Goal: Task Accomplishment & Management: Use online tool/utility

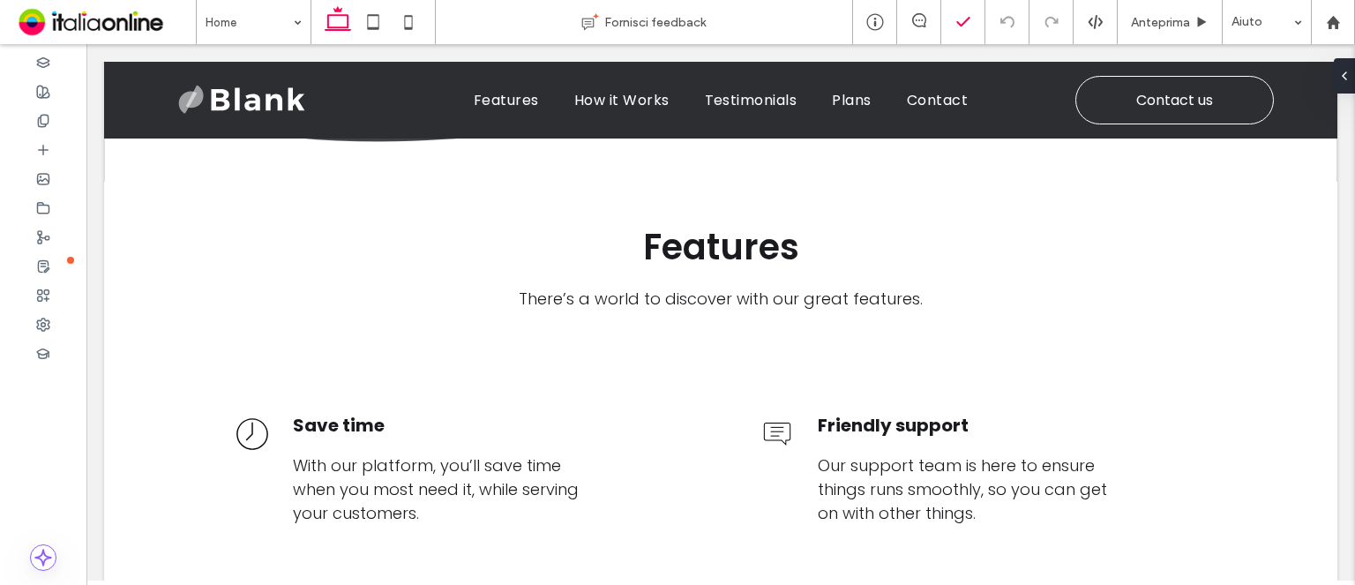
scroll to position [446, 0]
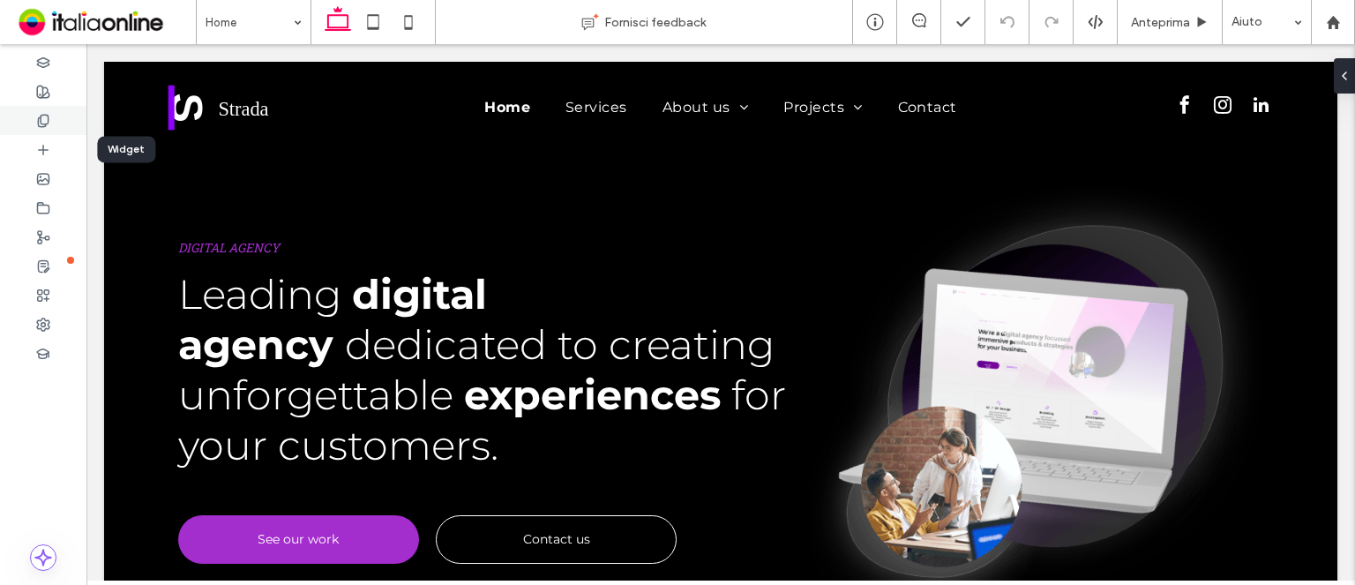
click at [42, 112] on div at bounding box center [43, 120] width 86 height 29
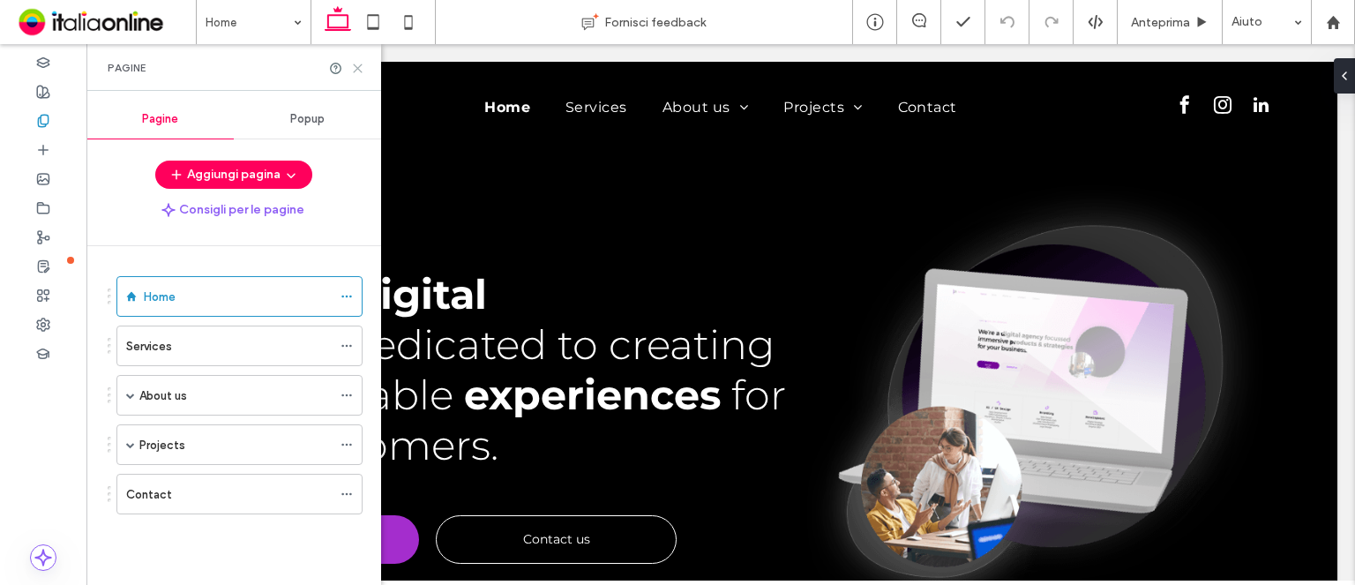
click at [354, 71] on use at bounding box center [358, 68] width 8 height 8
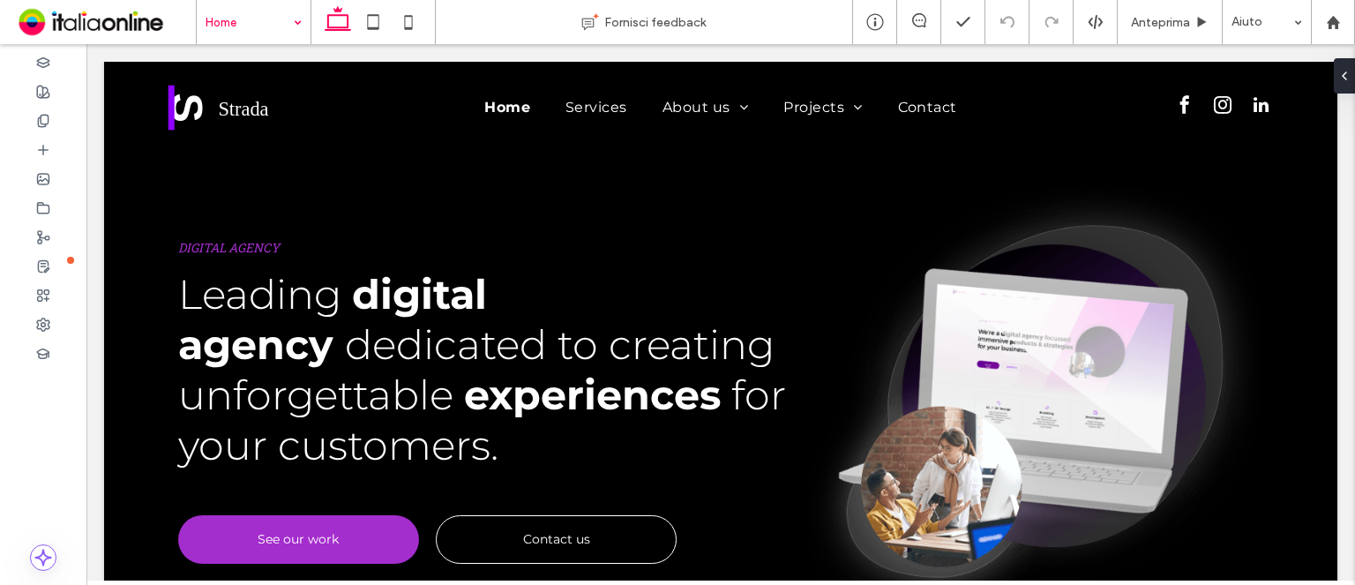
drag, startPoint x: 175, startPoint y: 2, endPoint x: 260, endPoint y: 34, distance: 91.6
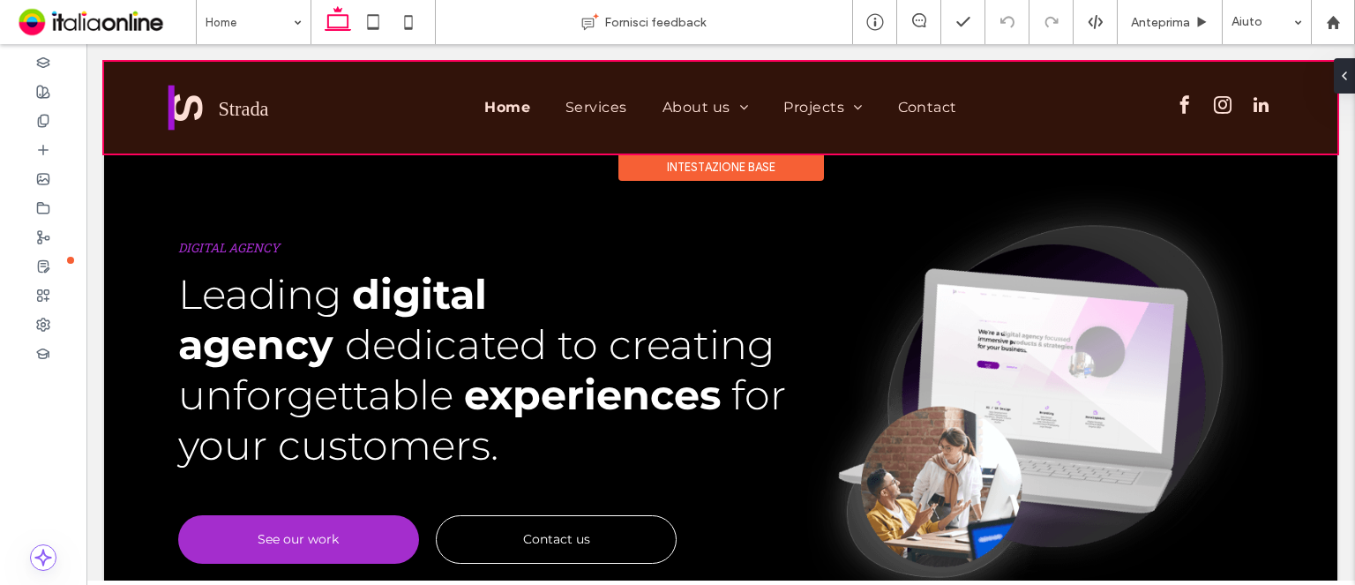
click at [176, 119] on div at bounding box center [720, 108] width 1233 height 92
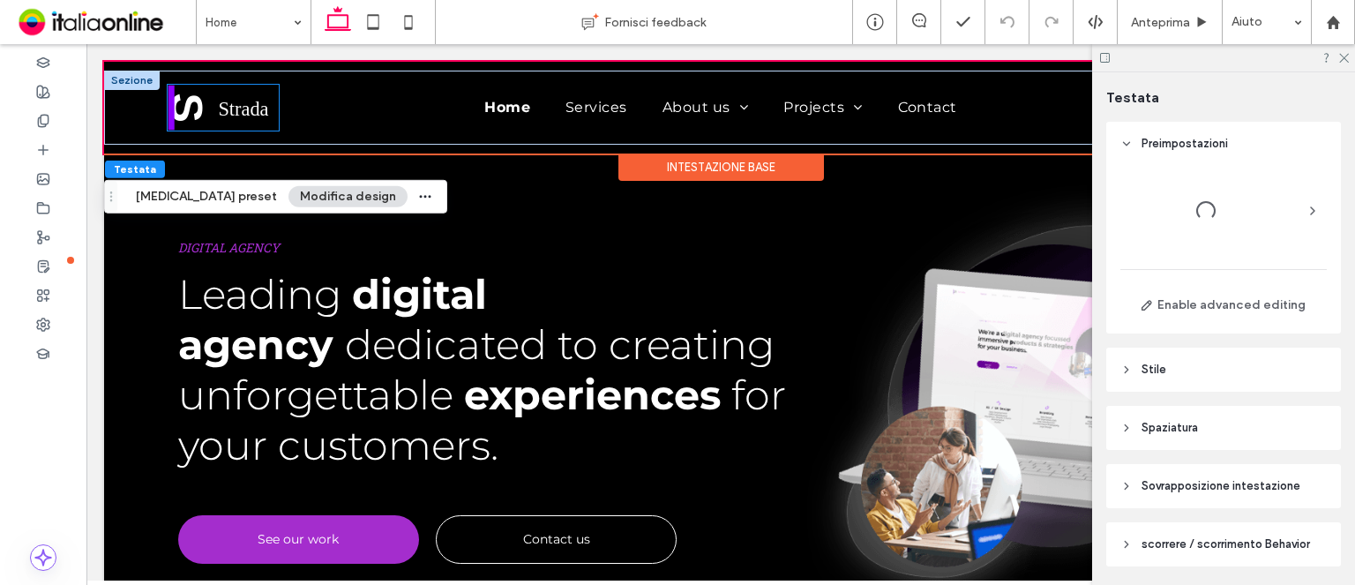
click at [119, 125] on div "Home Services About us The Team Projects Socio Contact" at bounding box center [720, 108] width 1233 height 74
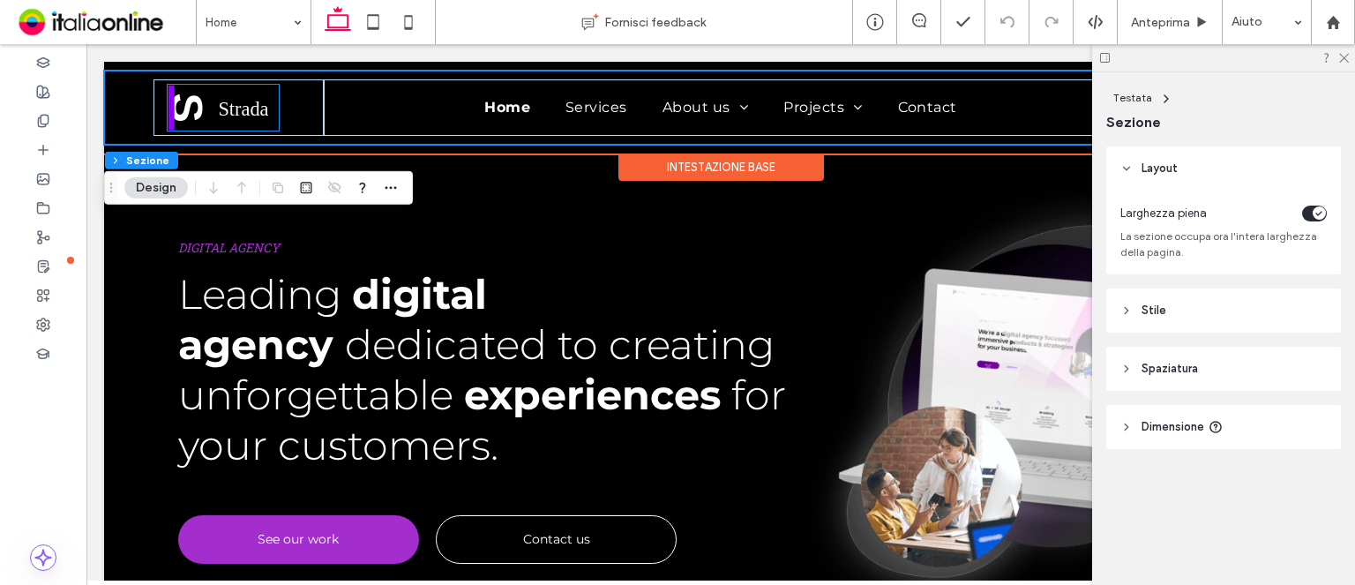
click at [224, 118] on img at bounding box center [223, 108] width 111 height 46
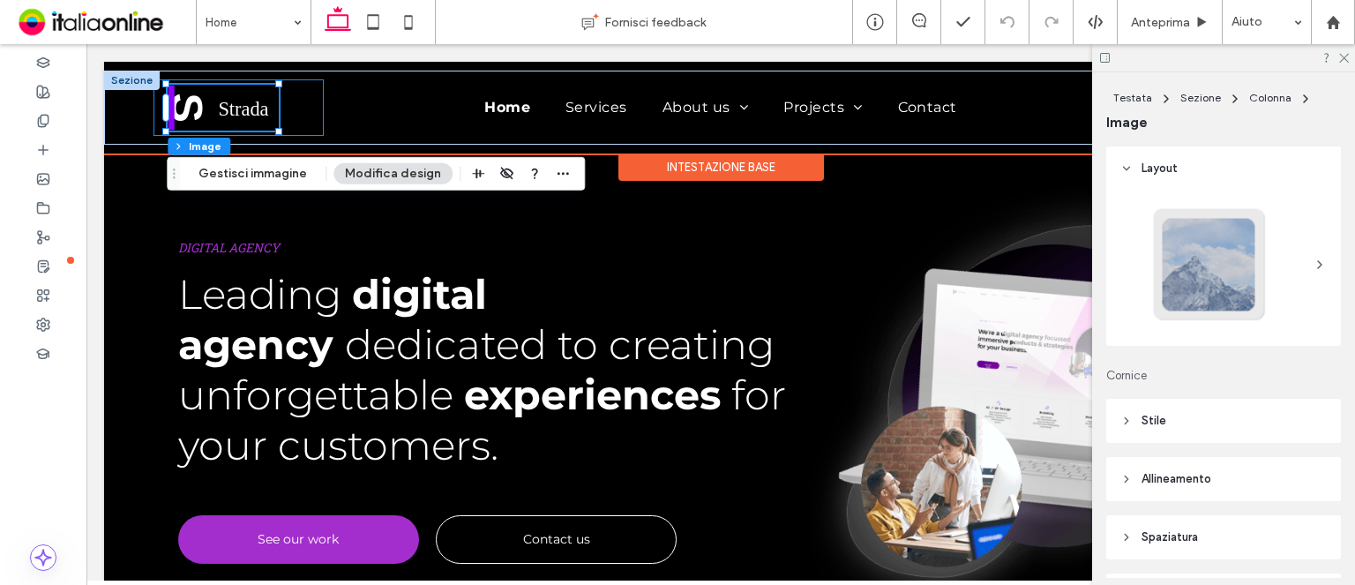
click at [219, 103] on img at bounding box center [223, 108] width 111 height 46
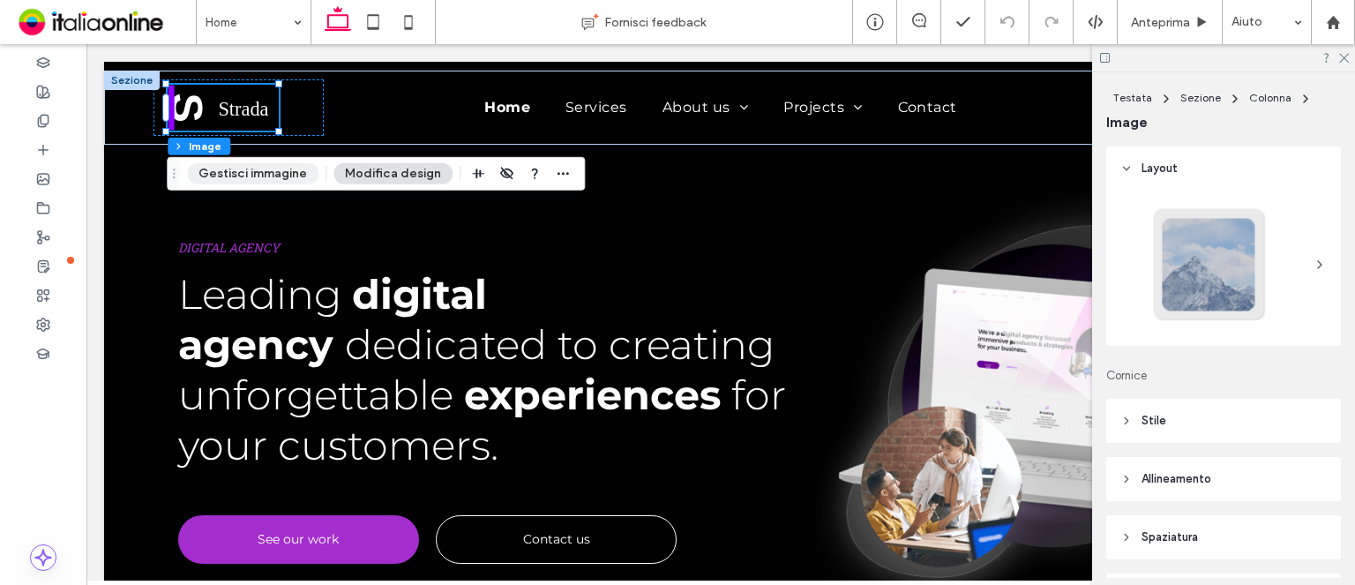
drag, startPoint x: 243, startPoint y: 173, endPoint x: 841, endPoint y: 280, distance: 607.5
click at [243, 173] on button "Gestisci immagine" at bounding box center [252, 173] width 131 height 21
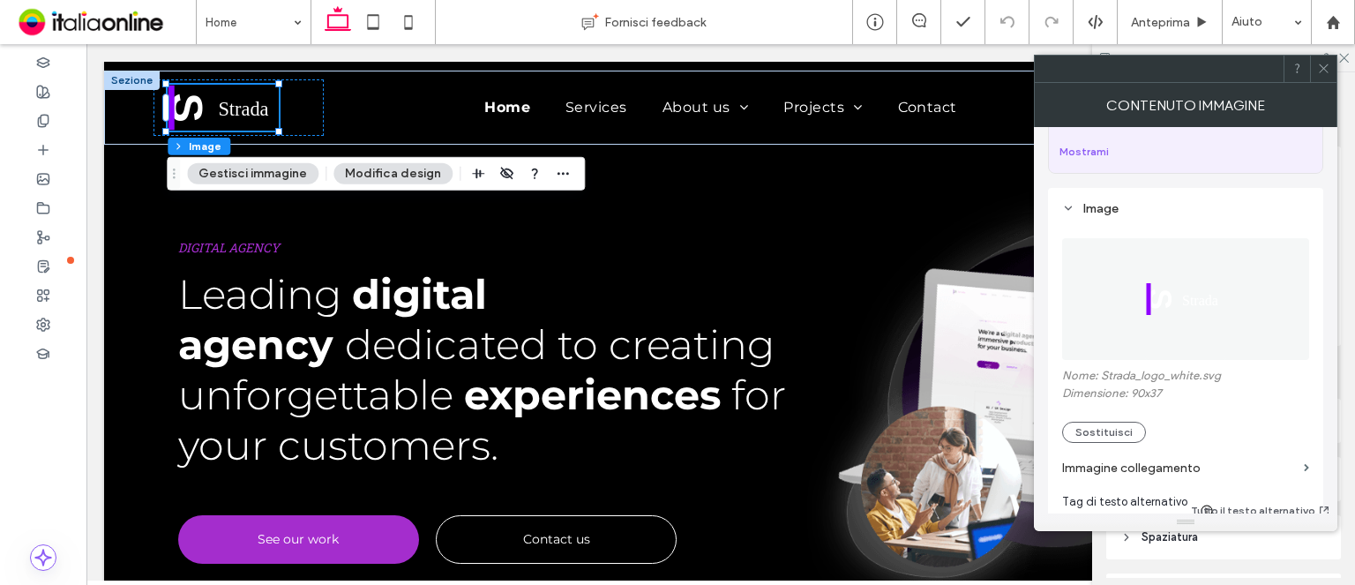
scroll to position [265, 0]
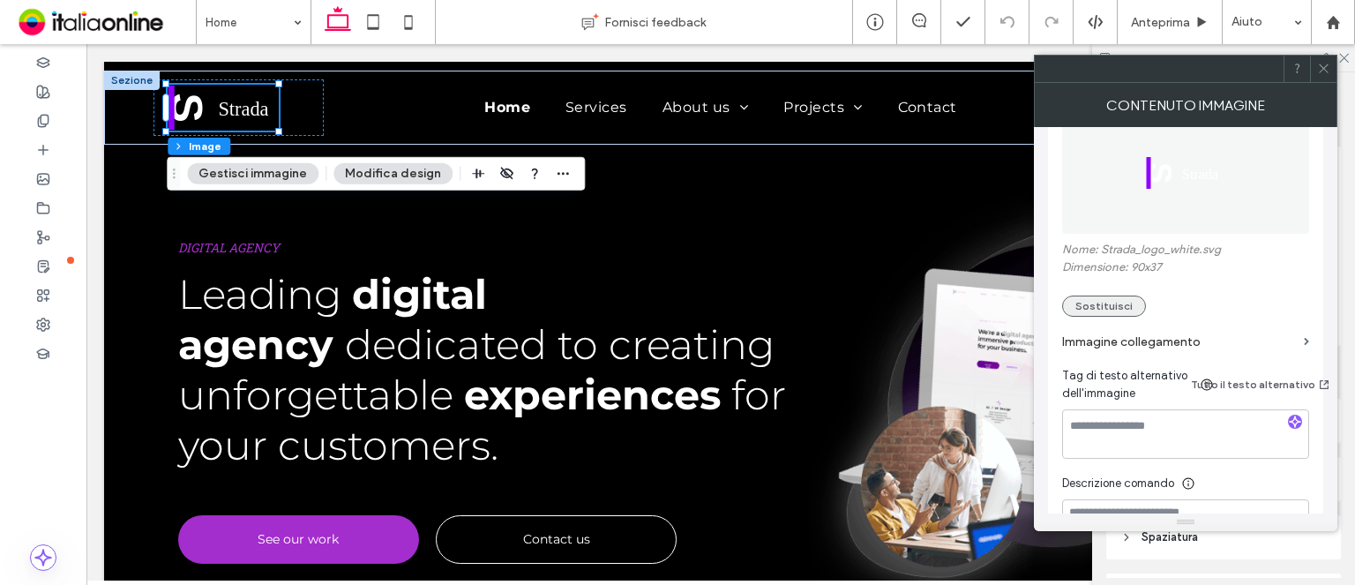
click at [1101, 295] on button "Sostituisci" at bounding box center [1104, 305] width 84 height 21
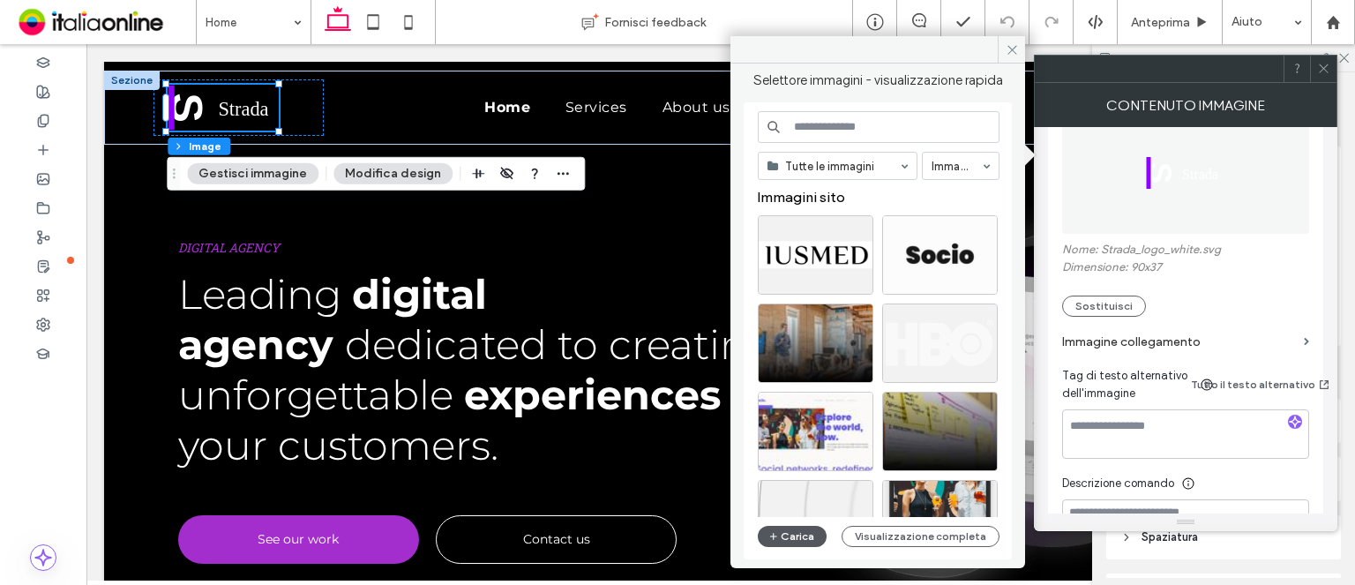
click at [790, 535] on button "Carica" at bounding box center [792, 536] width 69 height 21
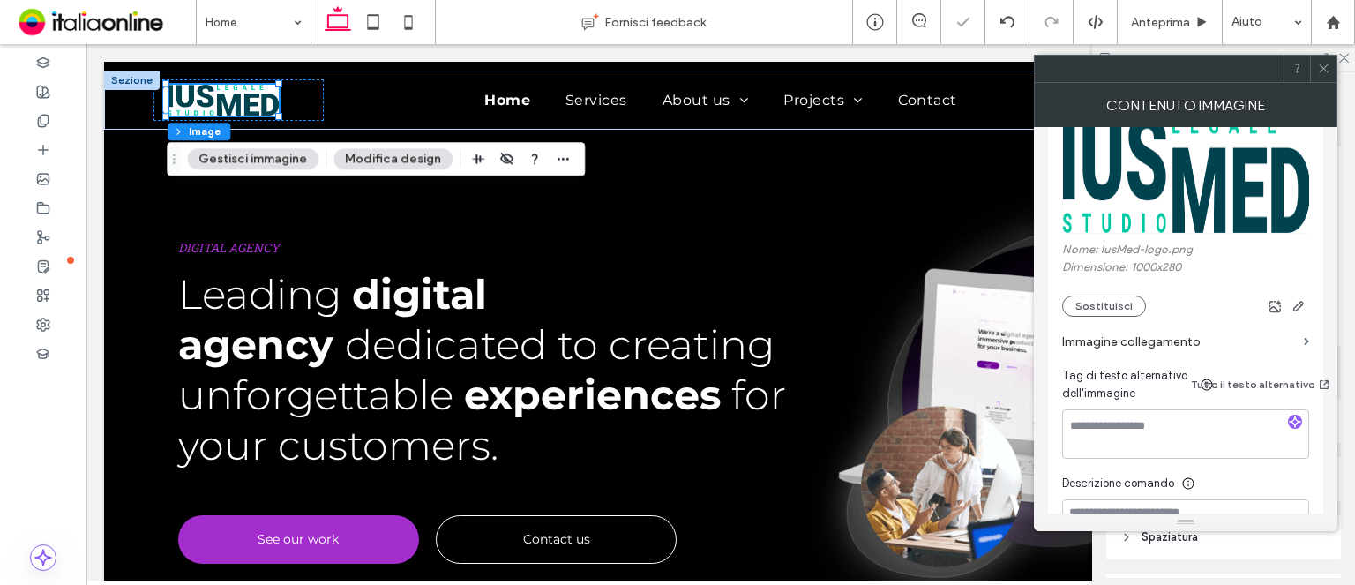
click at [1318, 75] on span at bounding box center [1323, 69] width 13 height 26
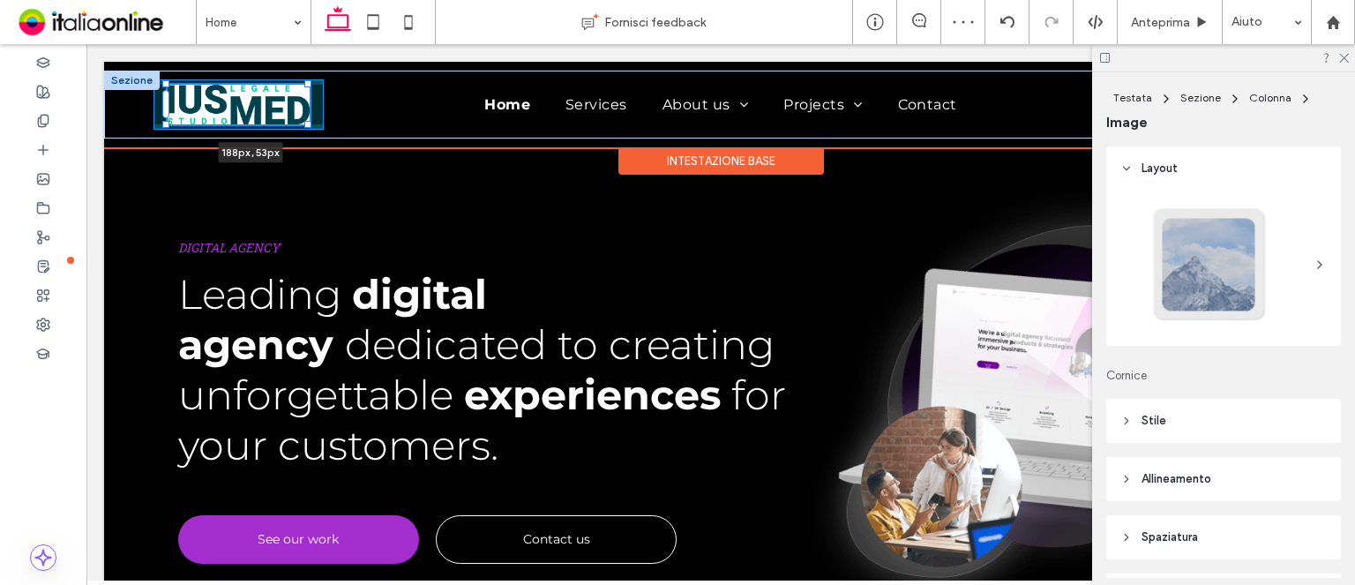
drag, startPoint x: 277, startPoint y: 113, endPoint x: 247, endPoint y: 123, distance: 31.5
click at [331, 145] on div "188px , 53px Home Services About us The Team Projects Socio Contact Sezione Int…" at bounding box center [720, 105] width 1233 height 86
type input "***"
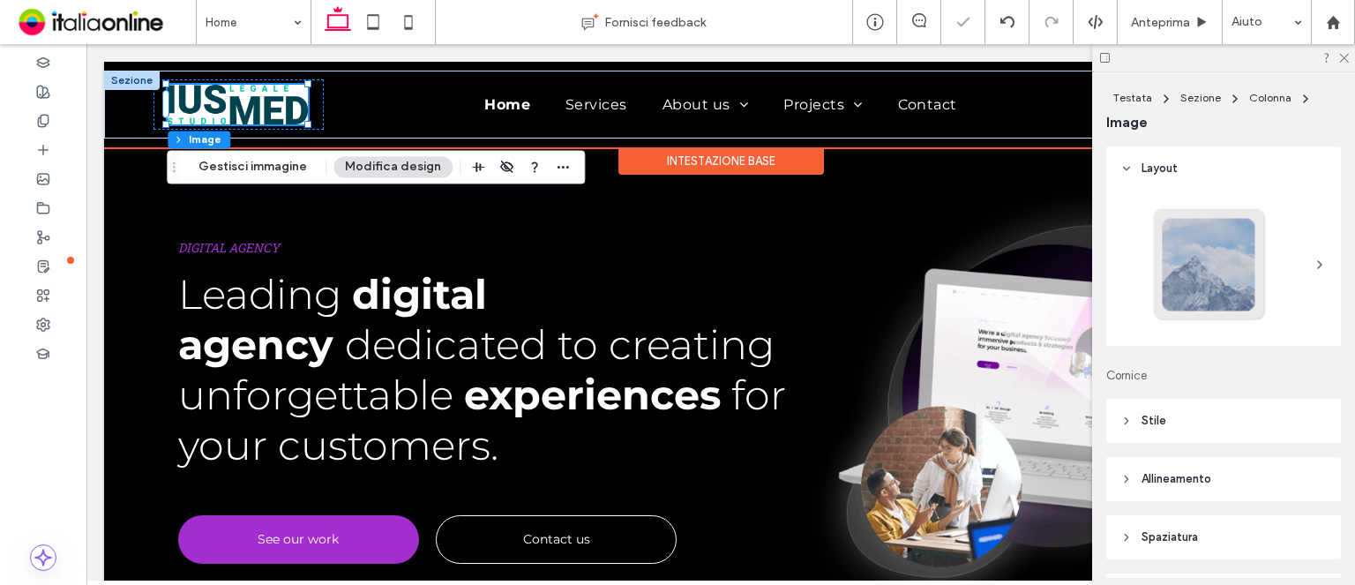
drag, startPoint x: 689, startPoint y: 162, endPoint x: 705, endPoint y: 162, distance: 15.9
click at [695, 162] on div "Intestazione base" at bounding box center [720, 160] width 205 height 27
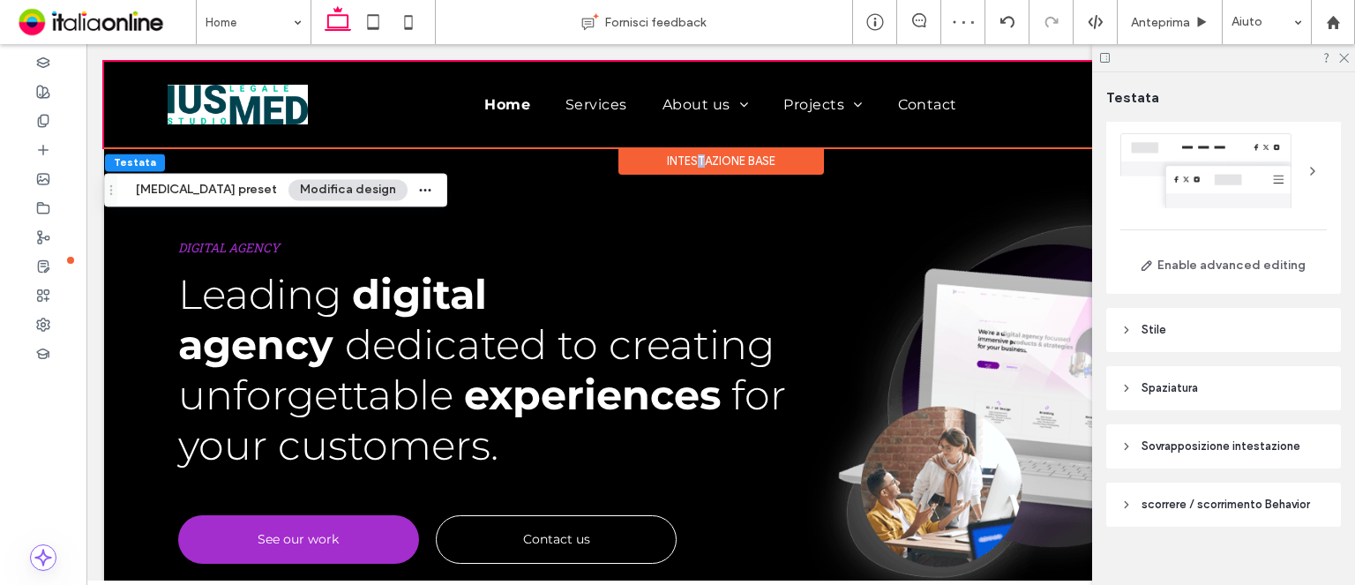
scroll to position [58, 0]
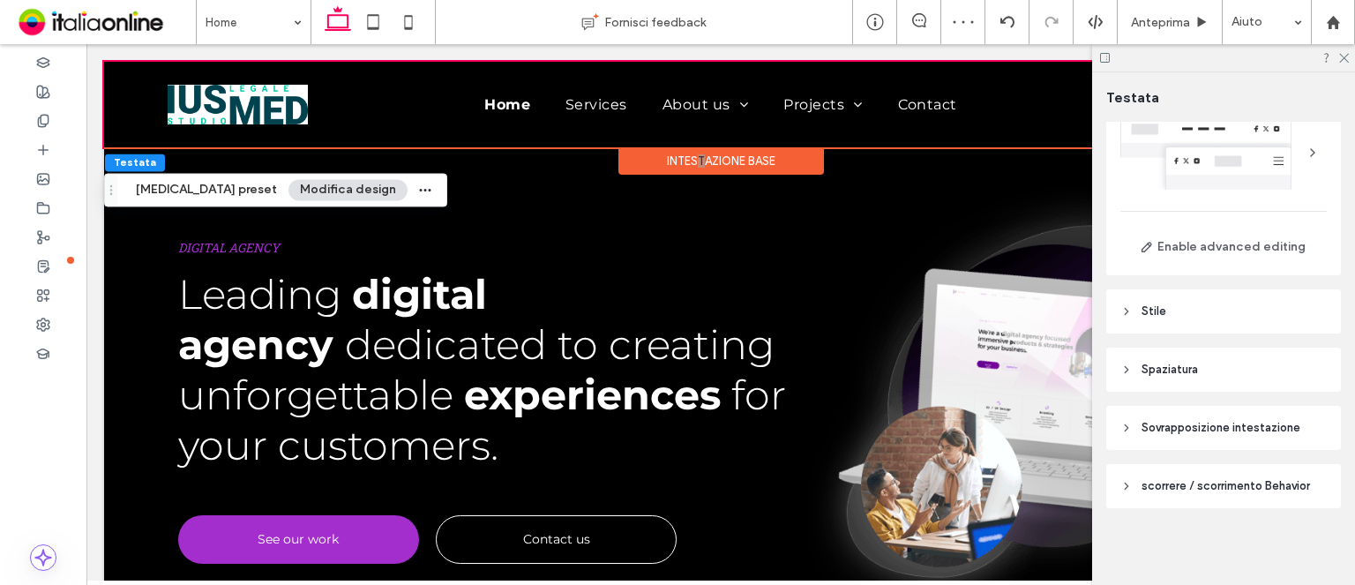
click at [1099, 57] on icon at bounding box center [1104, 57] width 13 height 13
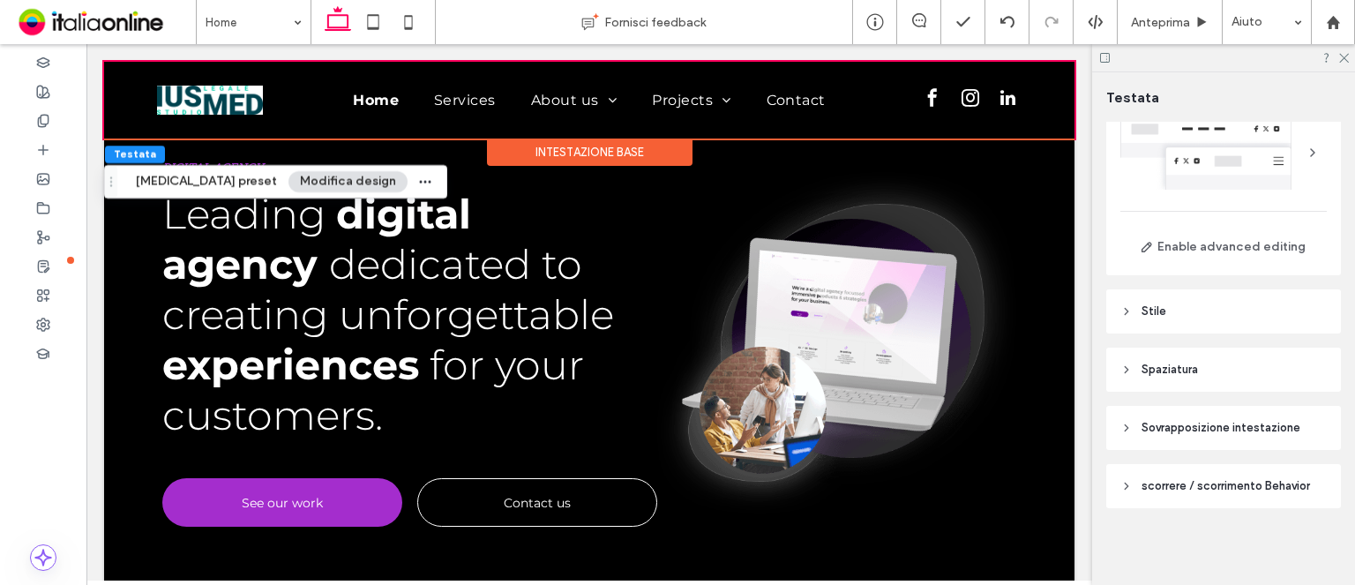
drag, startPoint x: 610, startPoint y: 158, endPoint x: 628, endPoint y: 158, distance: 17.6
click at [610, 158] on div "Intestazione base" at bounding box center [589, 151] width 205 height 27
click at [1186, 251] on button "Enable advanced editing" at bounding box center [1223, 247] width 206 height 28
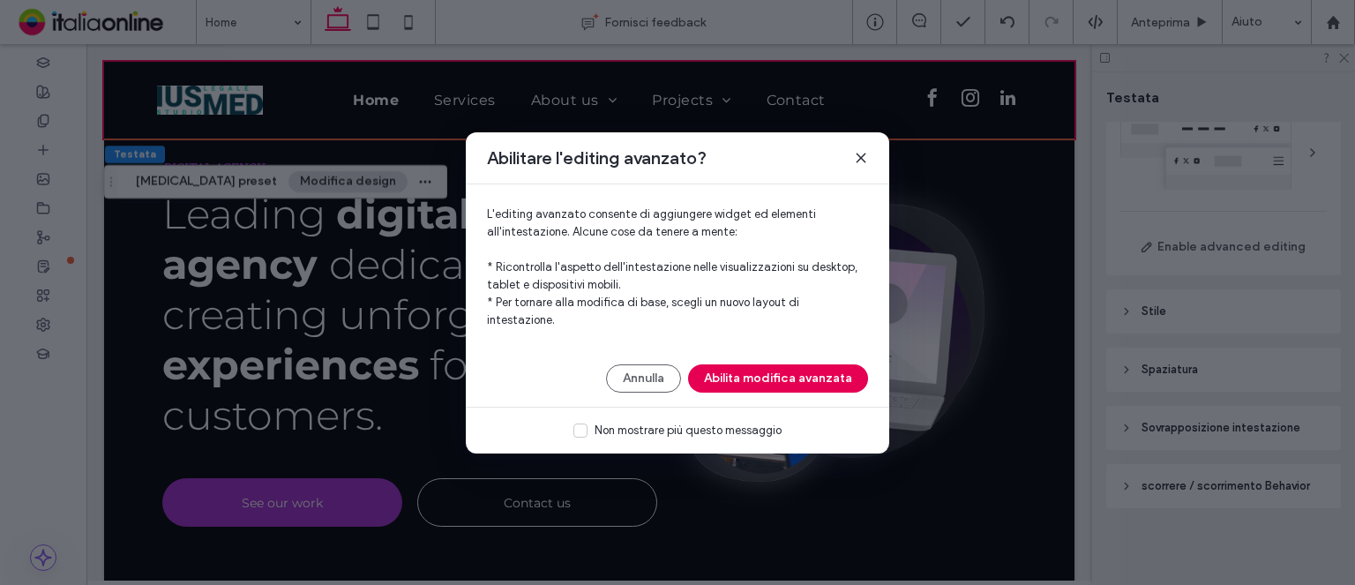
click at [733, 370] on button "Abilita modifica avanzata" at bounding box center [778, 378] width 180 height 28
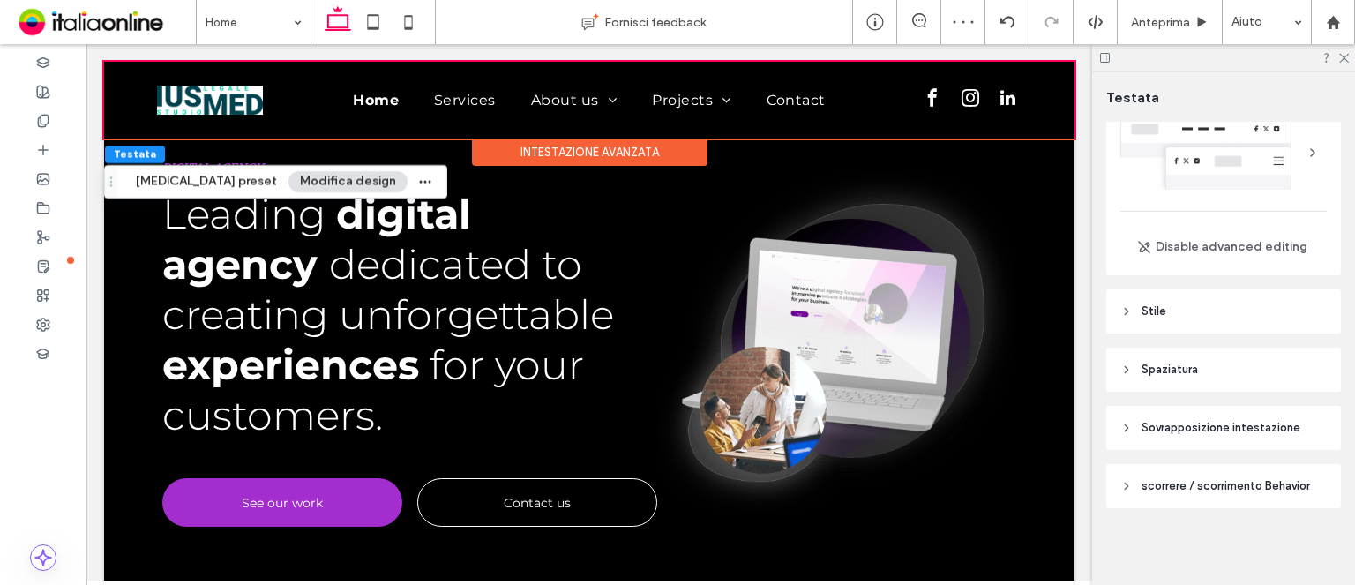
click at [554, 152] on div "Intestazione avanzata" at bounding box center [589, 151] width 235 height 27
click at [1234, 315] on header "Stile" at bounding box center [1223, 311] width 235 height 44
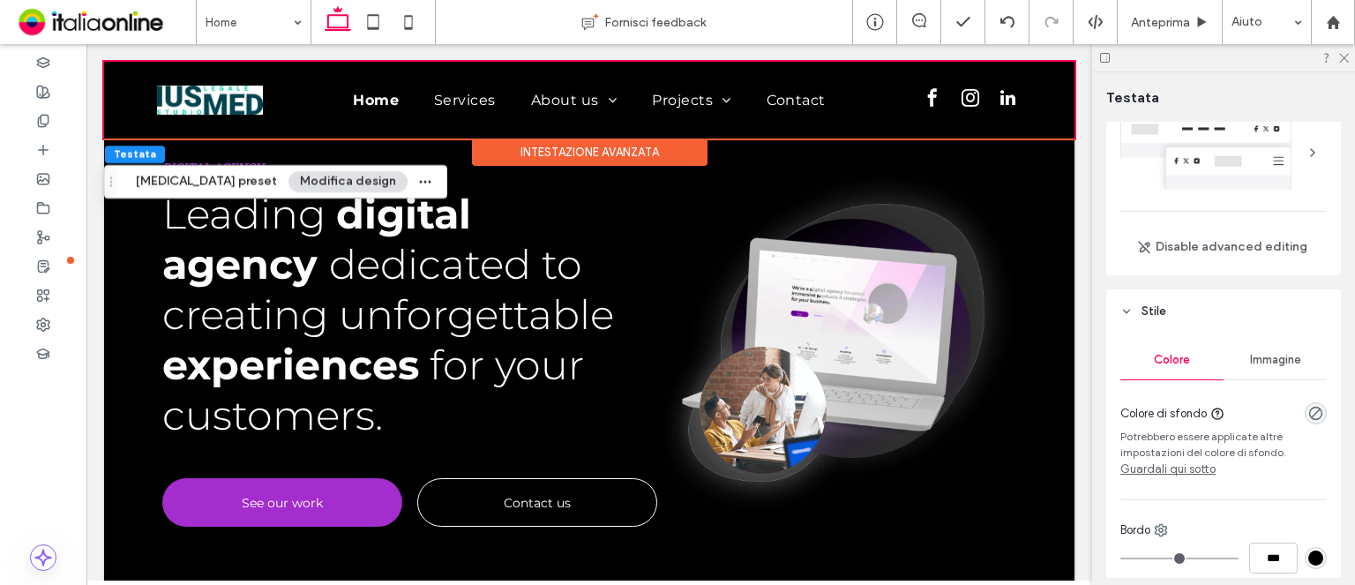
click at [570, 153] on div "Intestazione avanzata" at bounding box center [589, 151] width 235 height 27
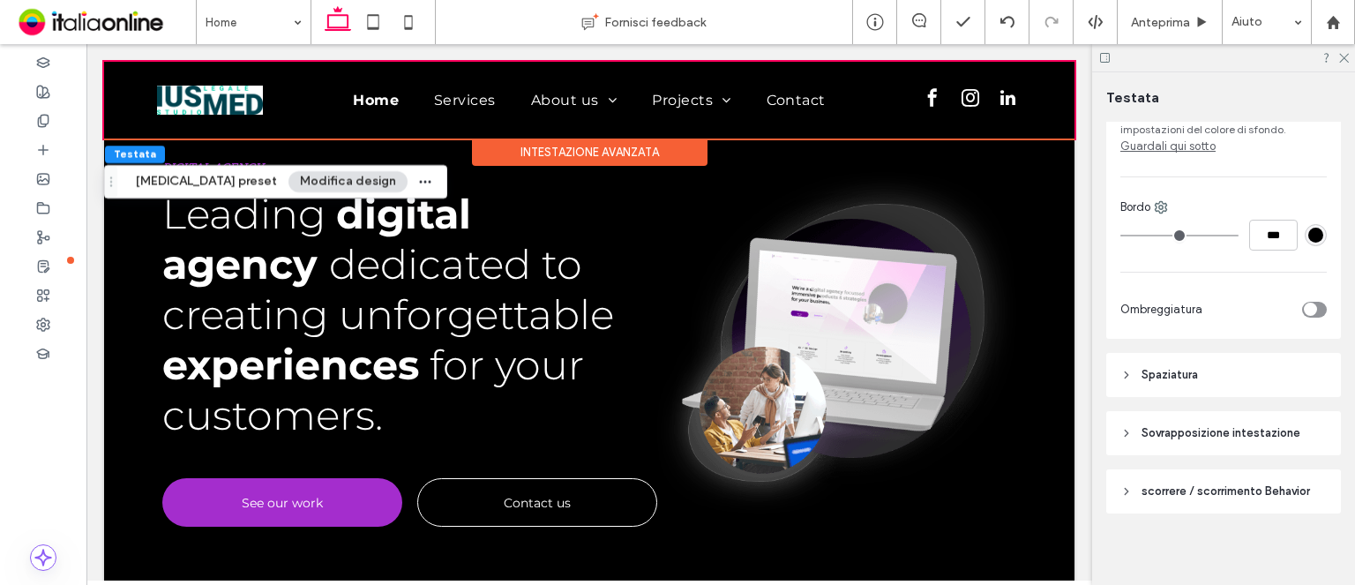
scroll to position [387, 0]
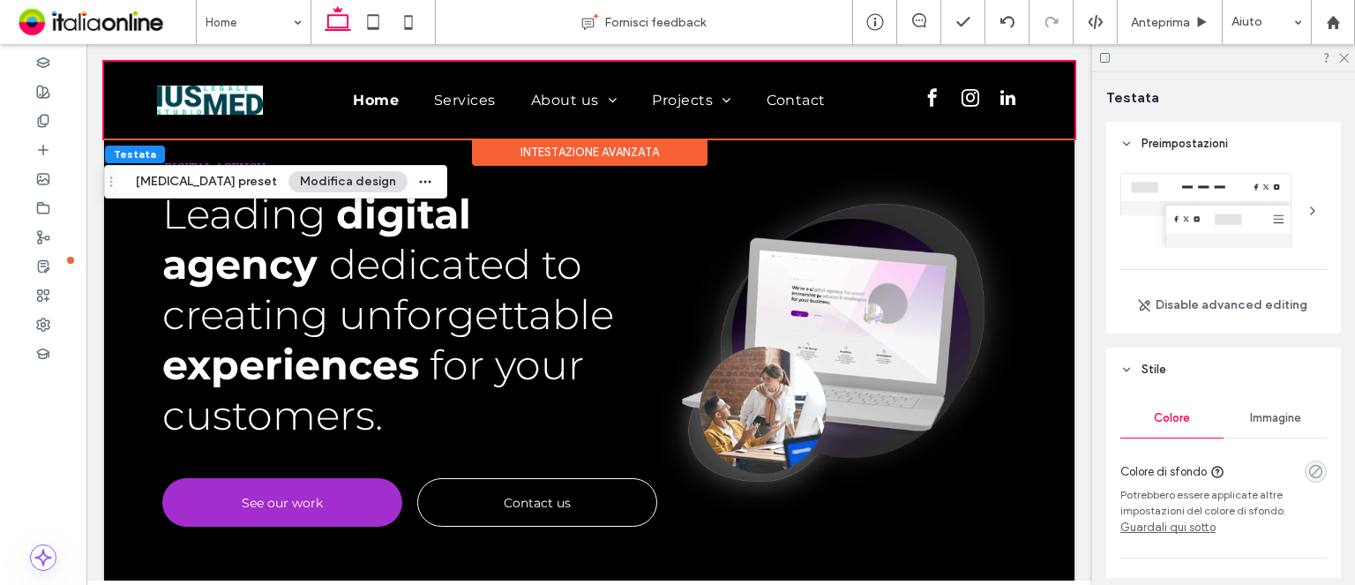
click at [1308, 466] on icon "rgba(0, 0, 0, 0)" at bounding box center [1315, 471] width 15 height 15
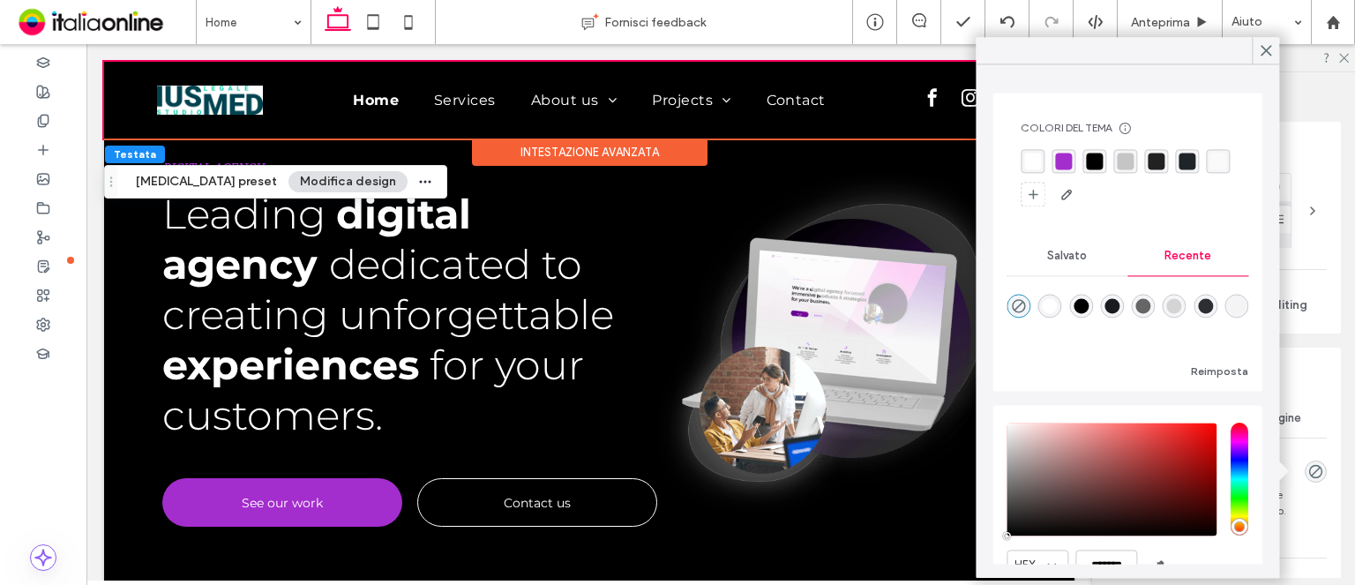
click at [1052, 295] on div "rgba(255, 255, 255, 1)" at bounding box center [1050, 306] width 24 height 24
type input "*******"
type input "***"
type input "****"
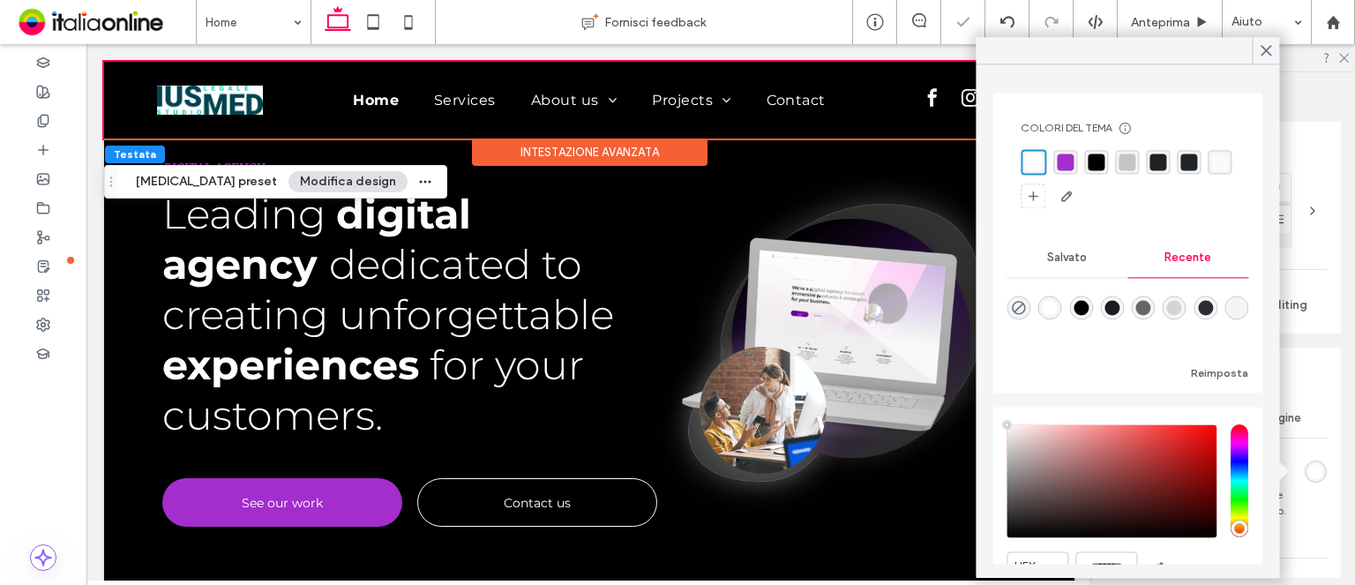
click at [1057, 308] on div "rgba(255, 255, 255, 1)" at bounding box center [1049, 307] width 15 height 15
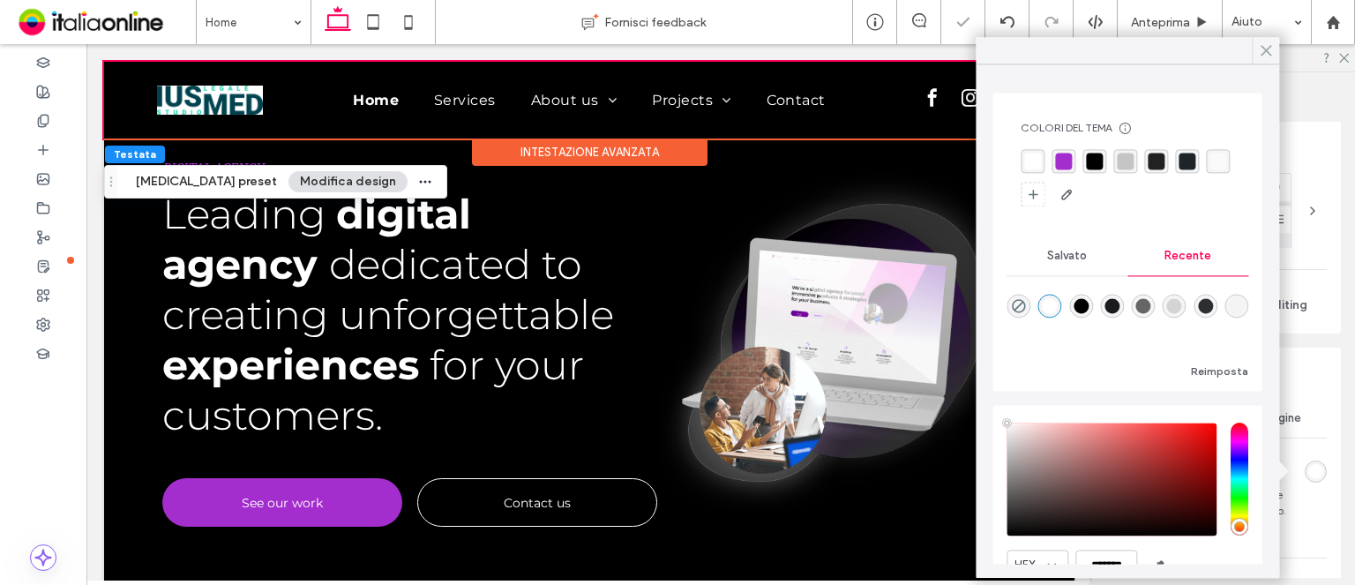
click at [1270, 49] on icon at bounding box center [1266, 50] width 16 height 16
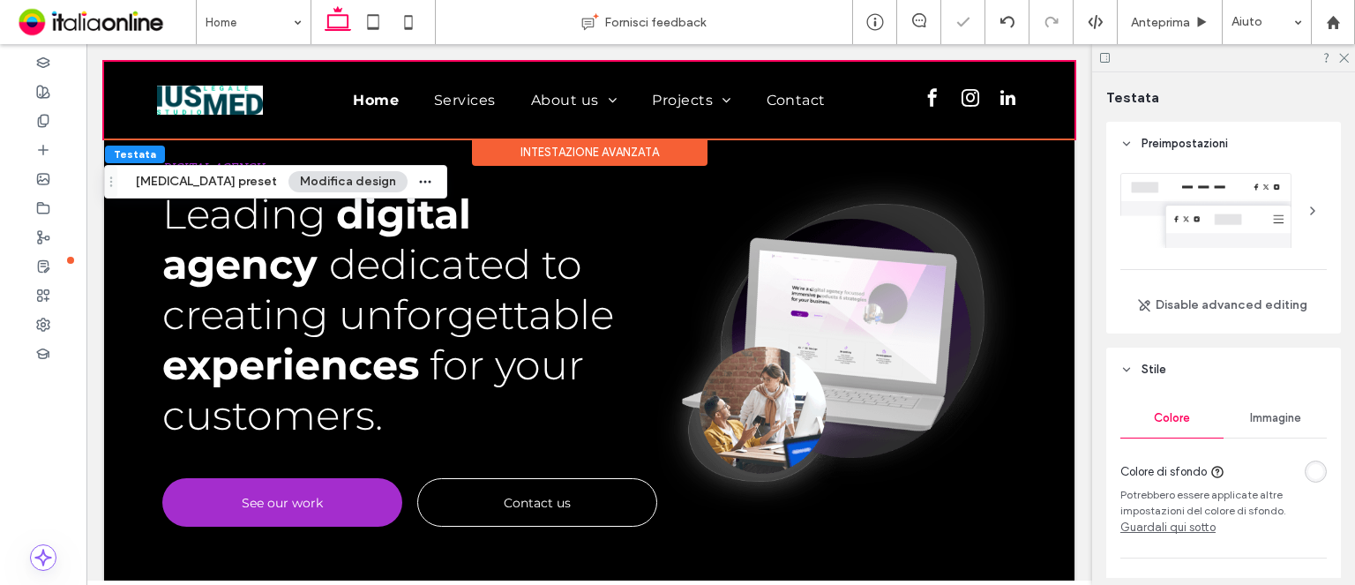
click at [608, 154] on div "Intestazione avanzata" at bounding box center [589, 151] width 235 height 27
click at [617, 148] on div "Intestazione avanzata" at bounding box center [589, 151] width 235 height 27
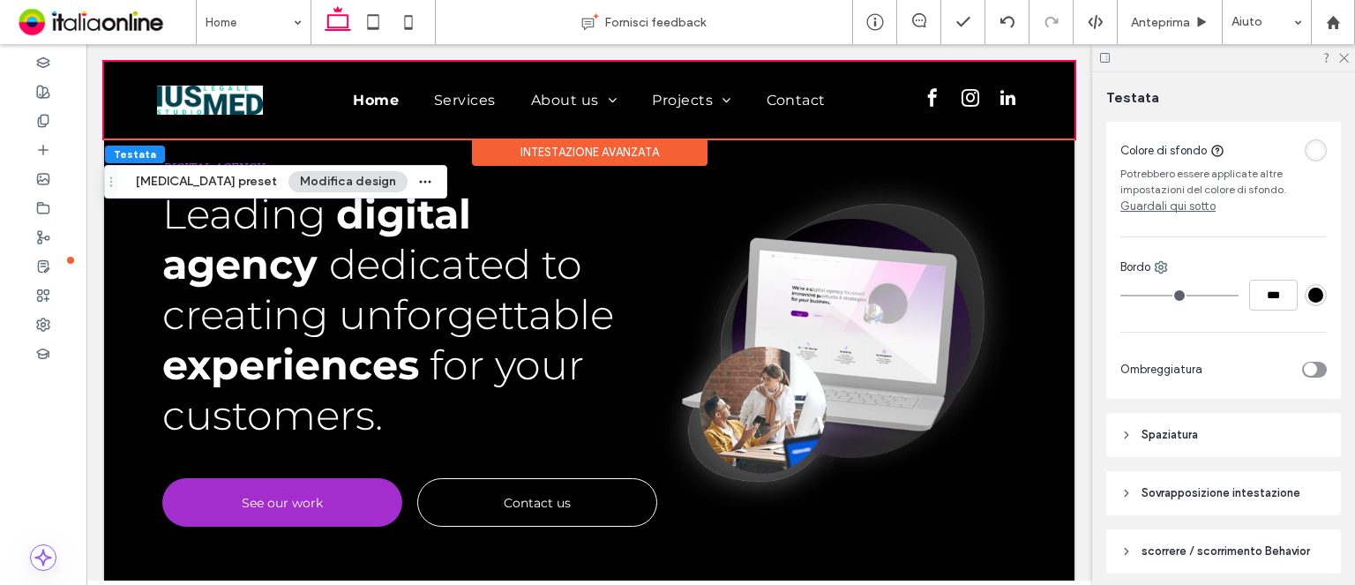
scroll to position [387, 0]
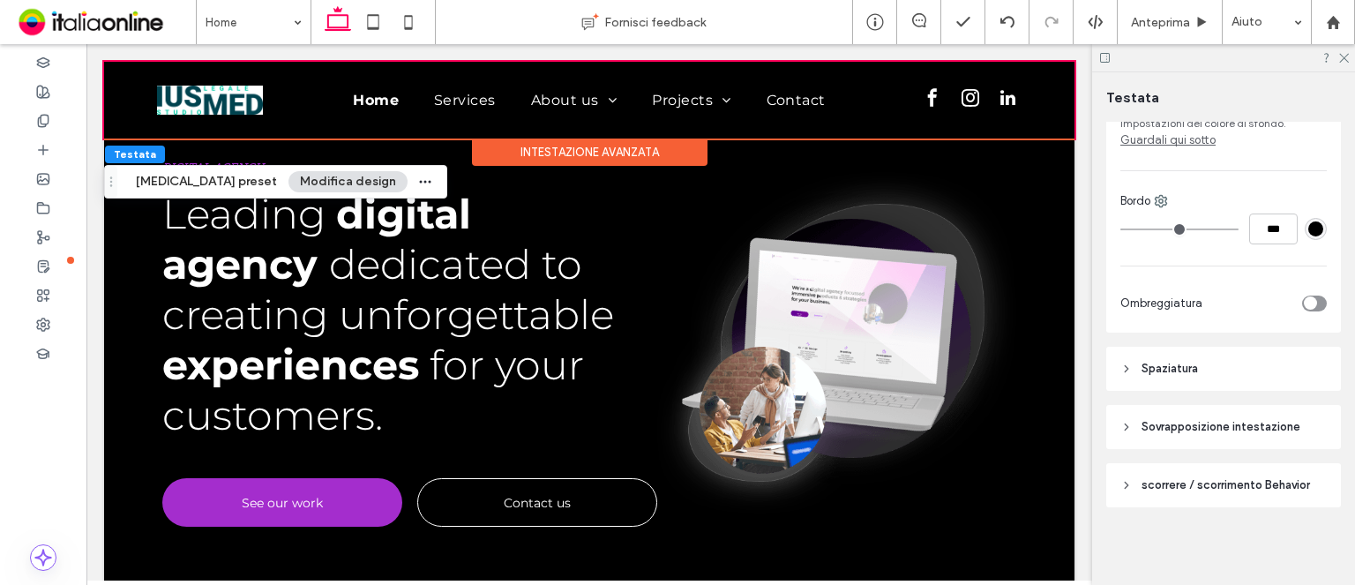
click at [1238, 417] on header "Sovrapposizione intestazione" at bounding box center [1223, 427] width 235 height 44
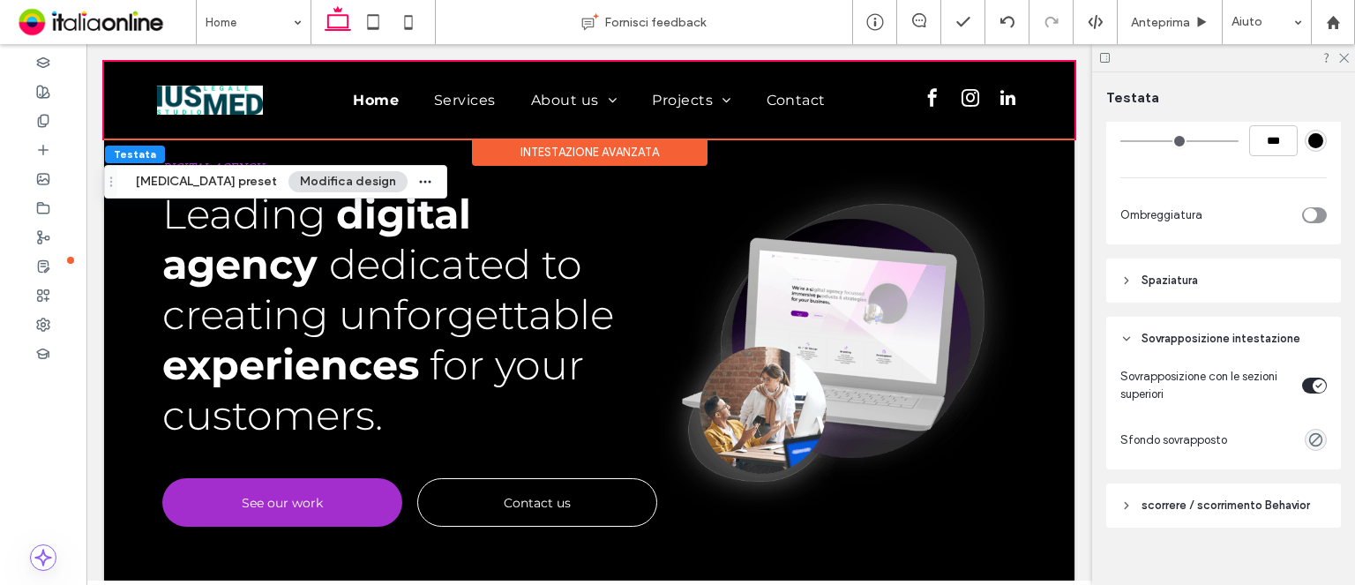
click at [1304, 392] on div "toggle" at bounding box center [1314, 385] width 25 height 16
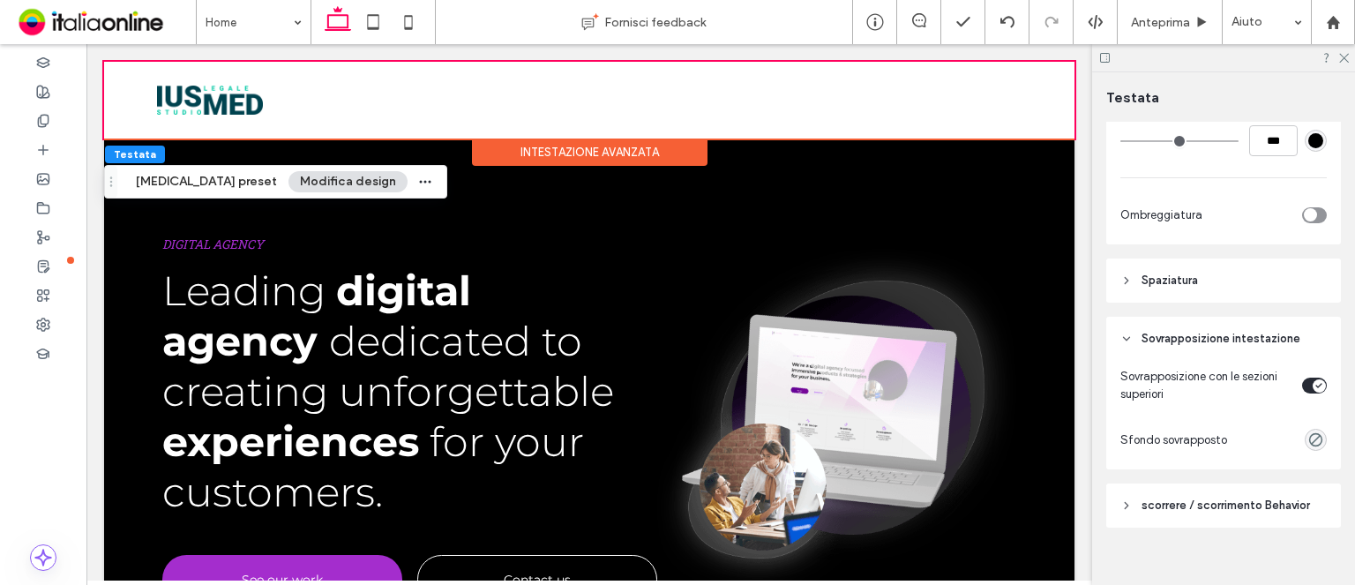
scroll to position [444, 0]
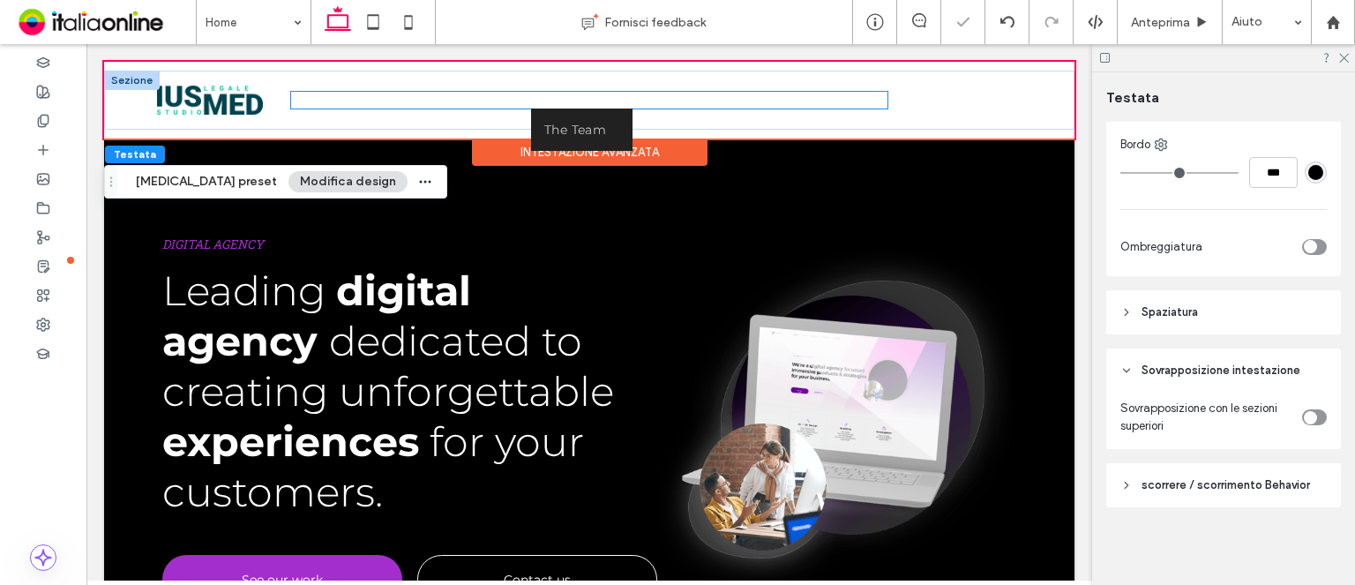
click at [570, 105] on li "About us The Team" at bounding box center [573, 100] width 121 height 17
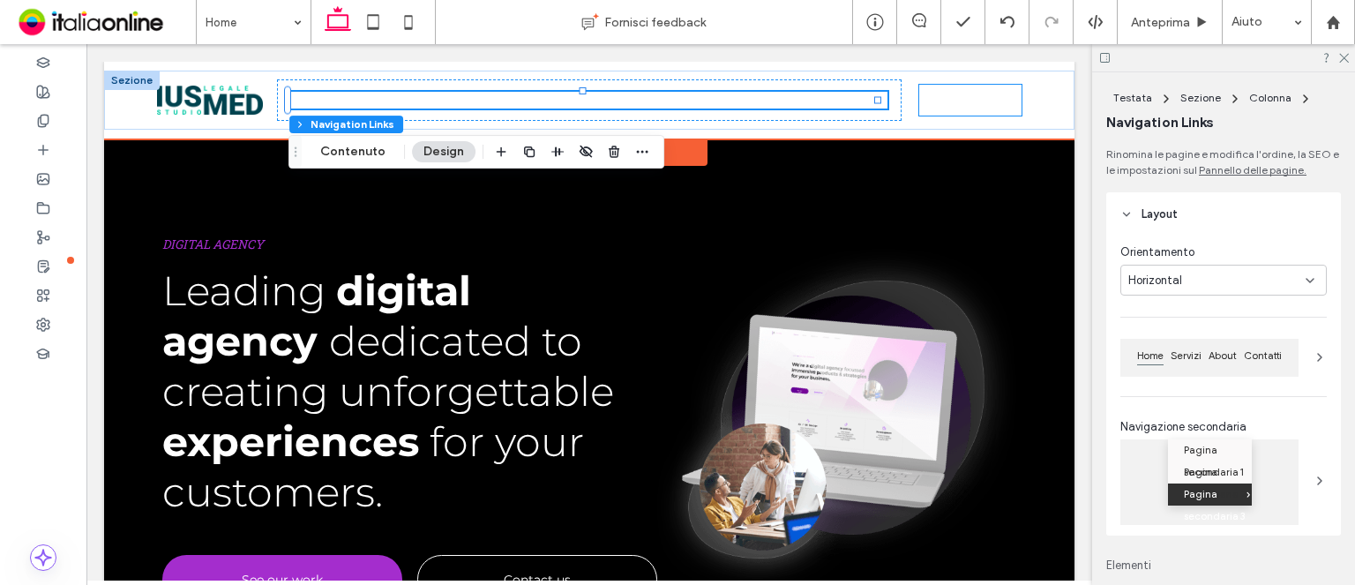
click at [957, 94] on span "instagram" at bounding box center [970, 98] width 26 height 26
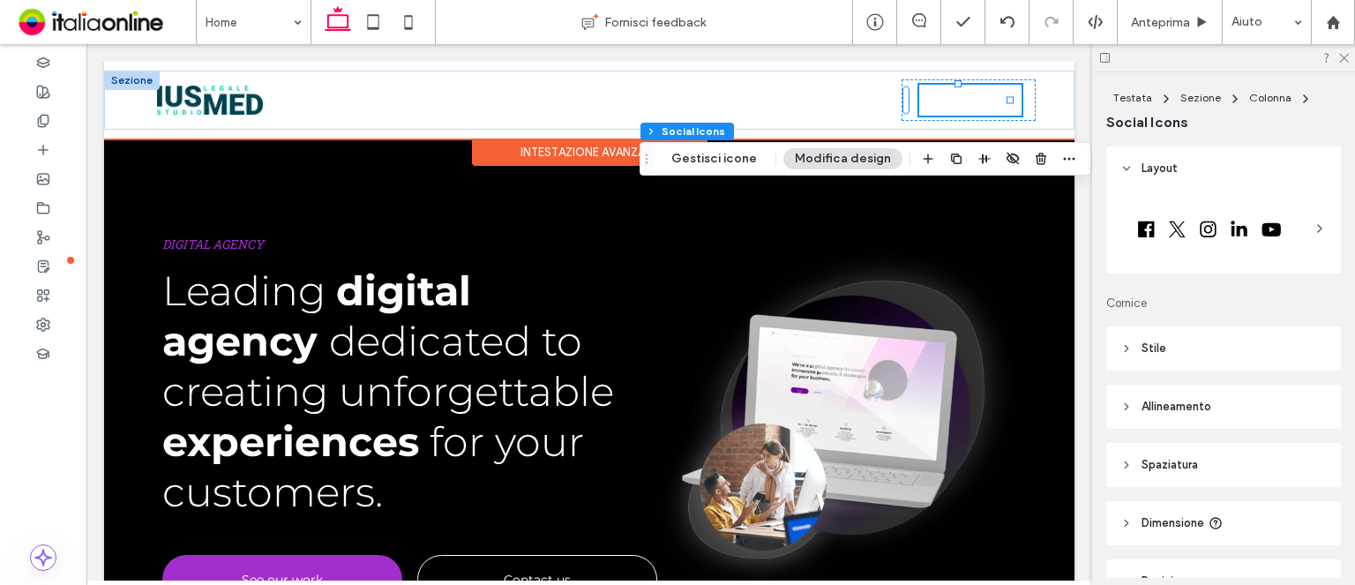
click at [957, 94] on span "instagram" at bounding box center [970, 98] width 26 height 26
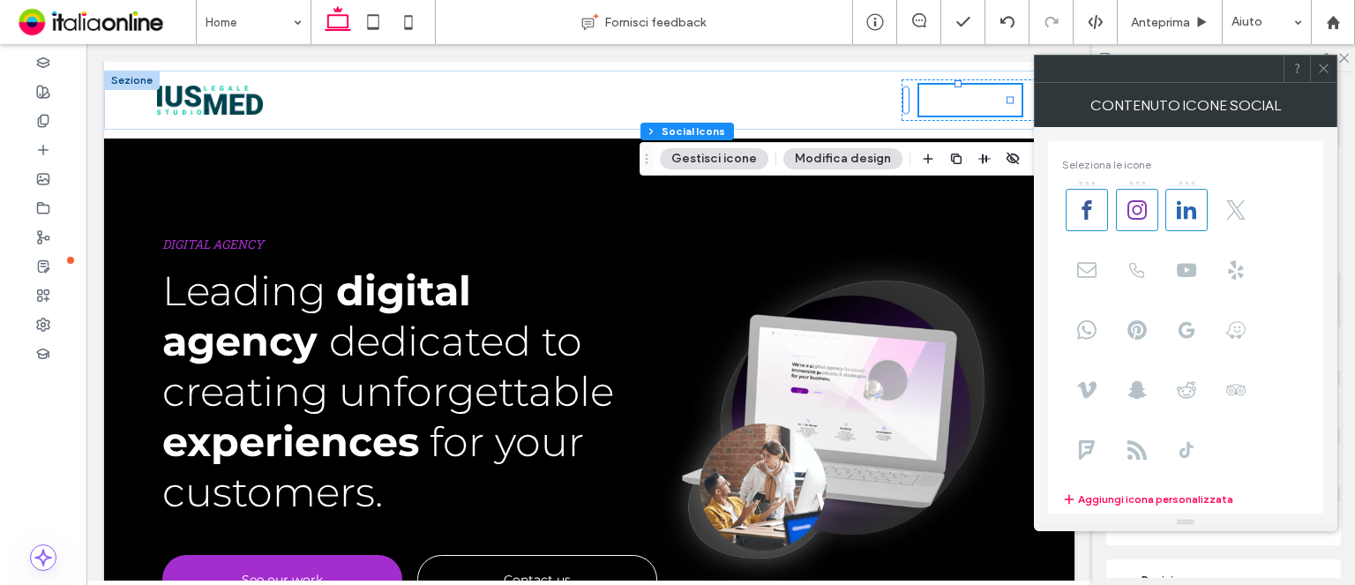
click at [1323, 63] on icon at bounding box center [1323, 68] width 13 height 13
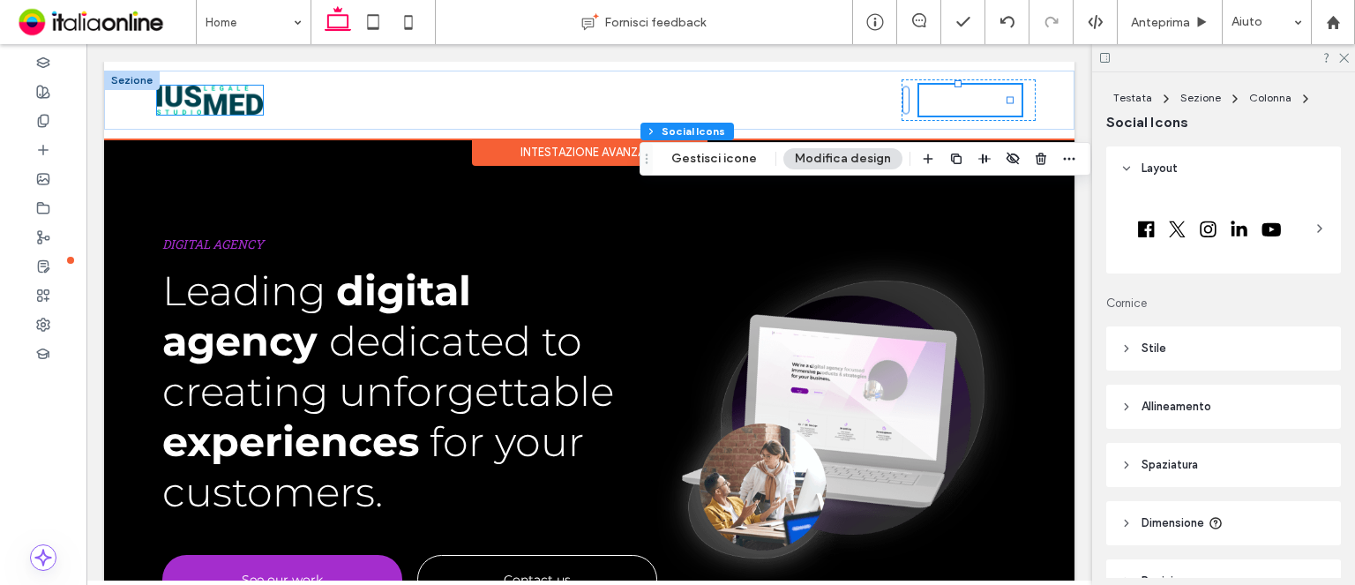
drag, startPoint x: 208, startPoint y: 101, endPoint x: 226, endPoint y: 113, distance: 21.0
click at [208, 101] on img at bounding box center [210, 101] width 106 height 30
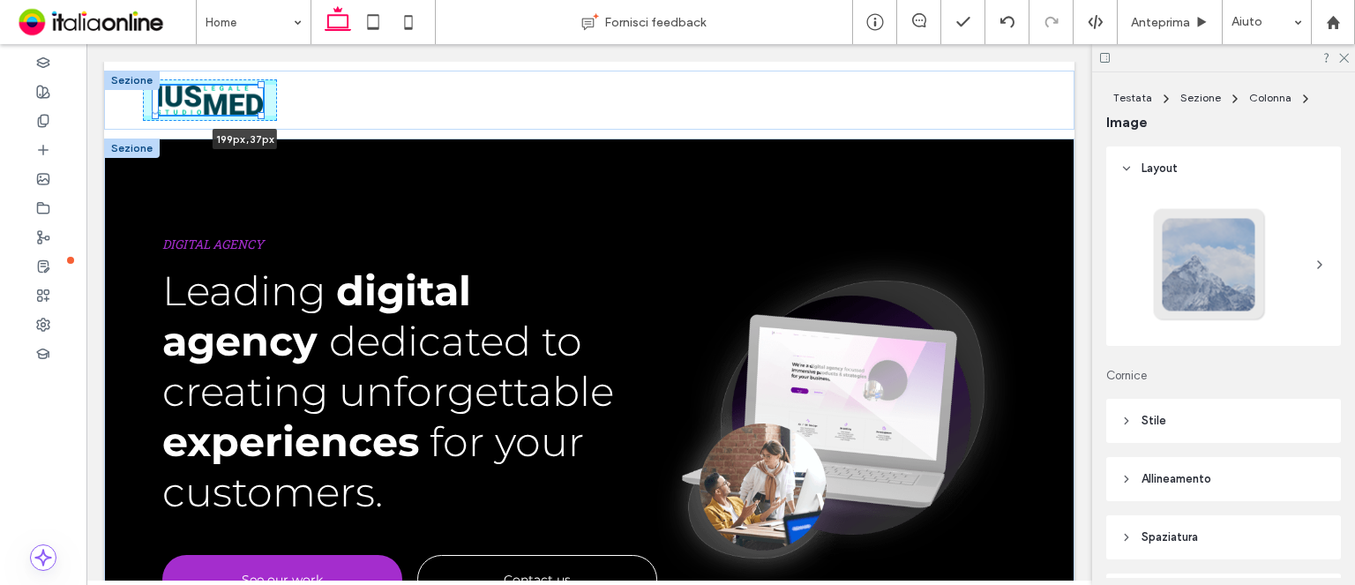
drag, startPoint x: 260, startPoint y: 114, endPoint x: 356, endPoint y: 161, distance: 107.3
type input "***"
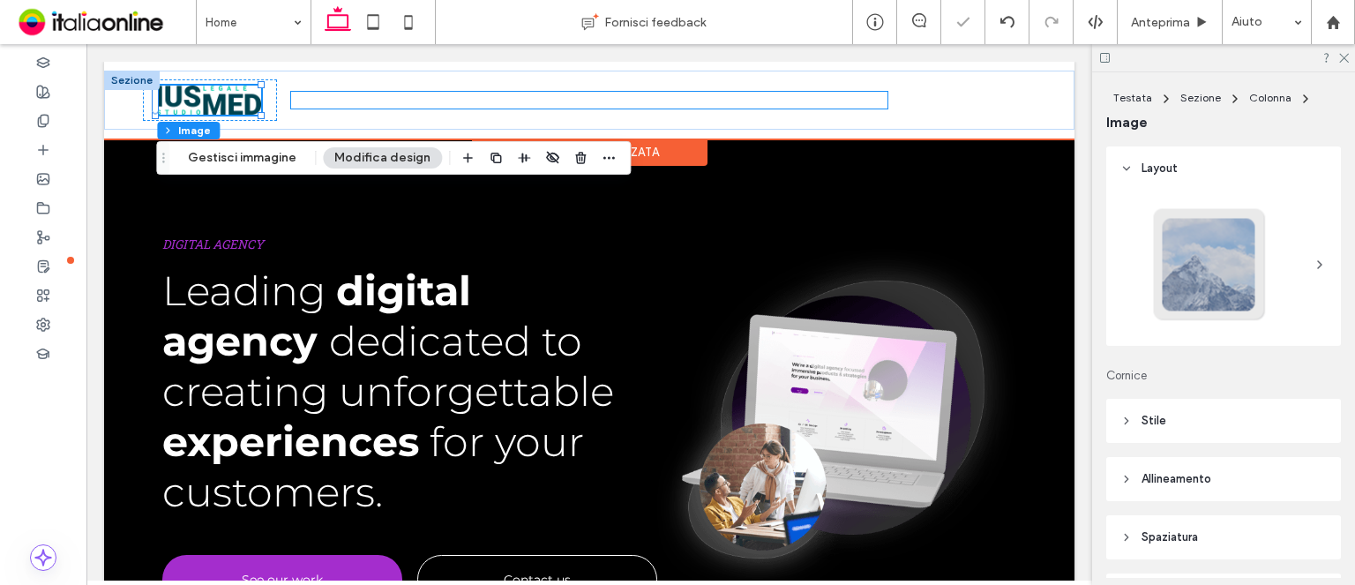
click at [300, 98] on ul "Home Services About us The Team Projects Socio Contact" at bounding box center [589, 100] width 596 height 17
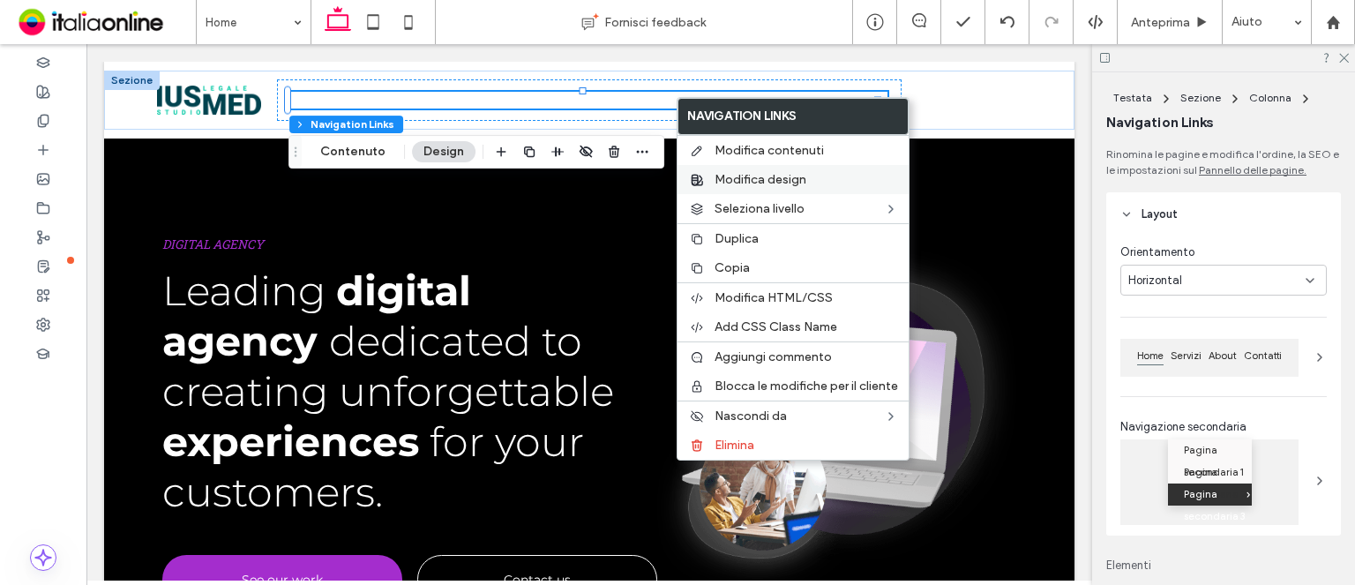
click at [758, 175] on span "Modifica design" at bounding box center [760, 179] width 92 height 15
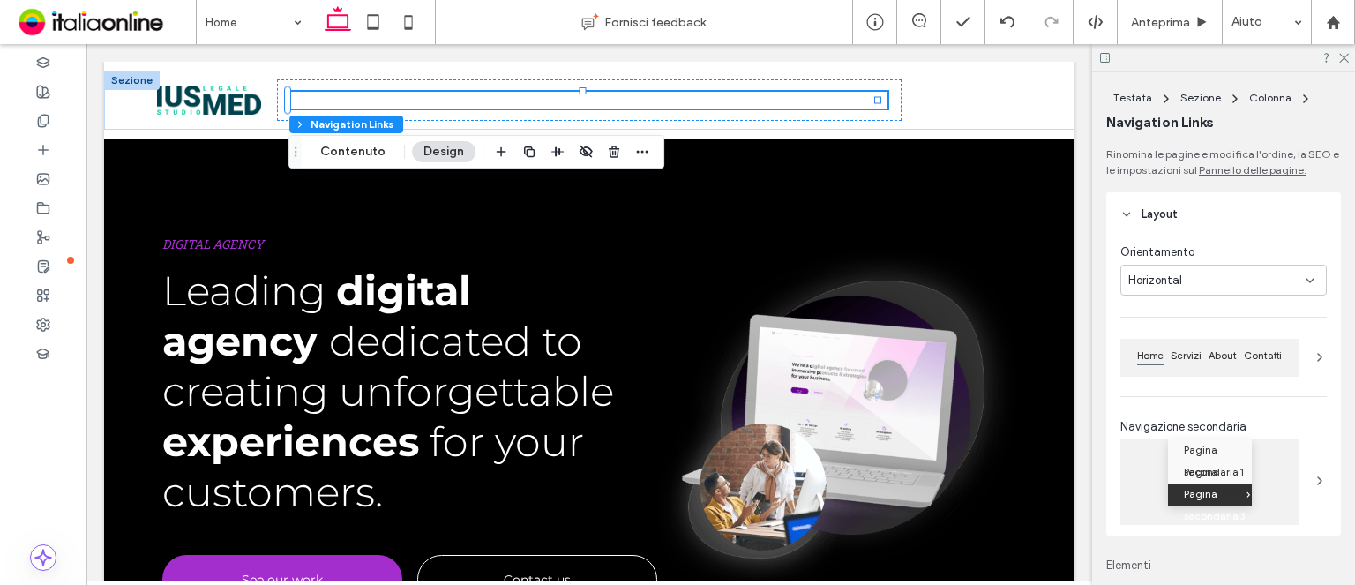
scroll to position [265, 0]
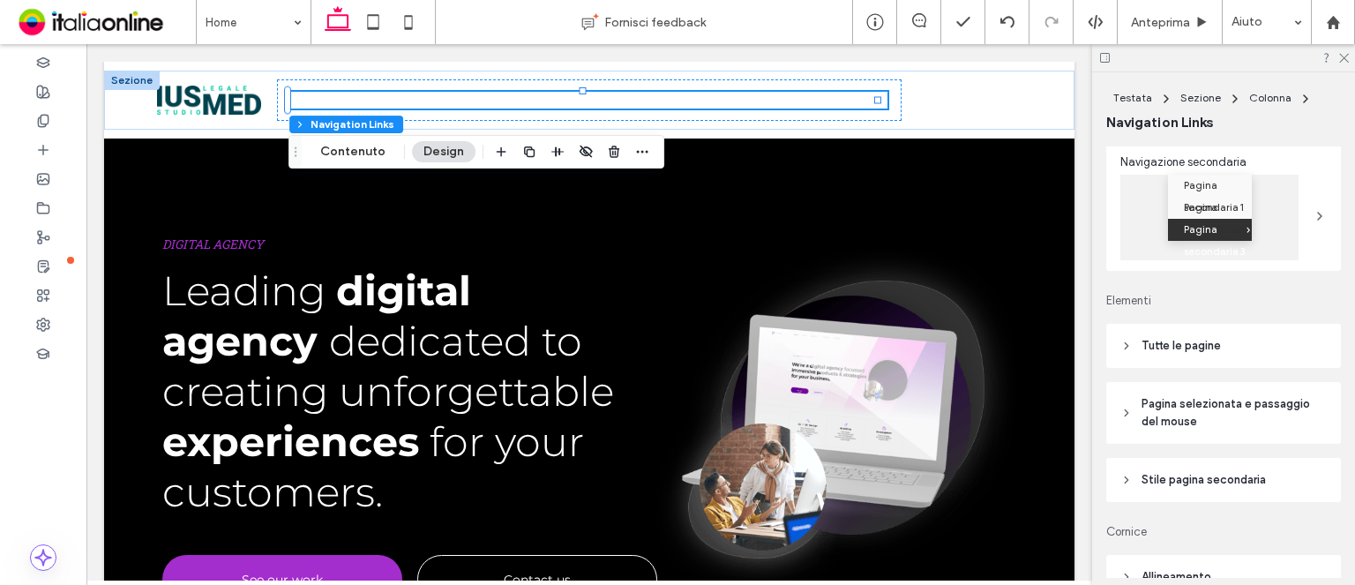
click at [1185, 348] on span "Tutte le pagine" at bounding box center [1180, 346] width 79 height 18
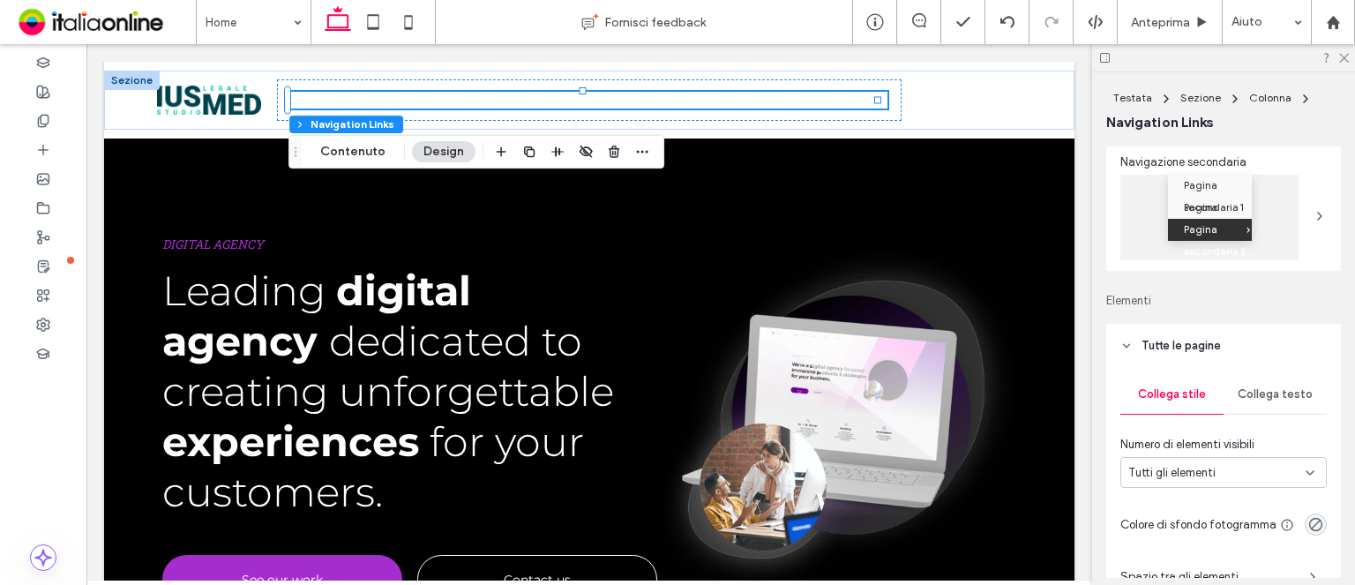
click at [1250, 394] on span "Collega testo" at bounding box center [1274, 394] width 75 height 14
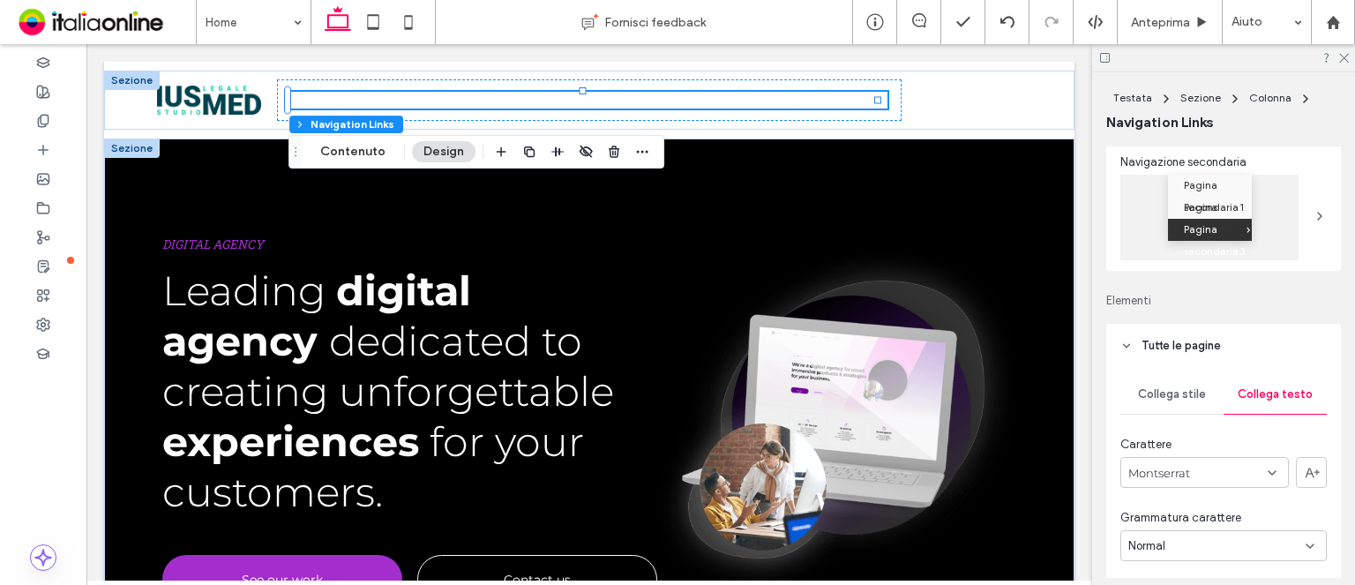
click at [134, 149] on div at bounding box center [132, 147] width 56 height 19
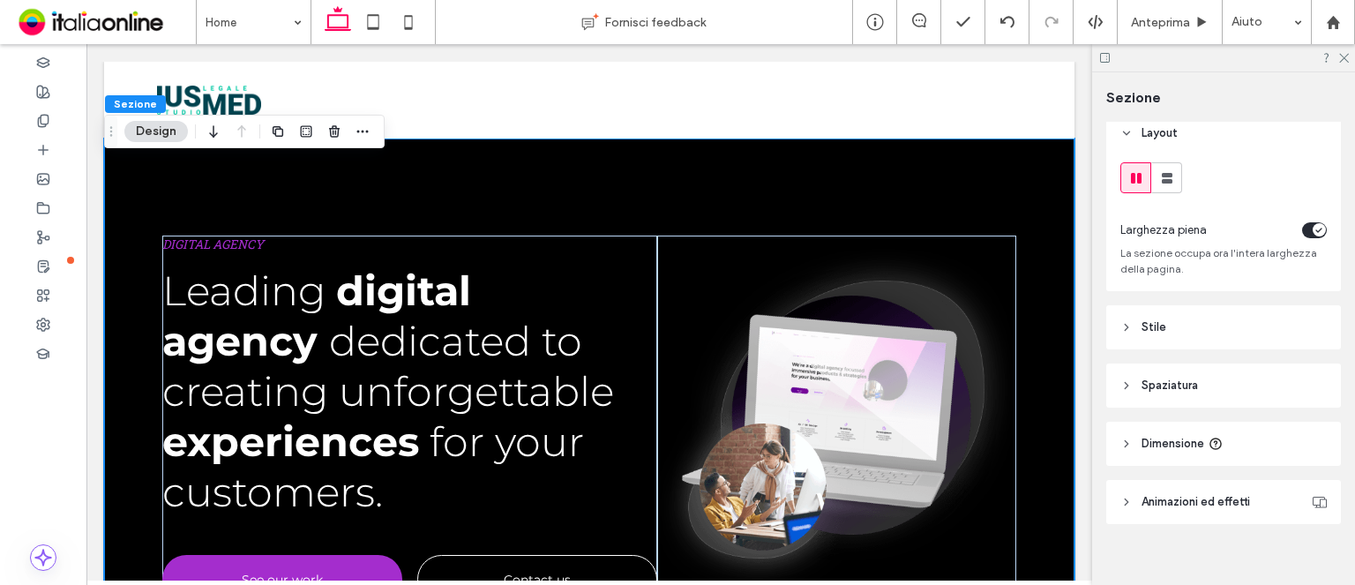
scroll to position [28, 0]
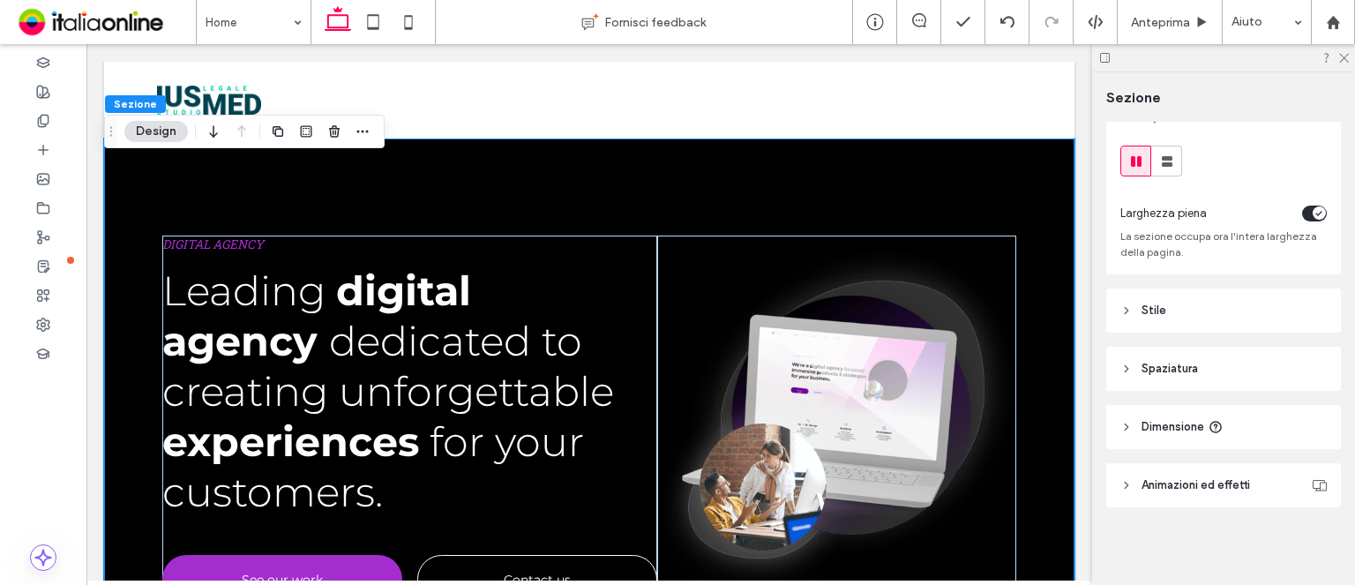
click at [1224, 319] on header "Stile" at bounding box center [1223, 310] width 235 height 44
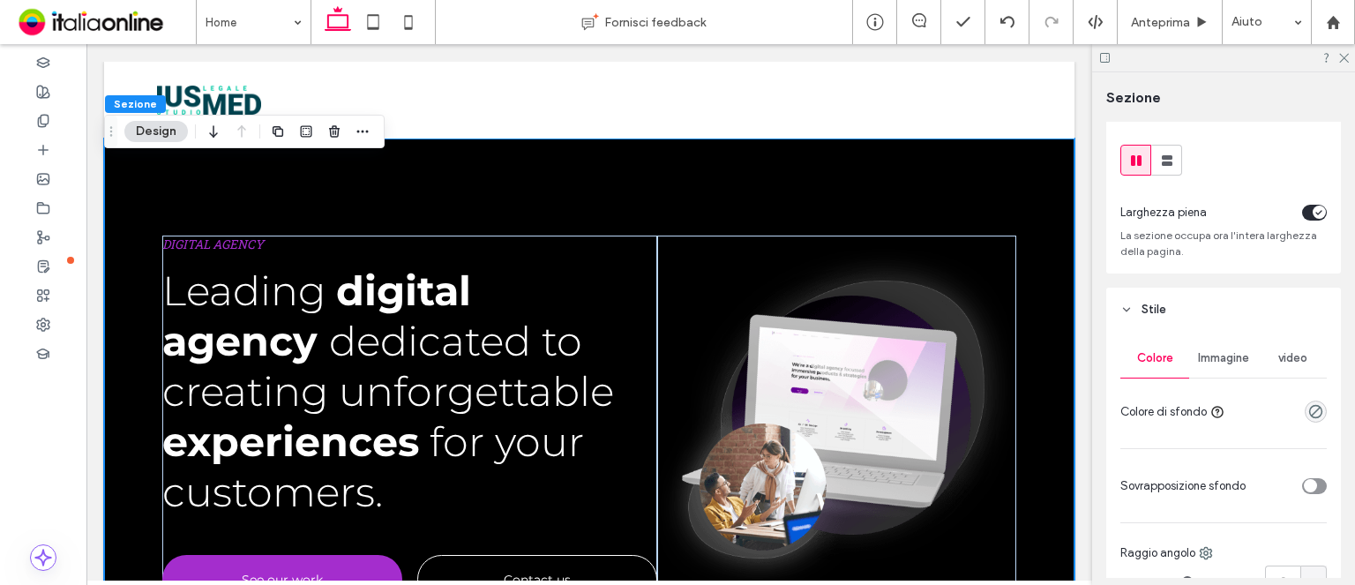
click at [807, 190] on div "DIGITAL AGENCY Leading digital agency dedicated to creating unforgettable exper…" at bounding box center [589, 399] width 970 height 523
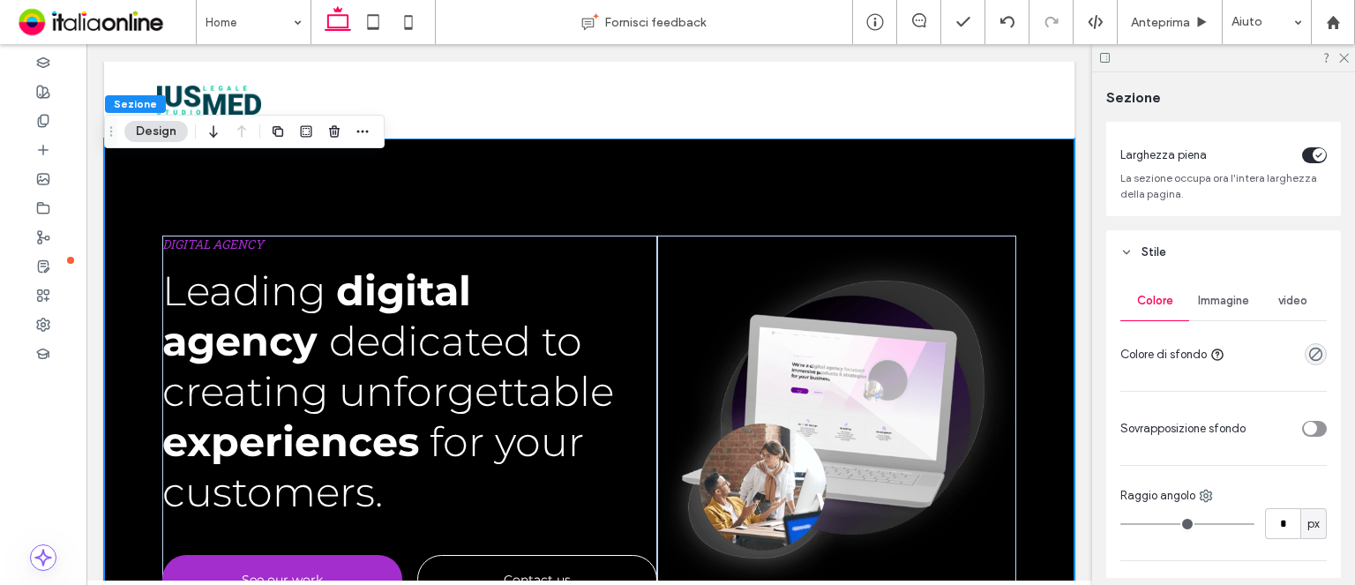
scroll to position [116, 0]
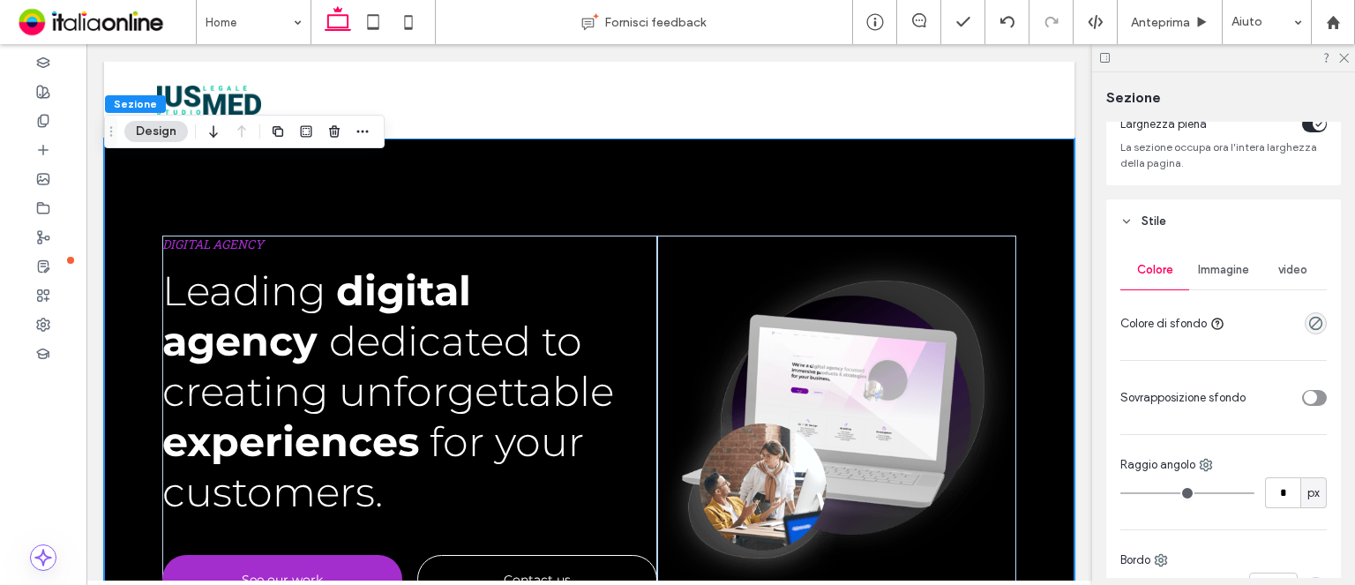
click at [1209, 271] on span "Immagine" at bounding box center [1223, 270] width 51 height 14
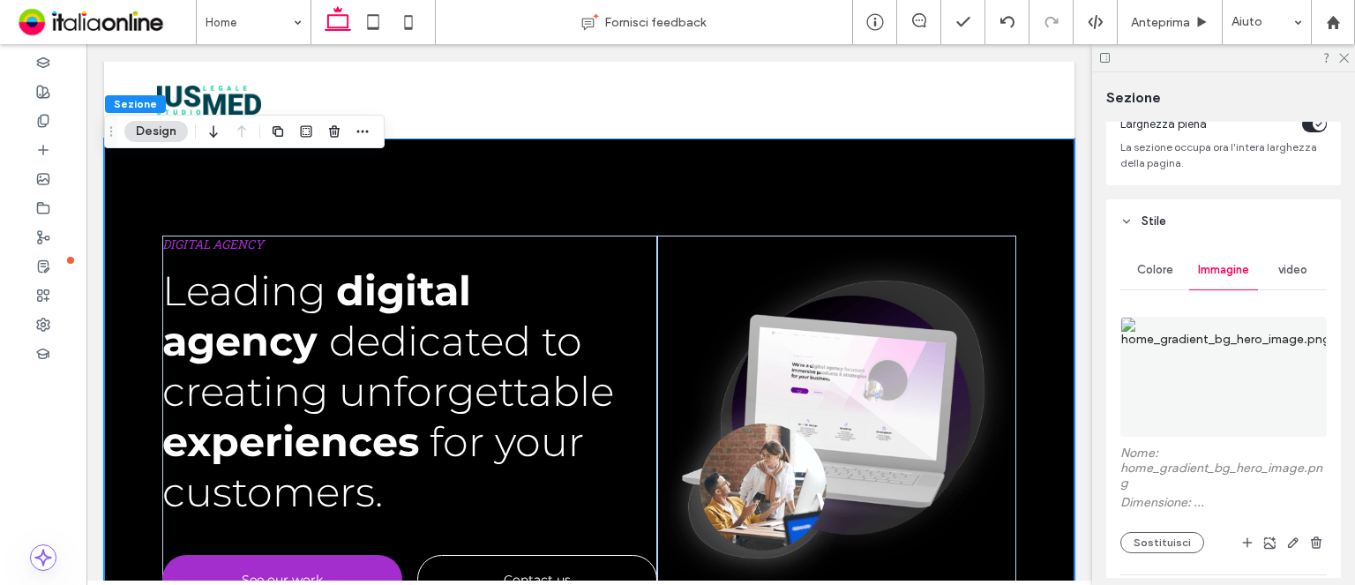
click at [1154, 274] on span "Colore" at bounding box center [1155, 270] width 36 height 14
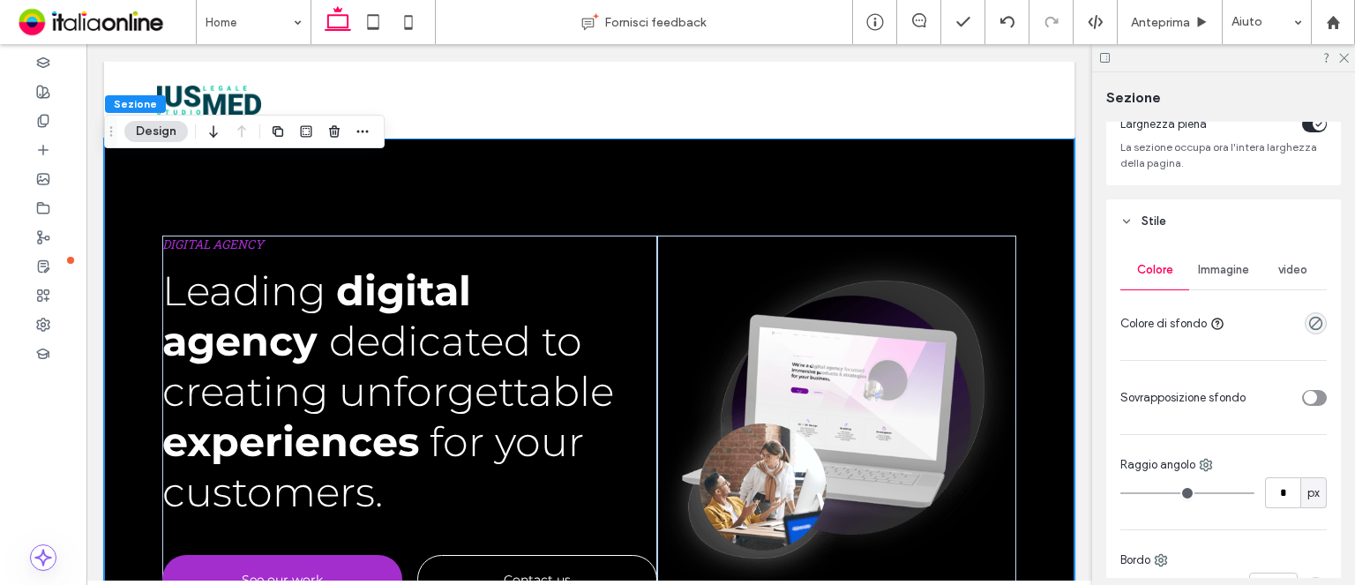
drag, startPoint x: 1199, startPoint y: 267, endPoint x: 1230, endPoint y: 284, distance: 35.1
click at [1199, 267] on span "Immagine" at bounding box center [1223, 270] width 51 height 14
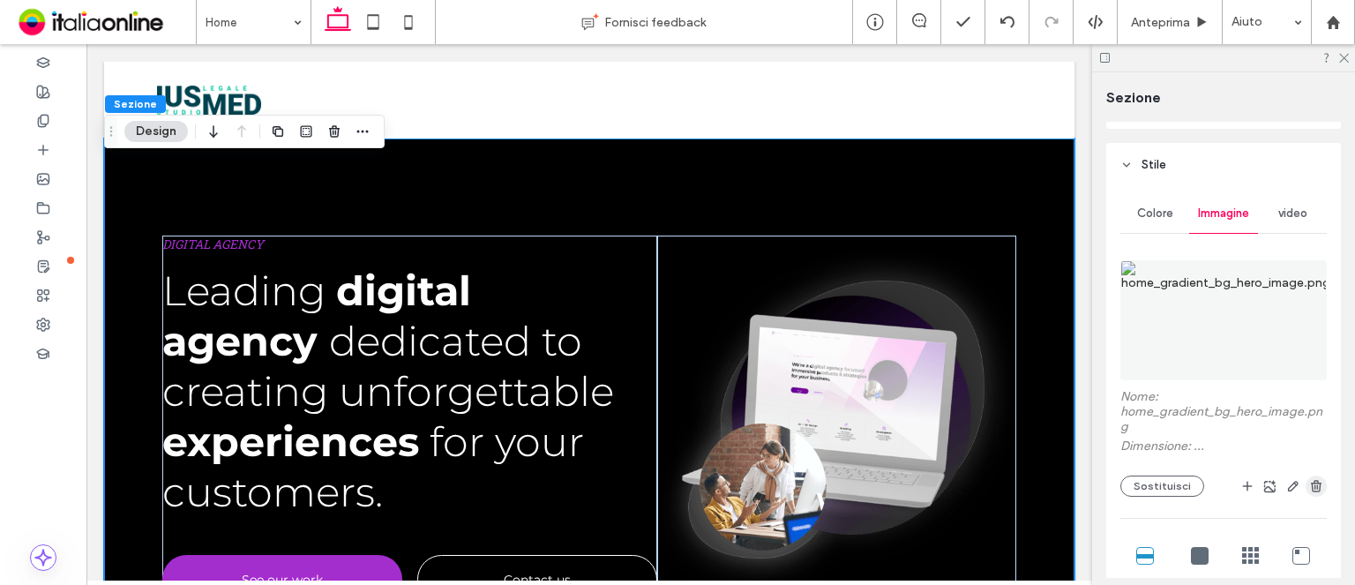
scroll to position [205, 0]
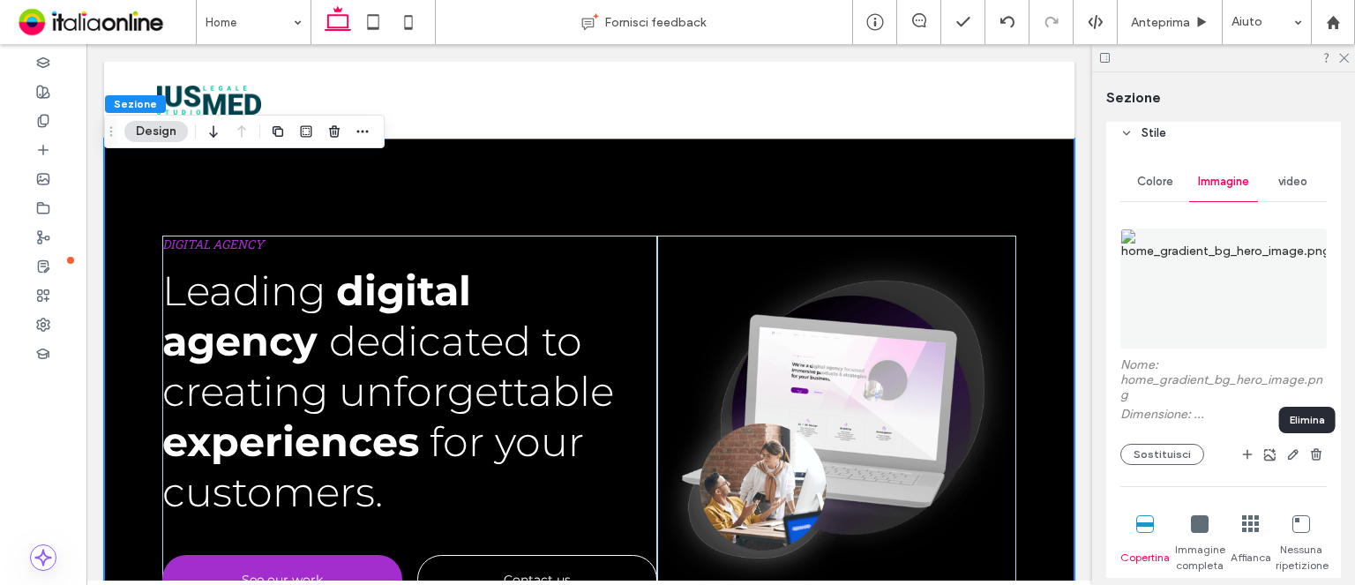
drag, startPoint x: 1302, startPoint y: 463, endPoint x: 1175, endPoint y: 249, distance: 249.1
click at [1305, 463] on span "button" at bounding box center [1315, 454] width 21 height 21
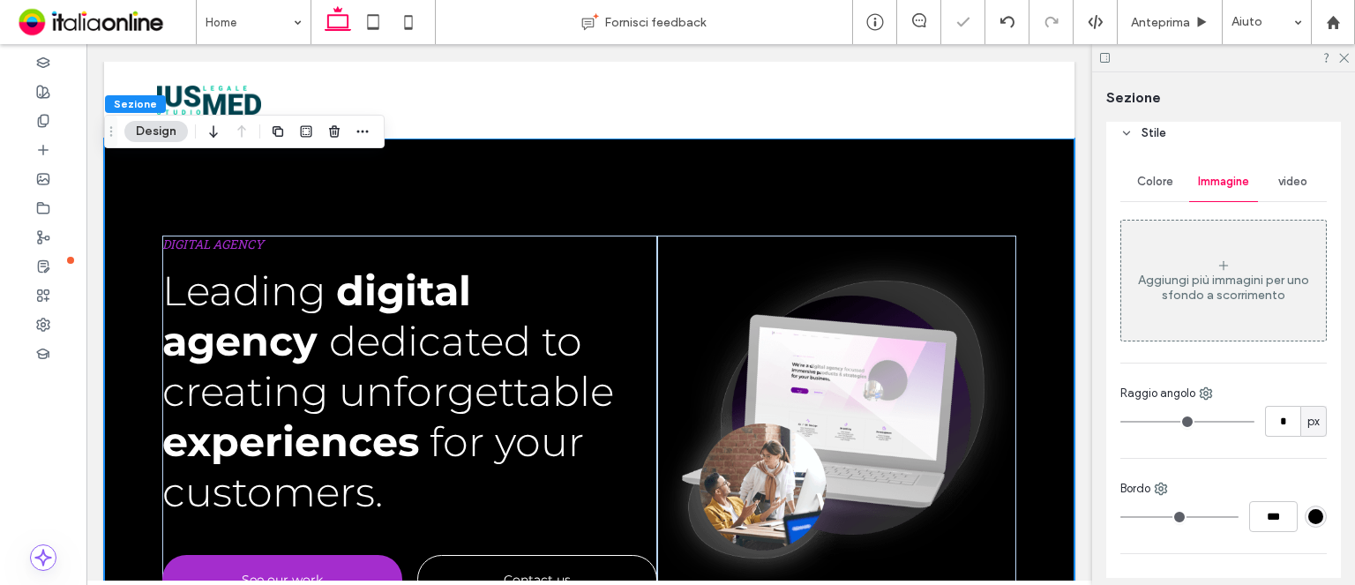
click at [1146, 179] on span "Colore" at bounding box center [1155, 182] width 36 height 14
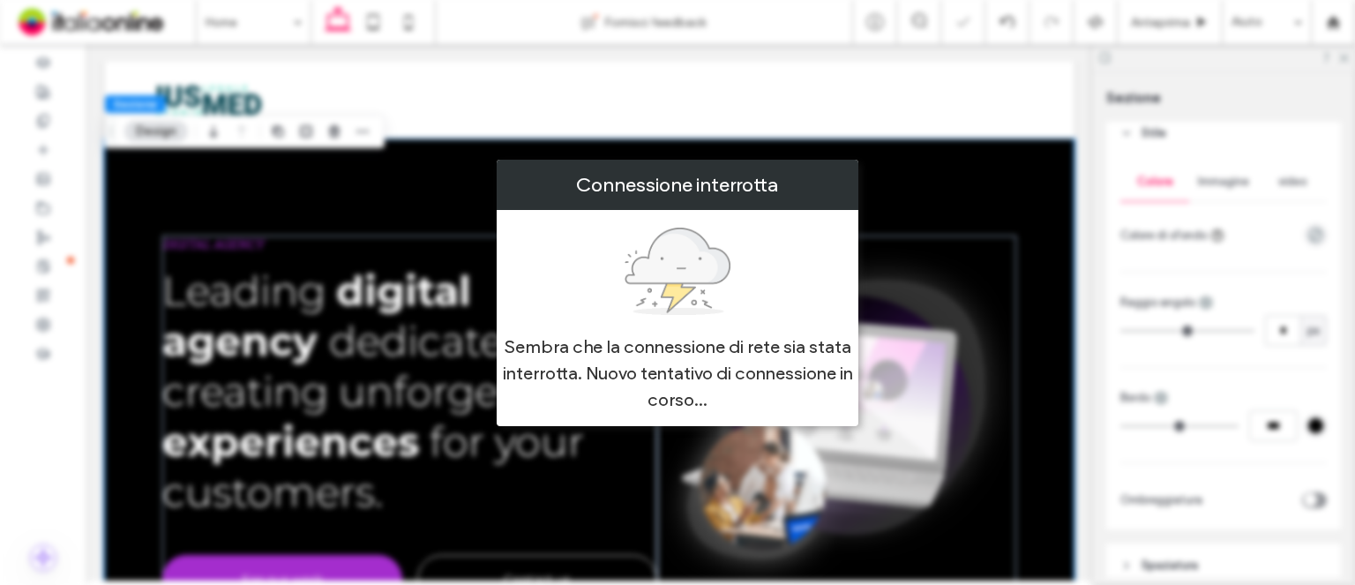
click at [864, 211] on div "Connessione interrotta Sembra che la connessione di rete sia stata interrotta. …" at bounding box center [677, 292] width 1355 height 585
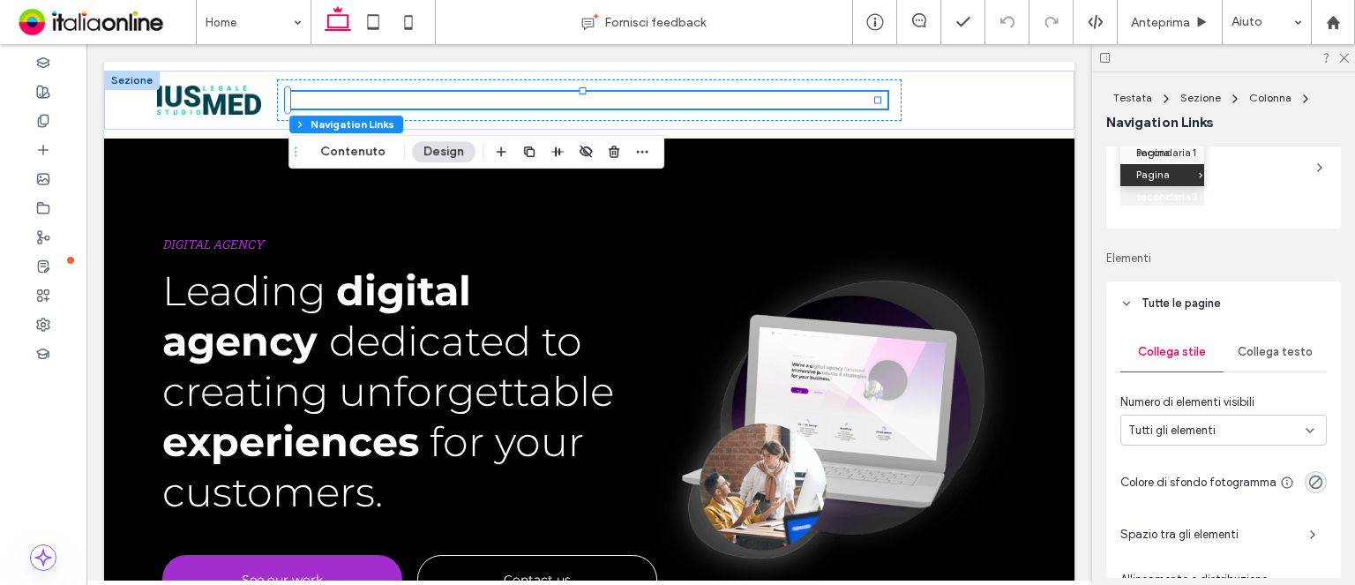
click at [1256, 295] on header "Tutte le pagine" at bounding box center [1223, 303] width 235 height 44
click at [1264, 345] on span "Collega testo" at bounding box center [1274, 352] width 75 height 14
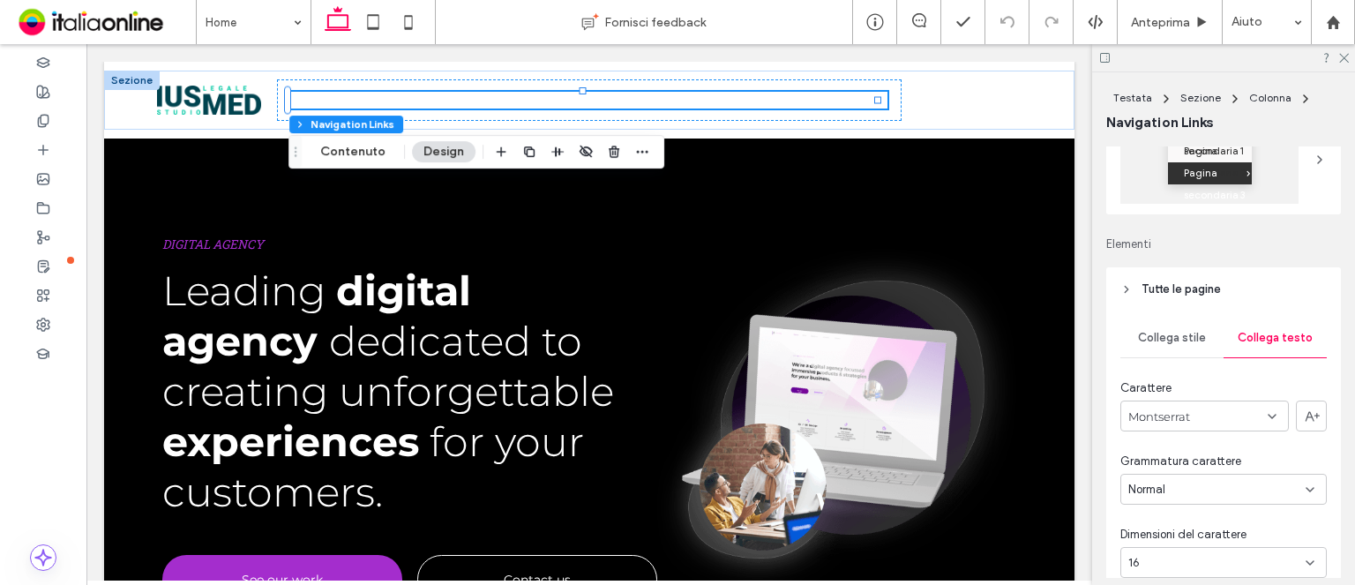
scroll to position [353, 0]
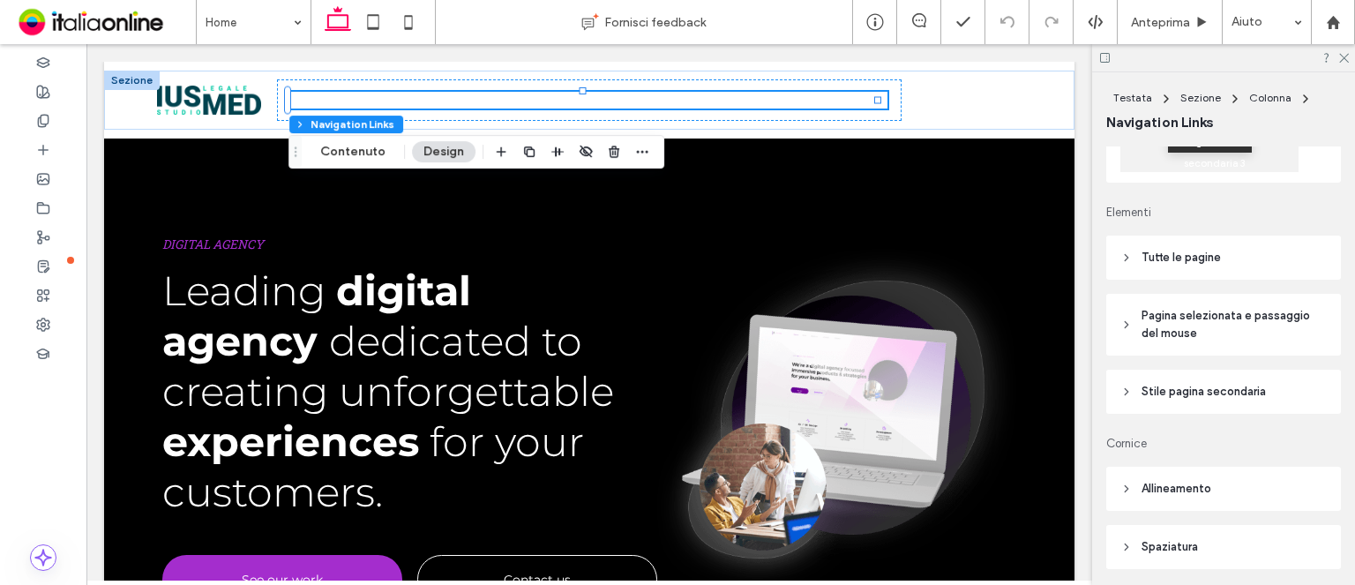
click at [1210, 387] on span "Stile pagina secondaria" at bounding box center [1203, 392] width 124 height 18
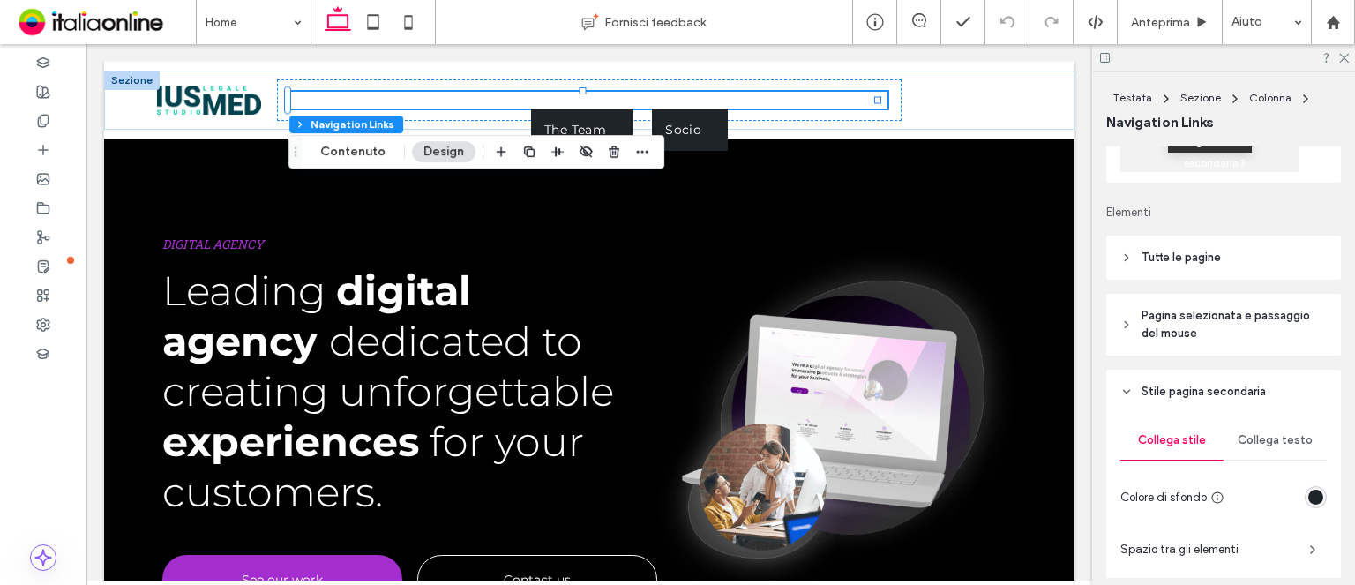
click at [1186, 269] on header "Tutte le pagine" at bounding box center [1223, 257] width 235 height 44
click at [1185, 263] on span "Tutte le pagine" at bounding box center [1180, 258] width 79 height 18
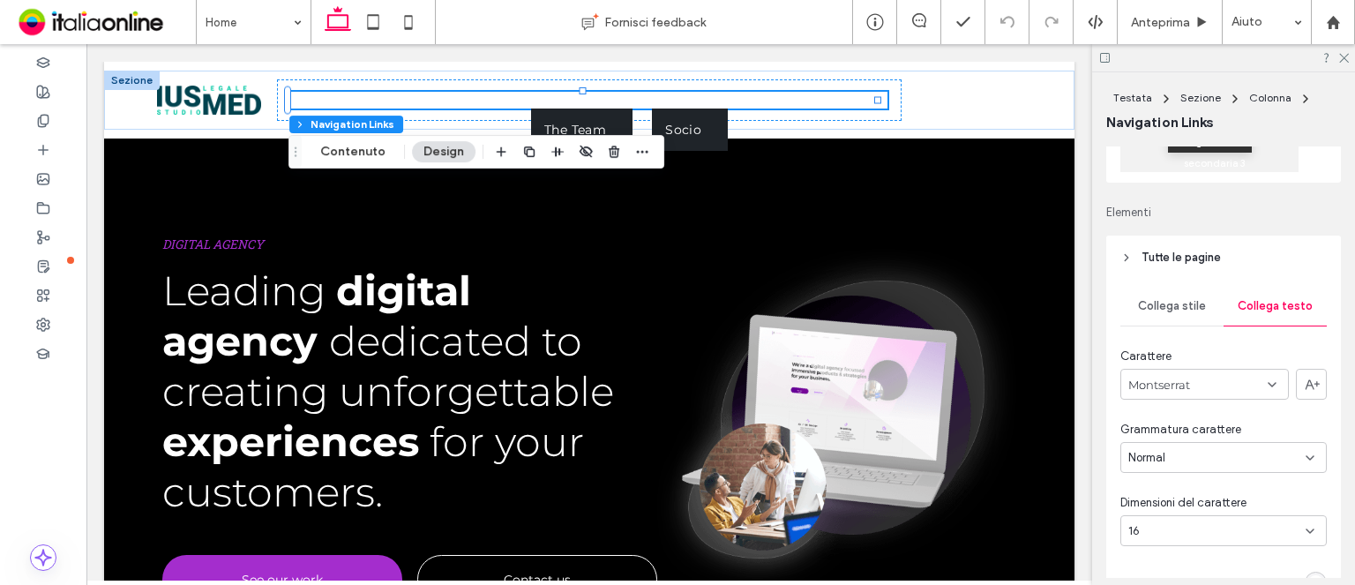
click at [1205, 394] on div "Montserrat" at bounding box center [1204, 384] width 168 height 31
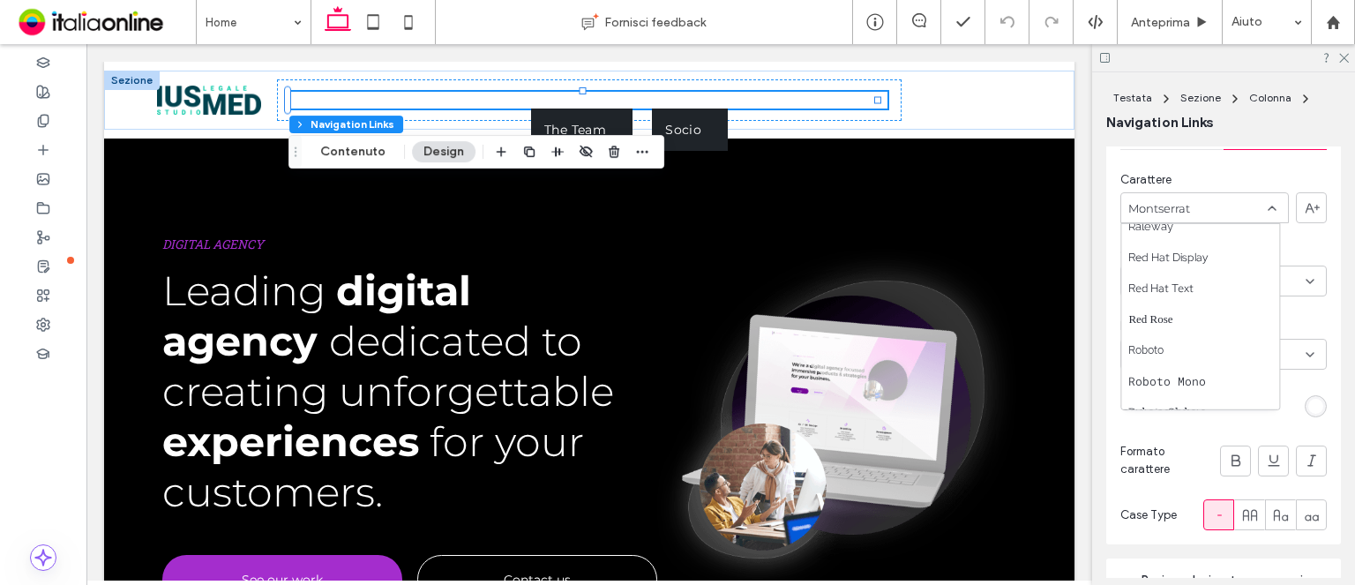
scroll to position [1676, 0]
click at [1158, 260] on span "Roboto" at bounding box center [1145, 261] width 35 height 18
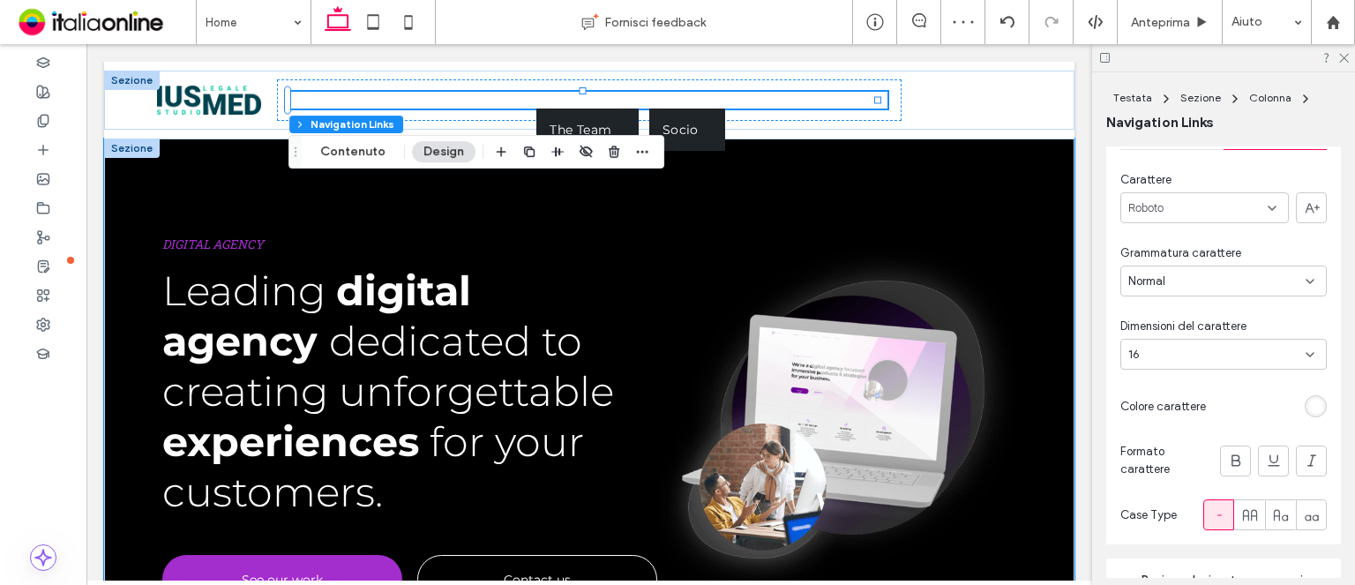
click at [822, 204] on div "DIGITAL AGENCY Leading digital agency dedicated to creating unforgettable exper…" at bounding box center [589, 399] width 970 height 523
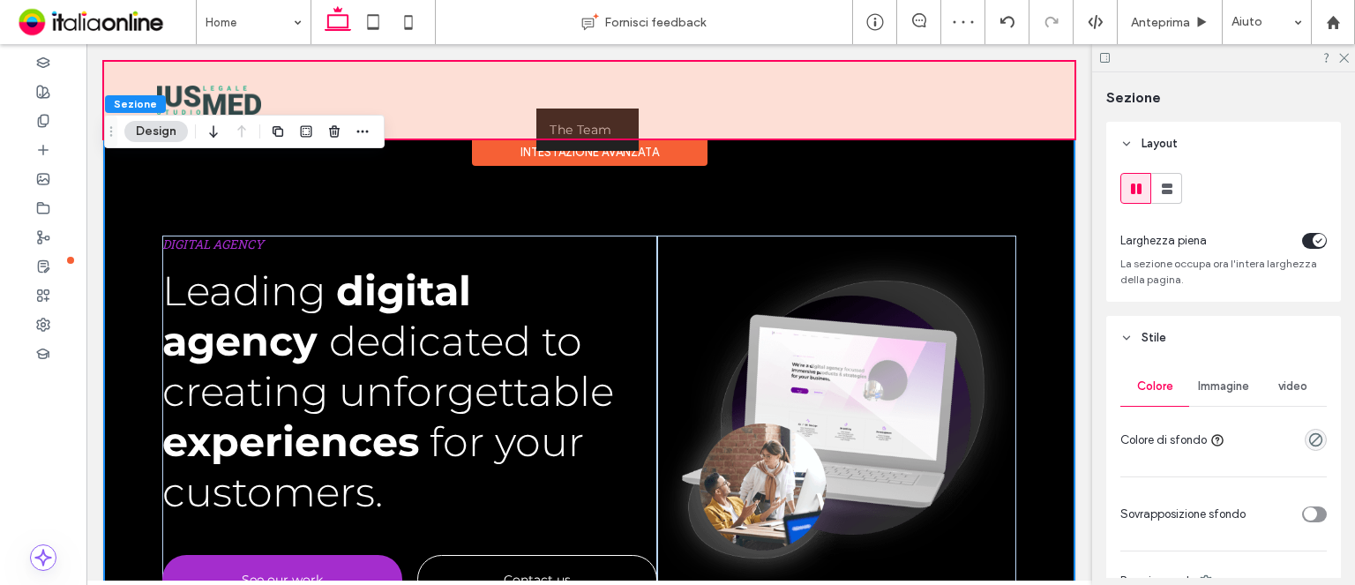
drag, startPoint x: 607, startPoint y: 101, endPoint x: 627, endPoint y: 124, distance: 30.6
click at [607, 101] on div at bounding box center [589, 100] width 970 height 77
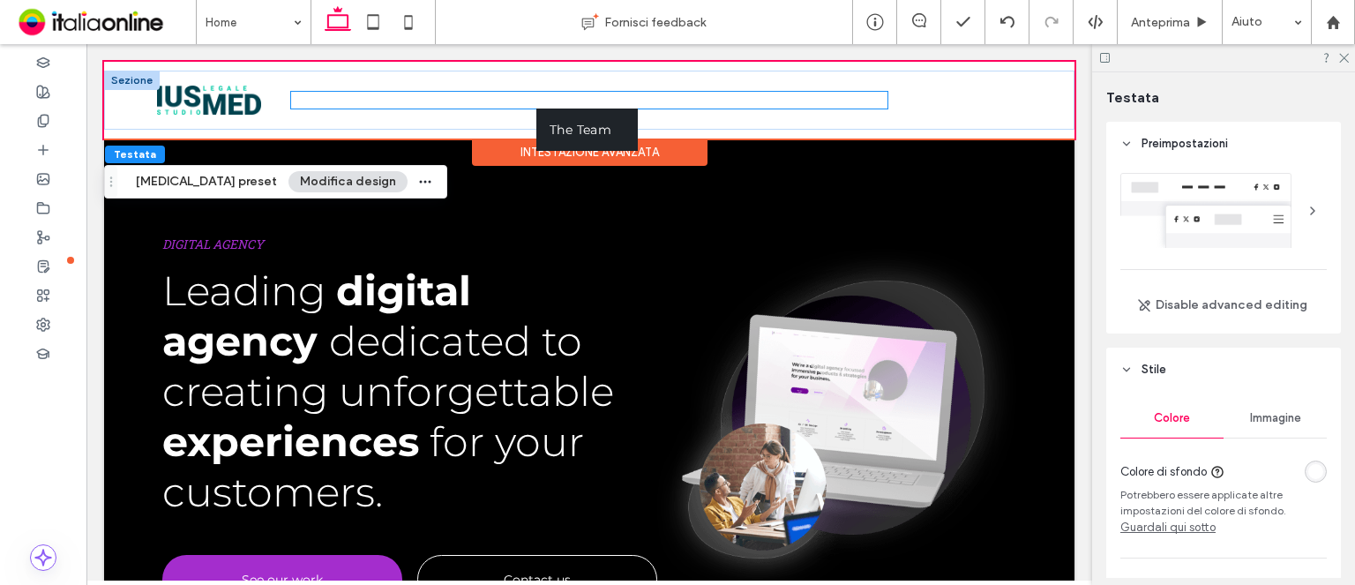
click at [603, 101] on span at bounding box center [605, 100] width 18 height 14
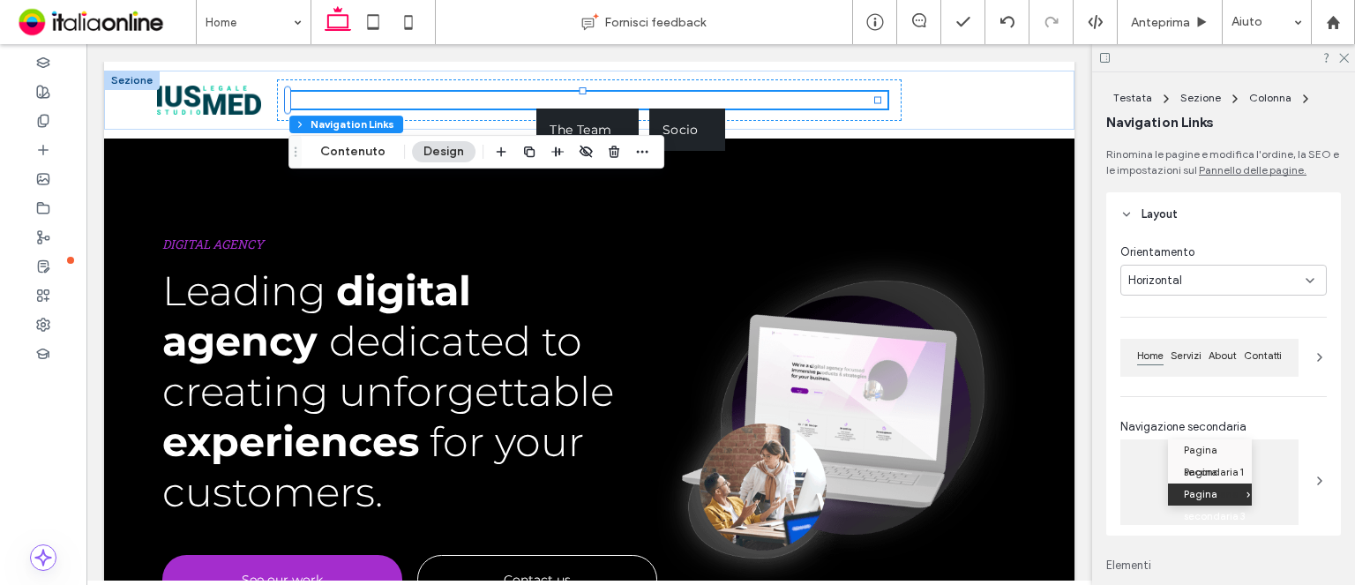
scroll to position [88, 0]
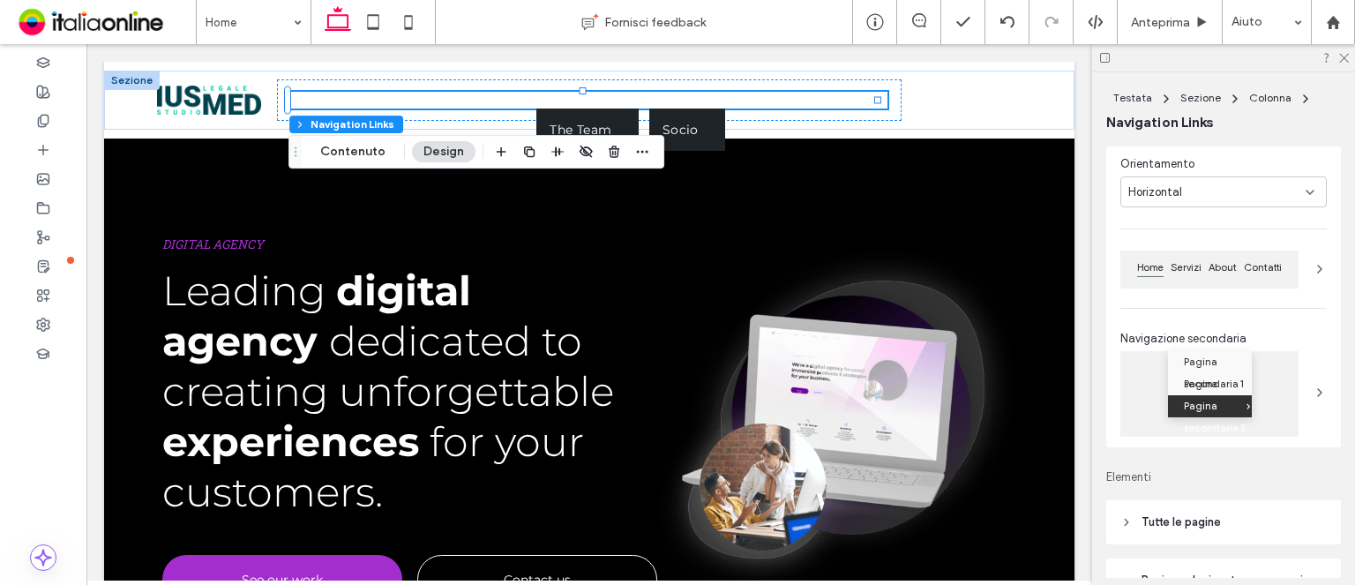
click at [1214, 306] on div "Orientamento Horizontal Home Servizi About Contatti Navigazione secondaria Pagi…" at bounding box center [1223, 297] width 235 height 299
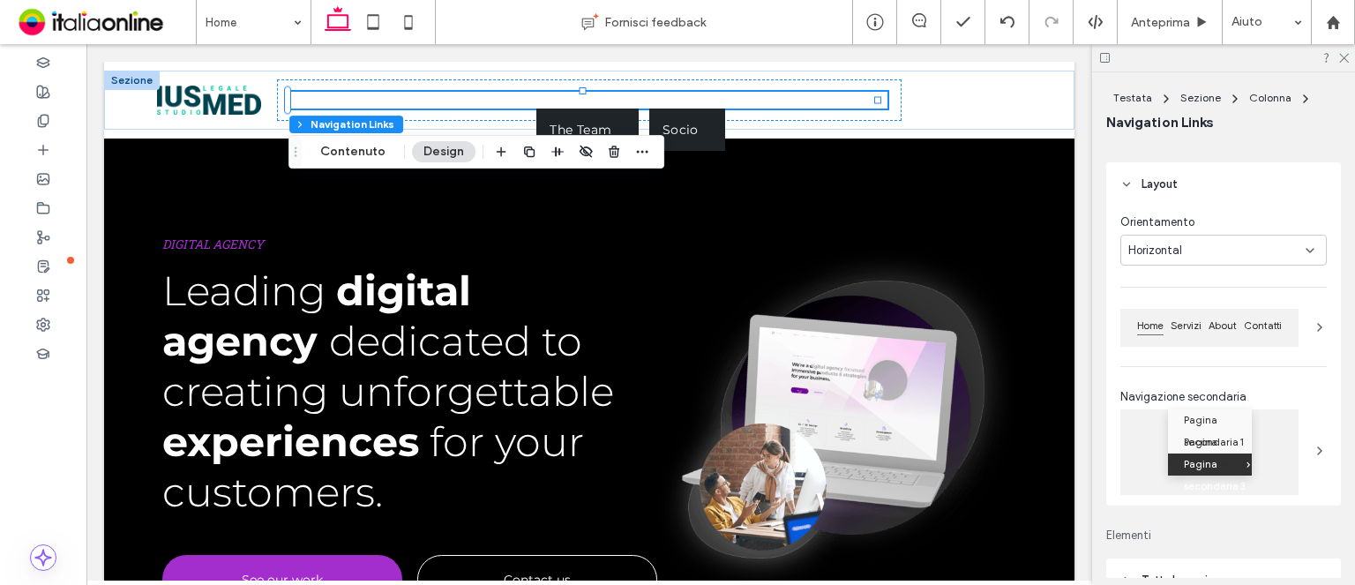
scroll to position [0, 0]
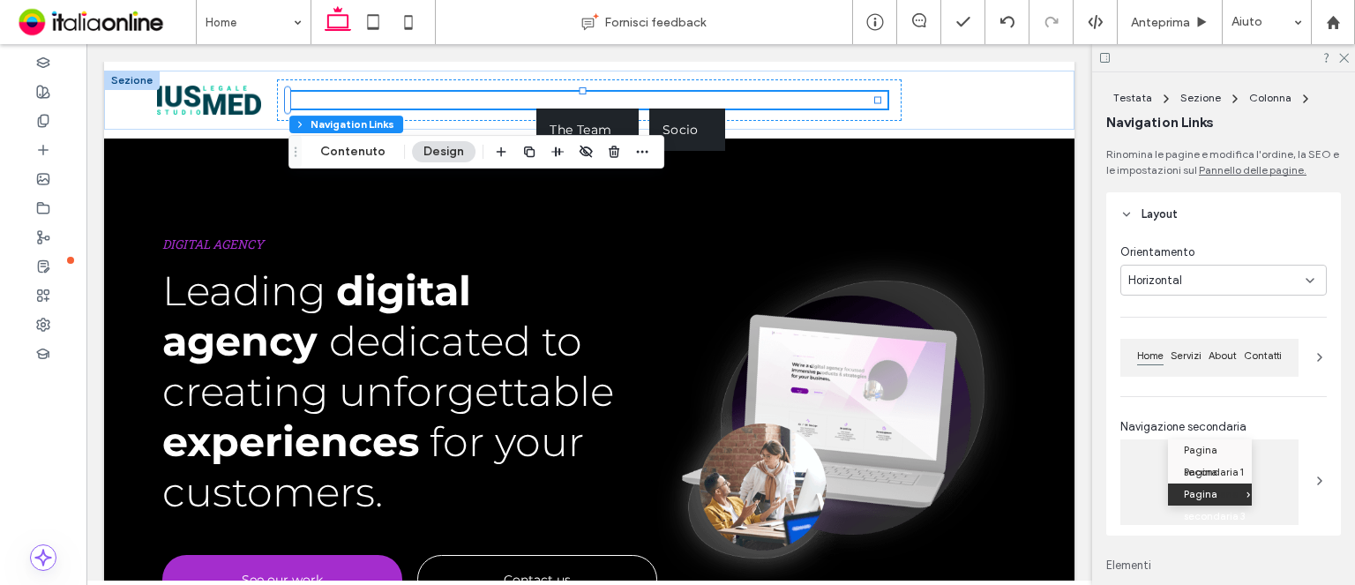
click at [1160, 220] on span "Layout" at bounding box center [1159, 214] width 36 height 18
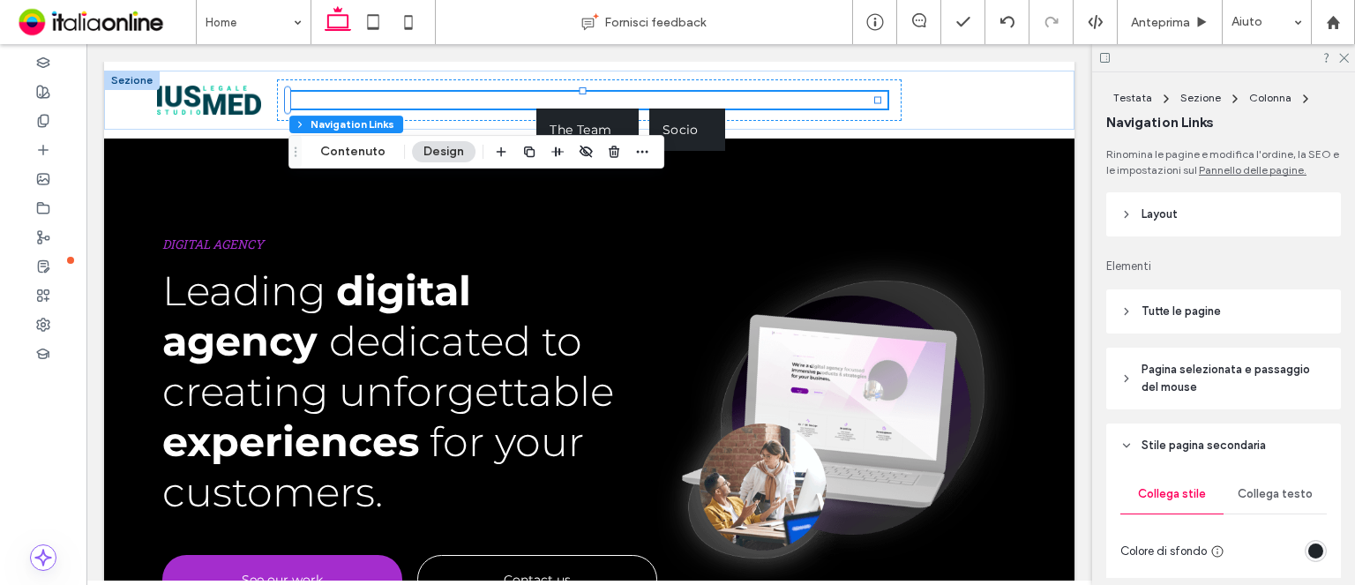
click at [1189, 310] on span "Tutte le pagine" at bounding box center [1180, 311] width 79 height 18
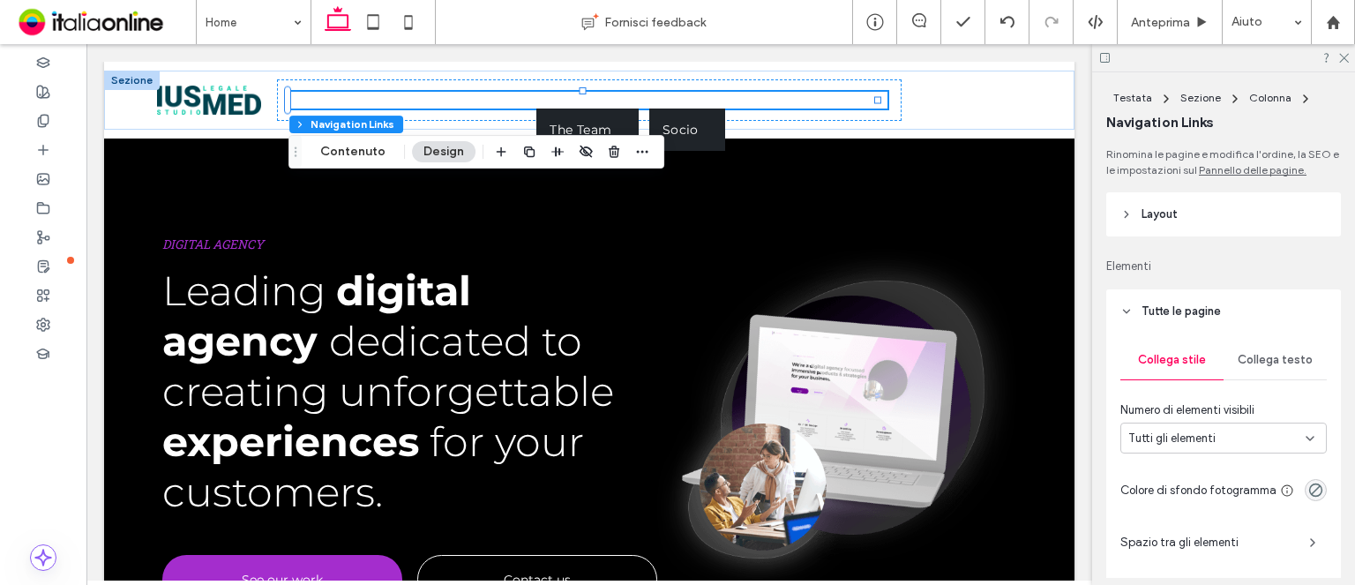
click at [1265, 359] on span "Collega testo" at bounding box center [1274, 360] width 75 height 14
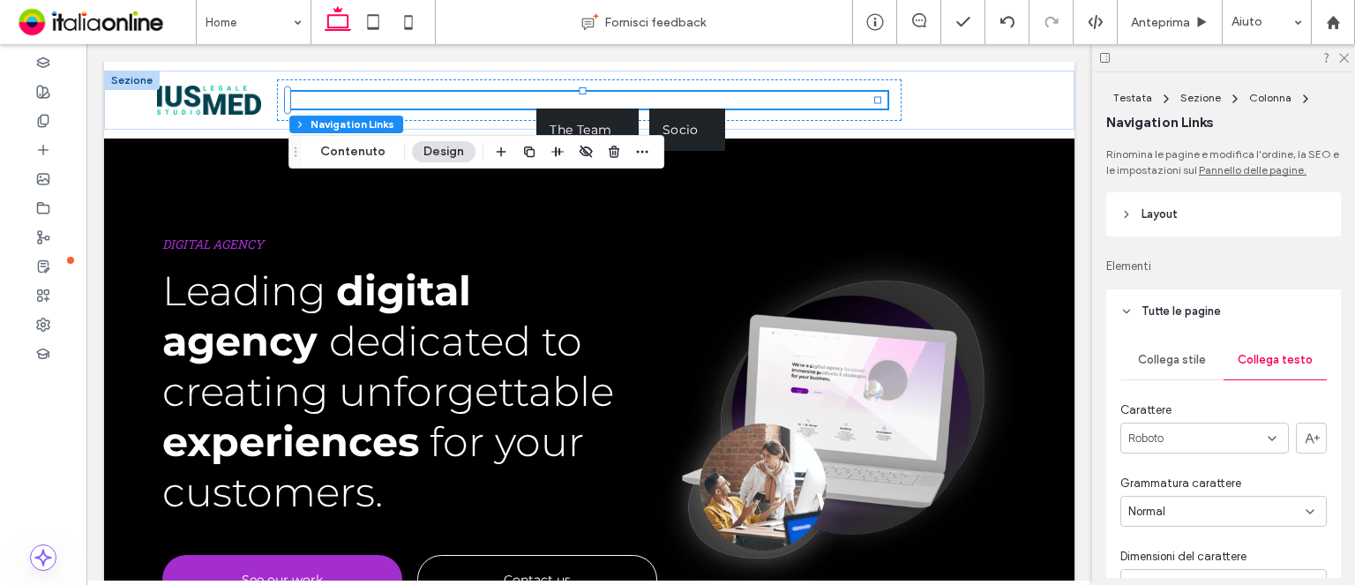
click at [1176, 440] on div "Roboto" at bounding box center [1204, 437] width 168 height 31
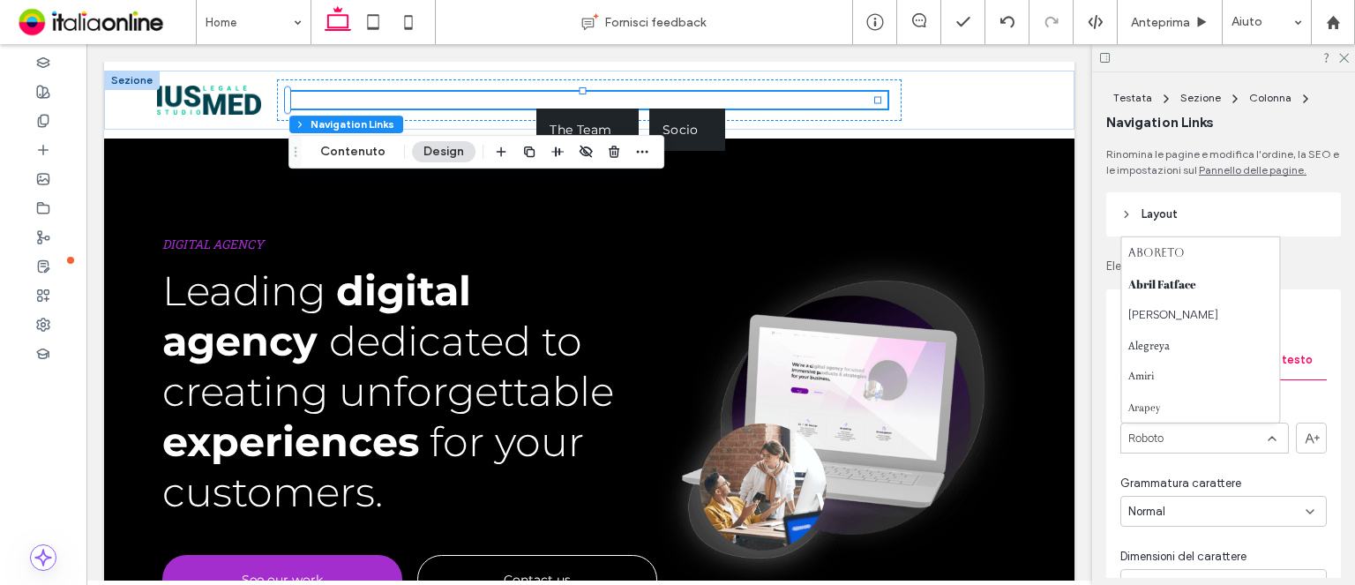
scroll to position [176, 0]
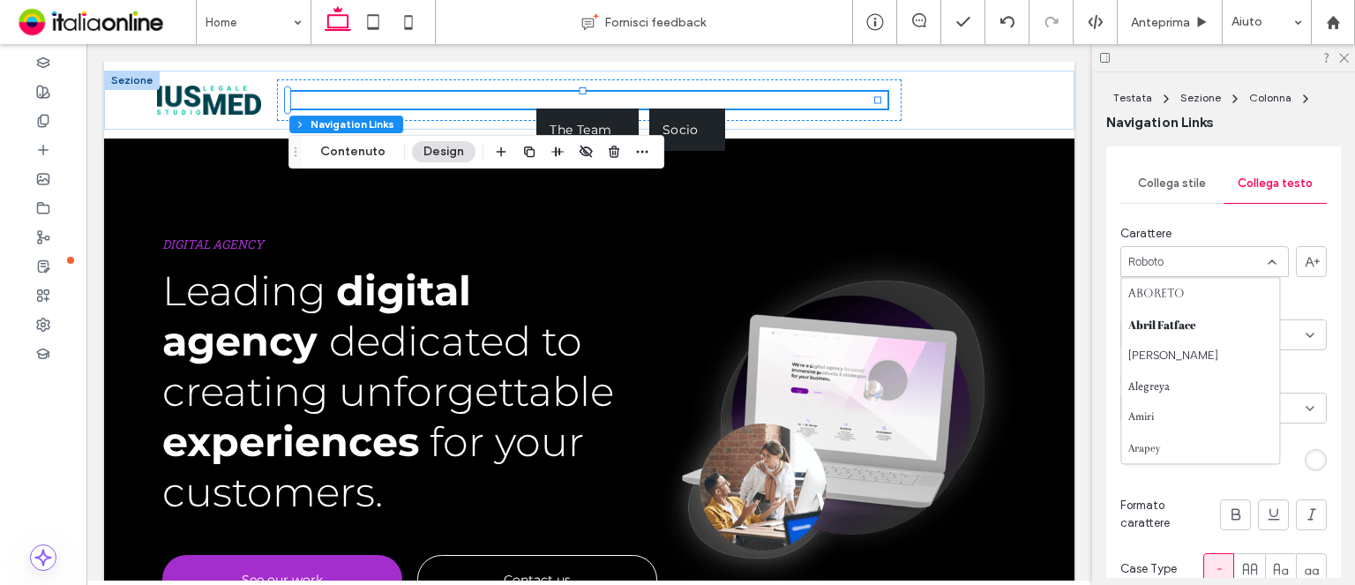
click at [1331, 379] on div "Rinomina le pagine e modifica l'ordine, la SEO e le impostazioni sul Pannello d…" at bounding box center [1229, 361] width 246 height 431
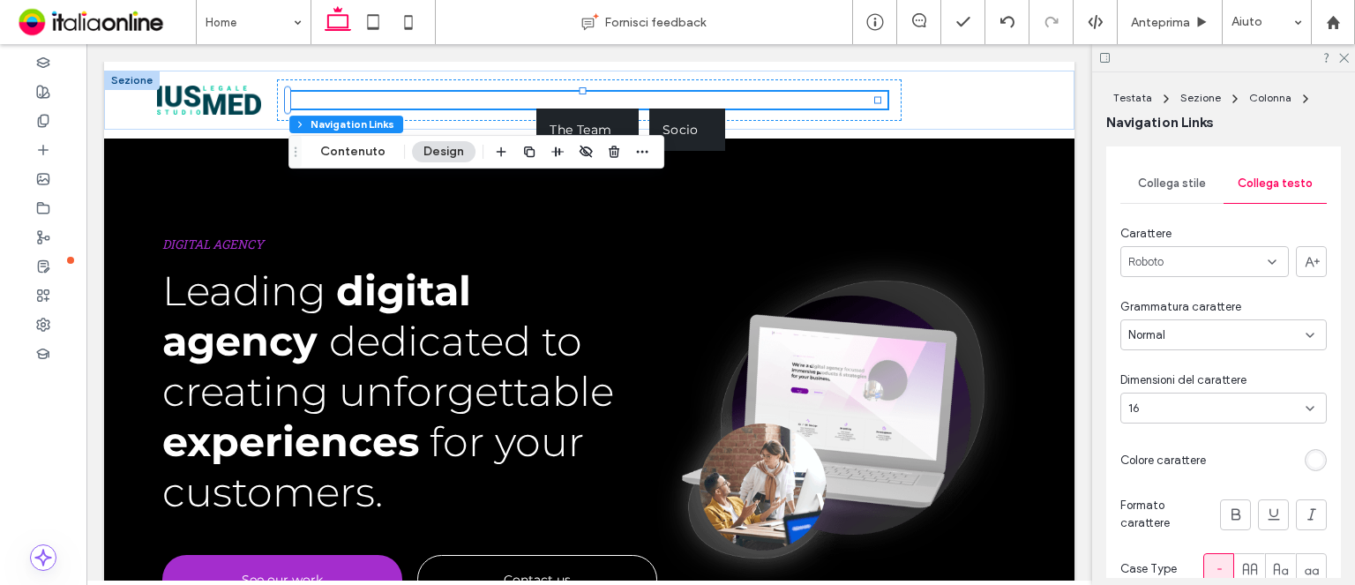
click at [1185, 332] on div "Normal" at bounding box center [1216, 335] width 177 height 18
click at [1197, 454] on div "Medium" at bounding box center [1219, 459] width 196 height 31
click at [1304, 468] on div "rgb(255, 255, 255)" at bounding box center [1315, 460] width 22 height 22
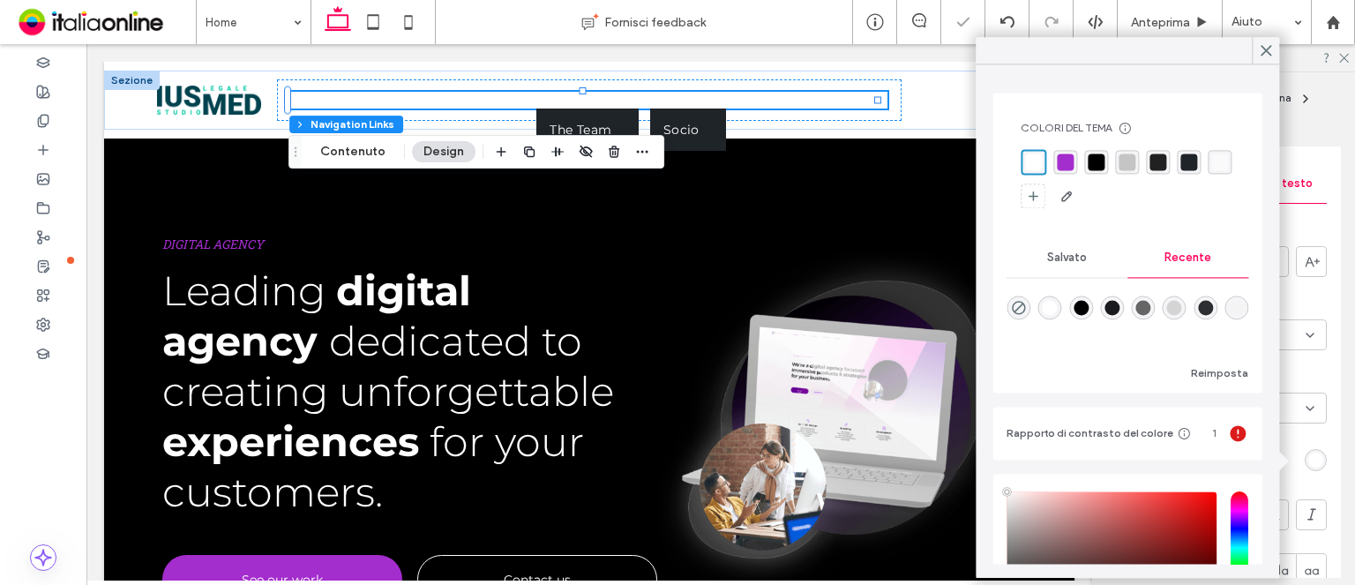
click at [1086, 304] on div "rgba(0, 0, 0, 1)" at bounding box center [1080, 307] width 15 height 15
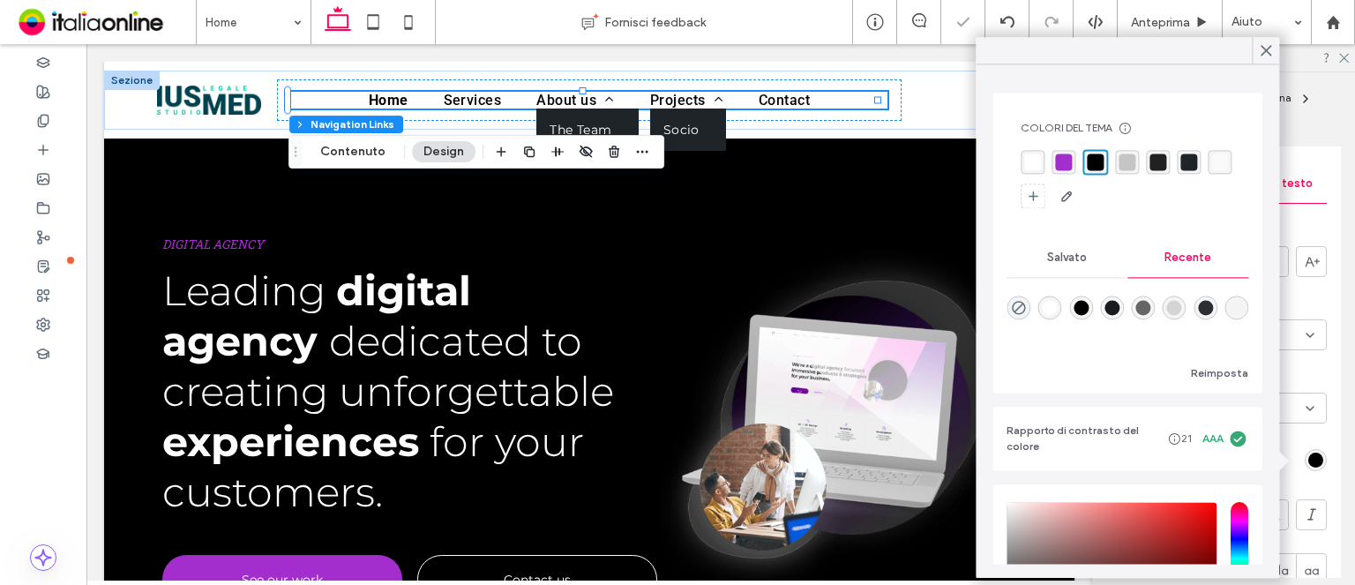
type input "*******"
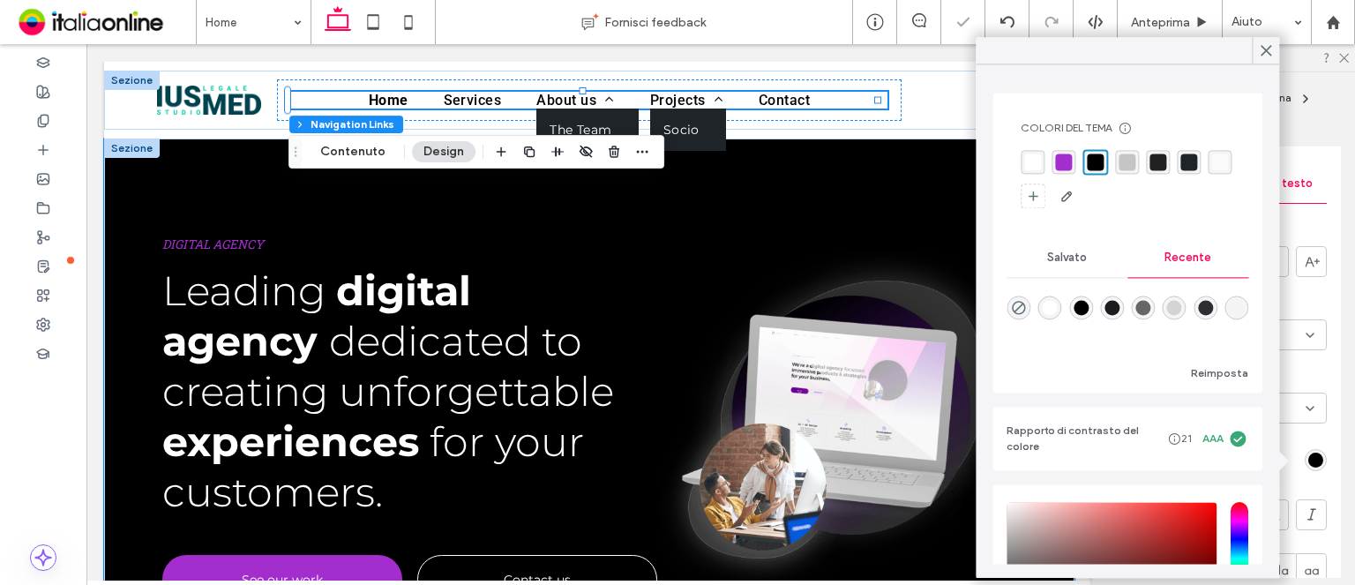
click at [816, 214] on div "DIGITAL AGENCY Leading digital agency dedicated to creating unforgettable exper…" at bounding box center [589, 399] width 970 height 523
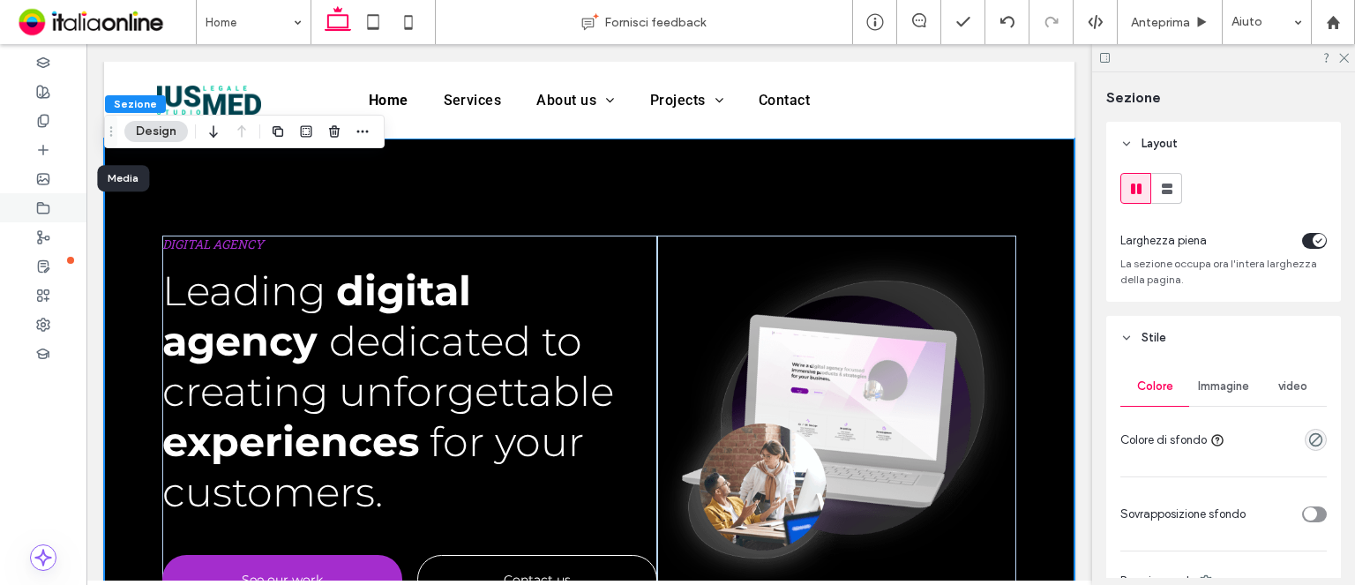
drag, startPoint x: 48, startPoint y: 181, endPoint x: 48, endPoint y: 193, distance: 12.3
click at [48, 181] on use at bounding box center [43, 179] width 11 height 11
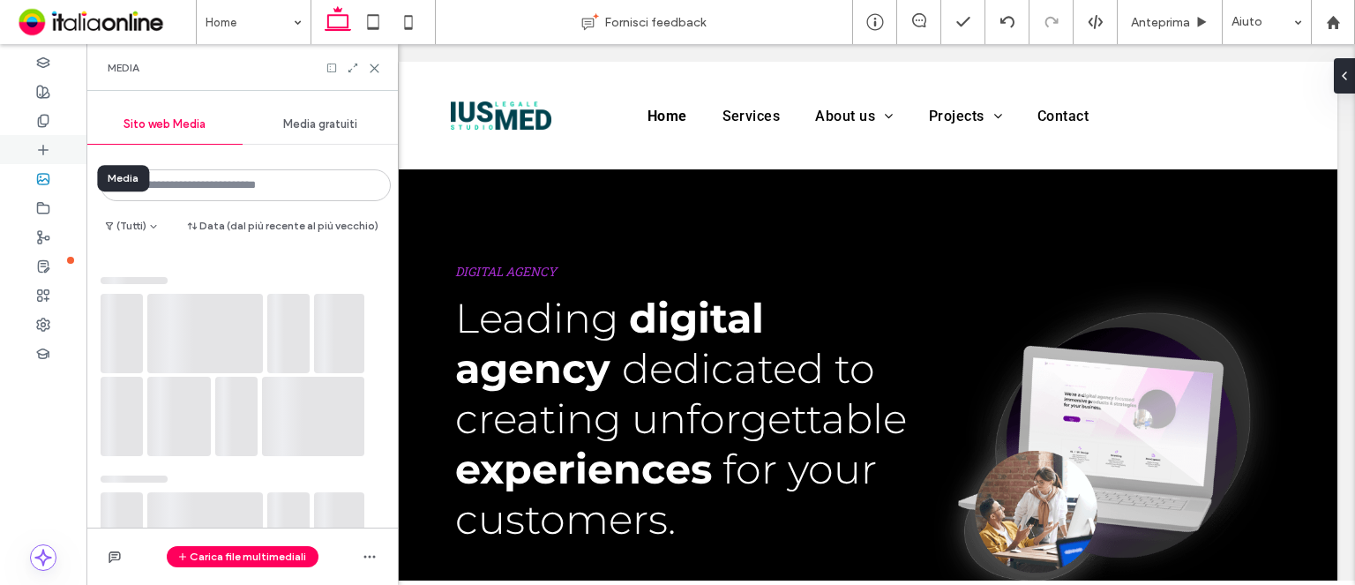
click at [43, 146] on use at bounding box center [43, 149] width 9 height 9
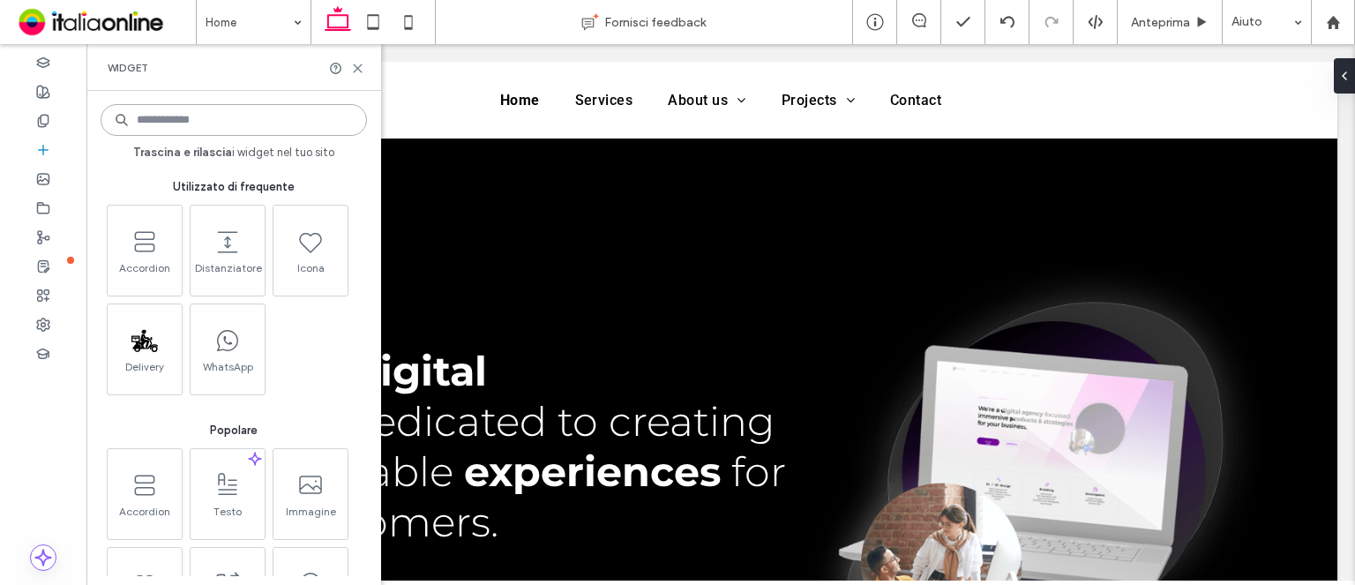
click at [242, 126] on input at bounding box center [234, 120] width 266 height 32
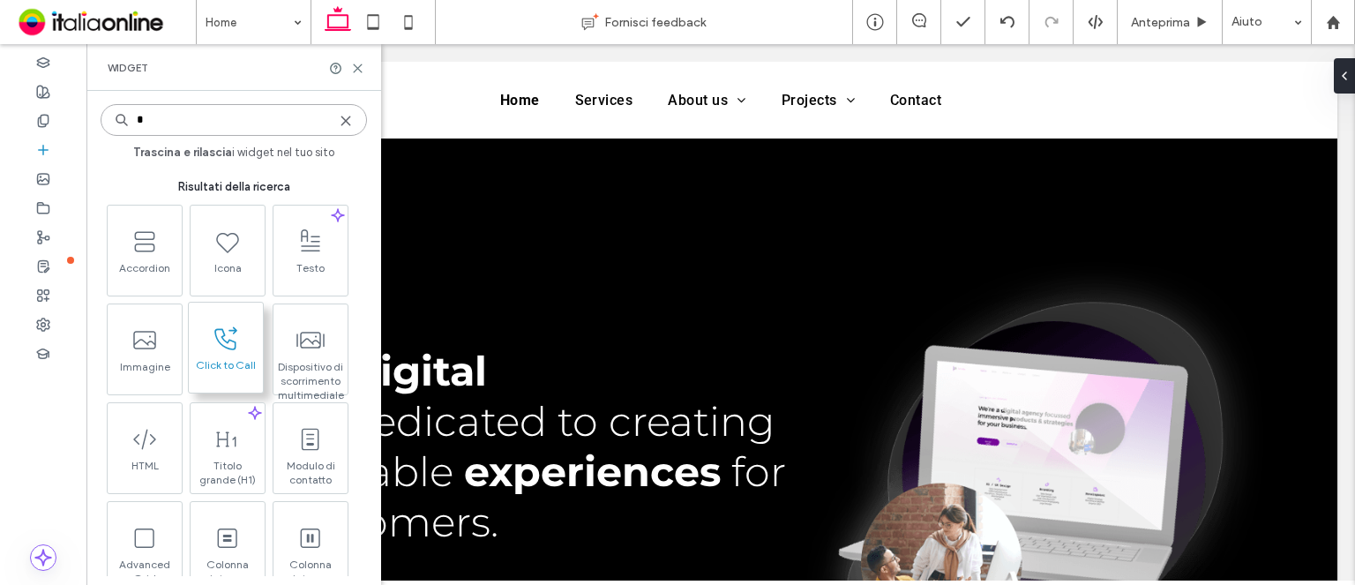
type input "*"
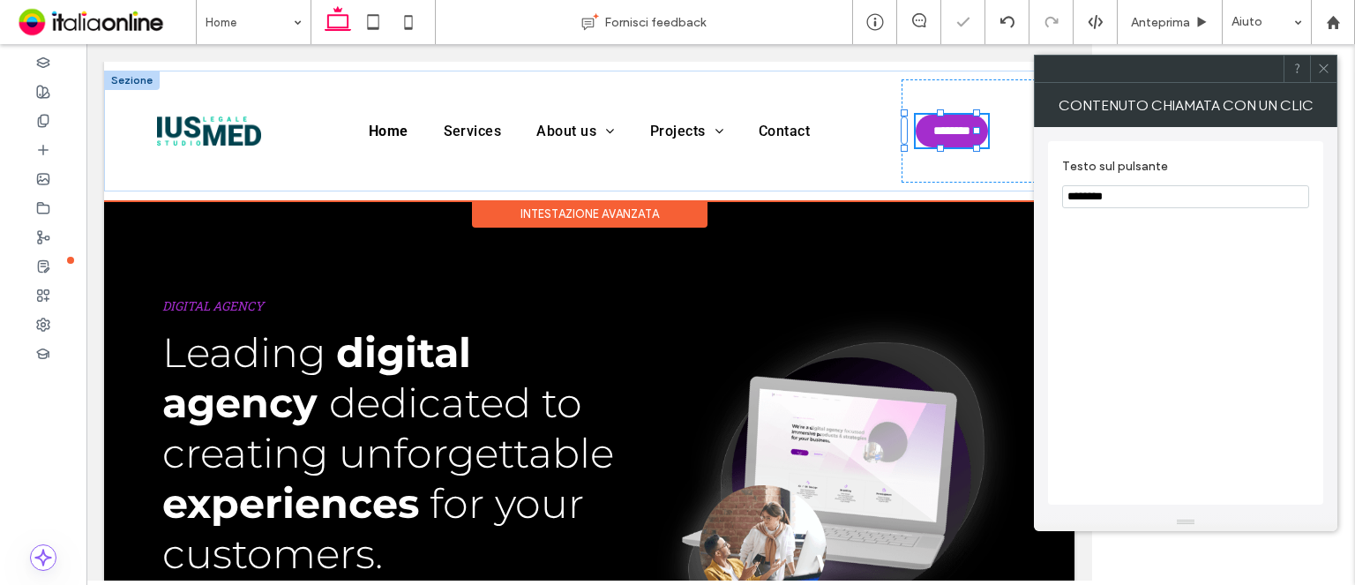
type input "**"
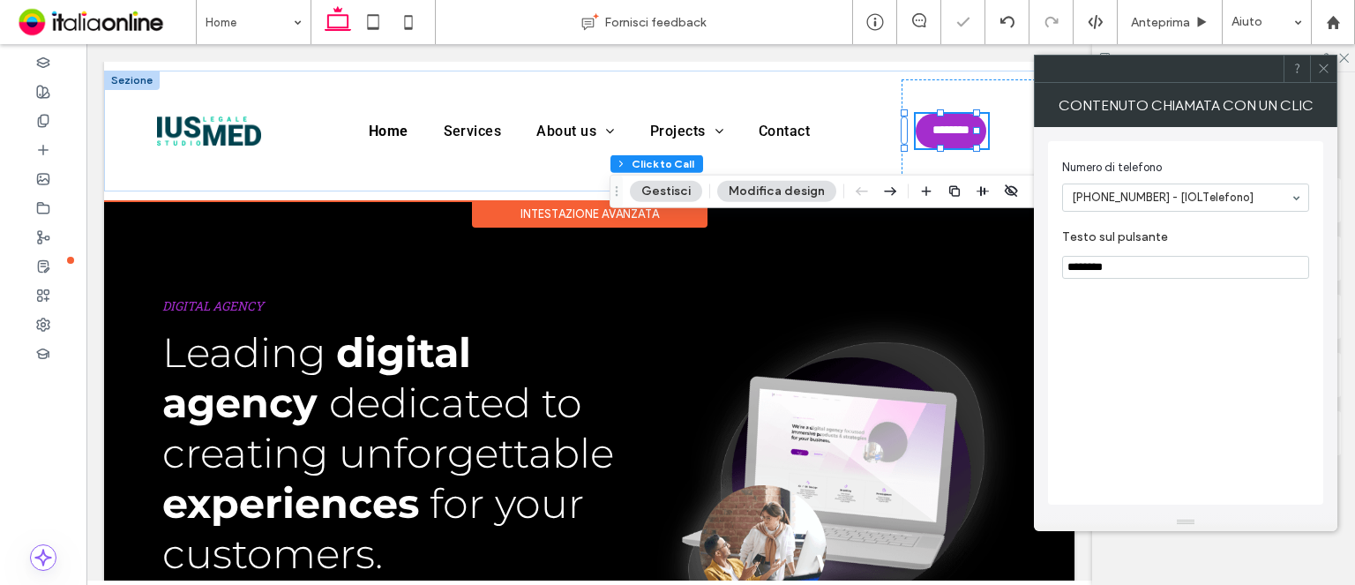
type input "*"
type input "***"
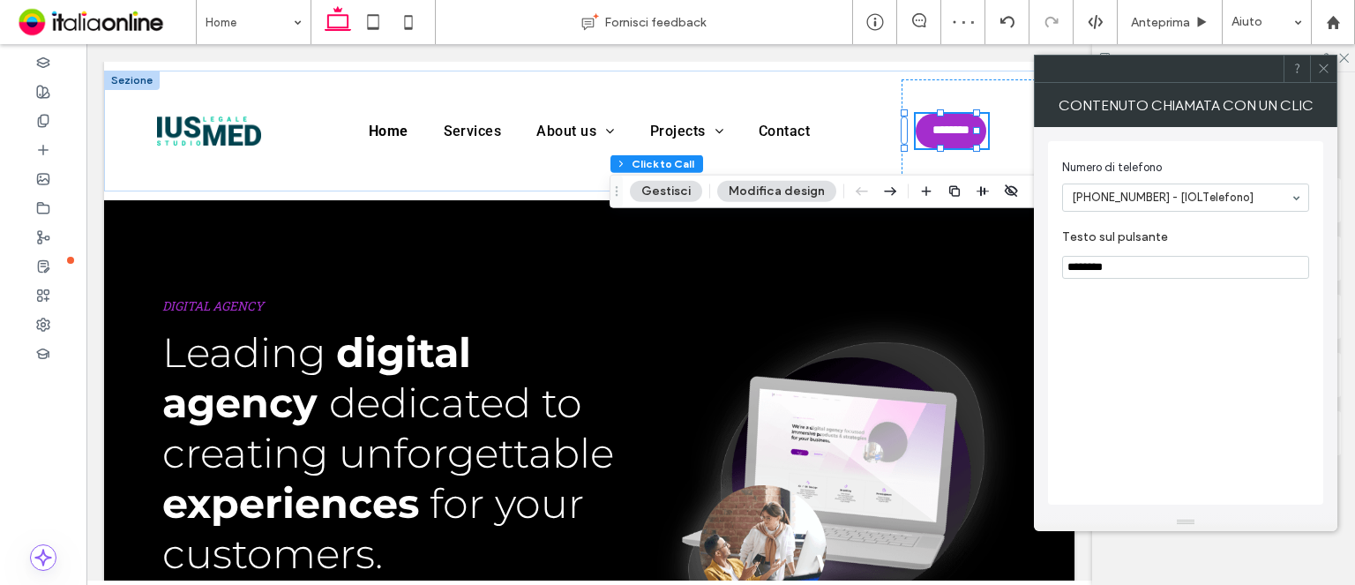
click at [1322, 67] on use at bounding box center [1322, 68] width 9 height 9
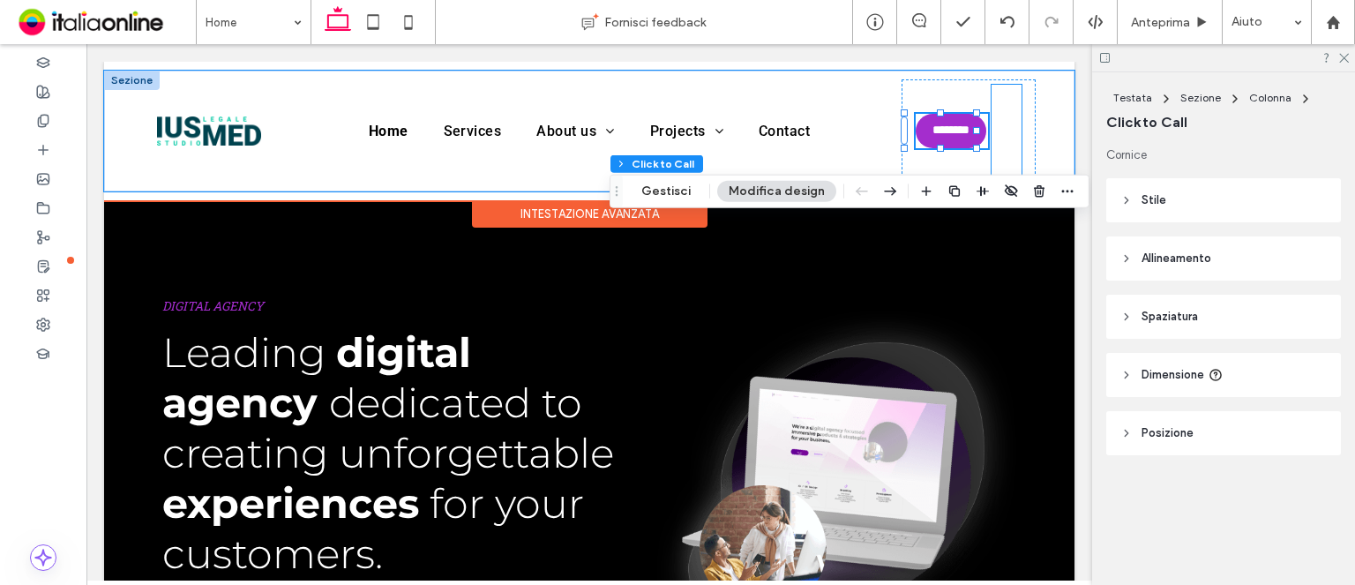
click at [998, 139] on span "instagram" at bounding box center [1002, 129] width 26 height 26
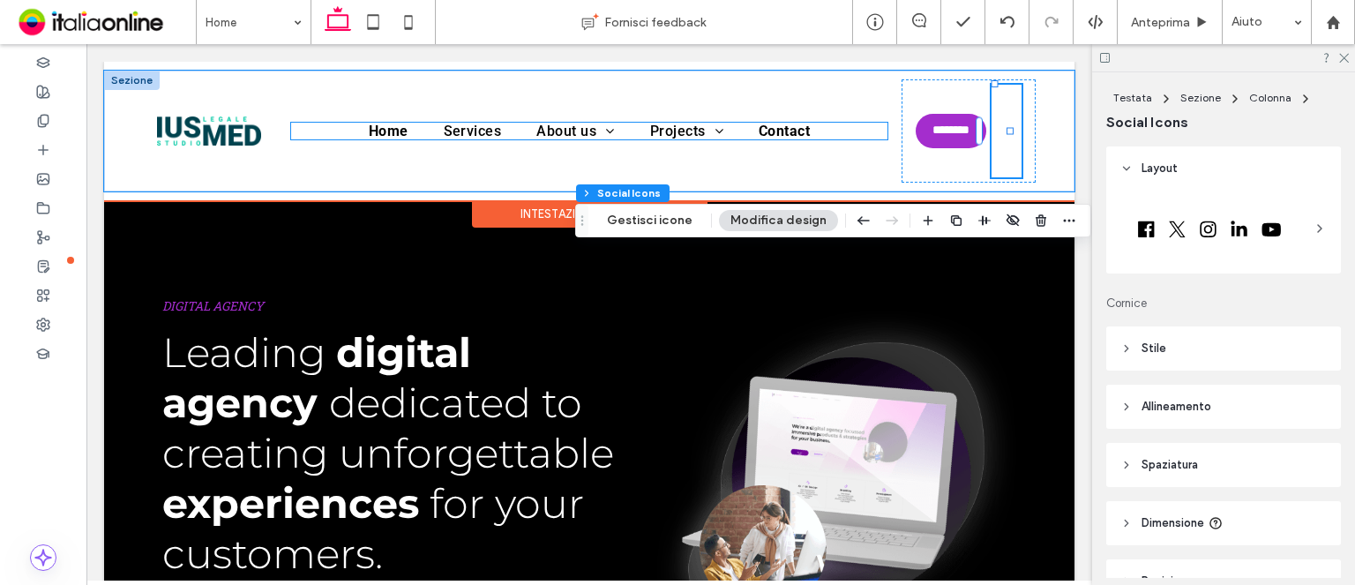
click at [784, 134] on span "Contact" at bounding box center [783, 131] width 51 height 17
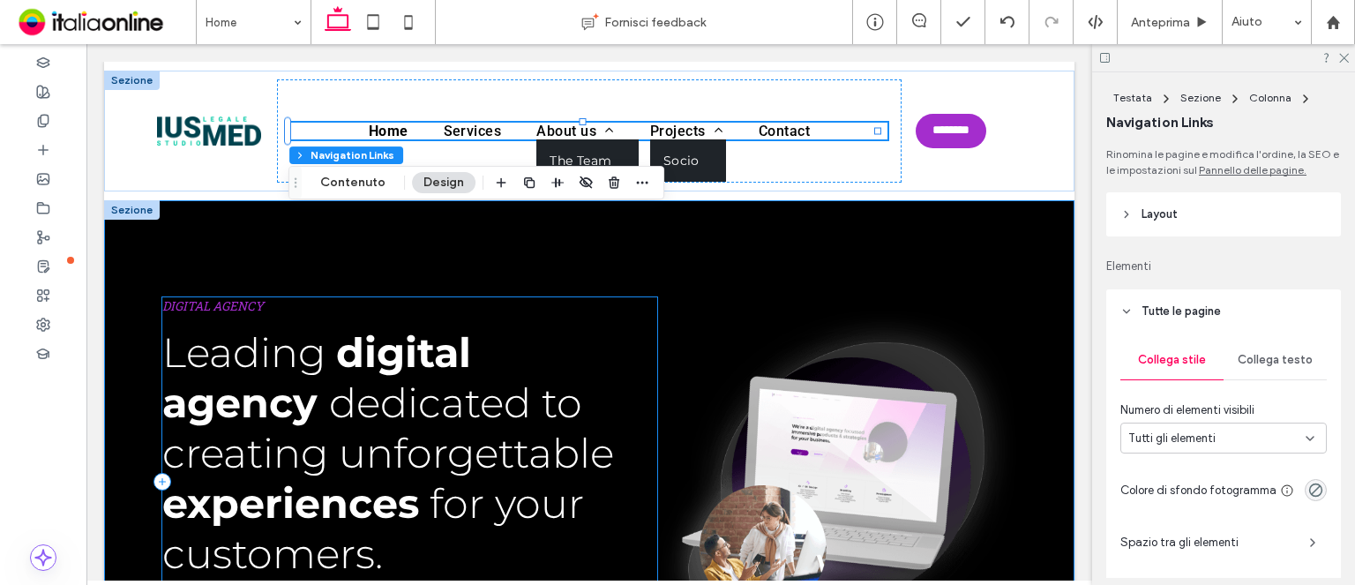
click at [401, 306] on div "DIGITAL AGENCY Leading digital agency dedicated to creating unforgettable exper…" at bounding box center [409, 481] width 495 height 368
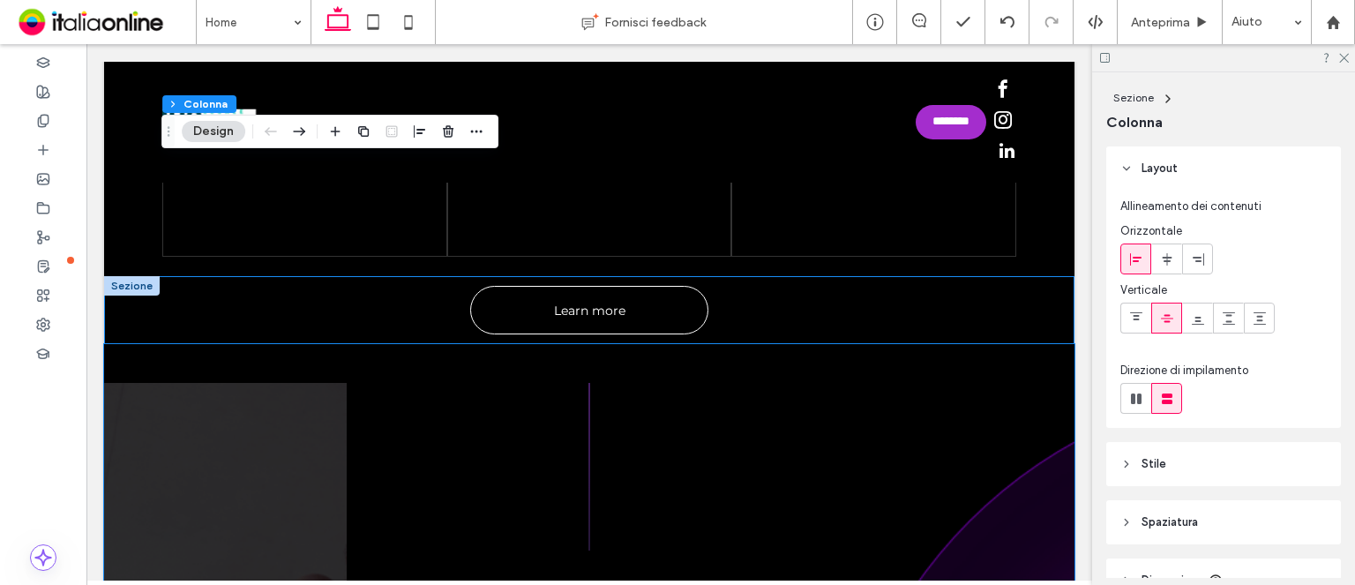
scroll to position [775, 0]
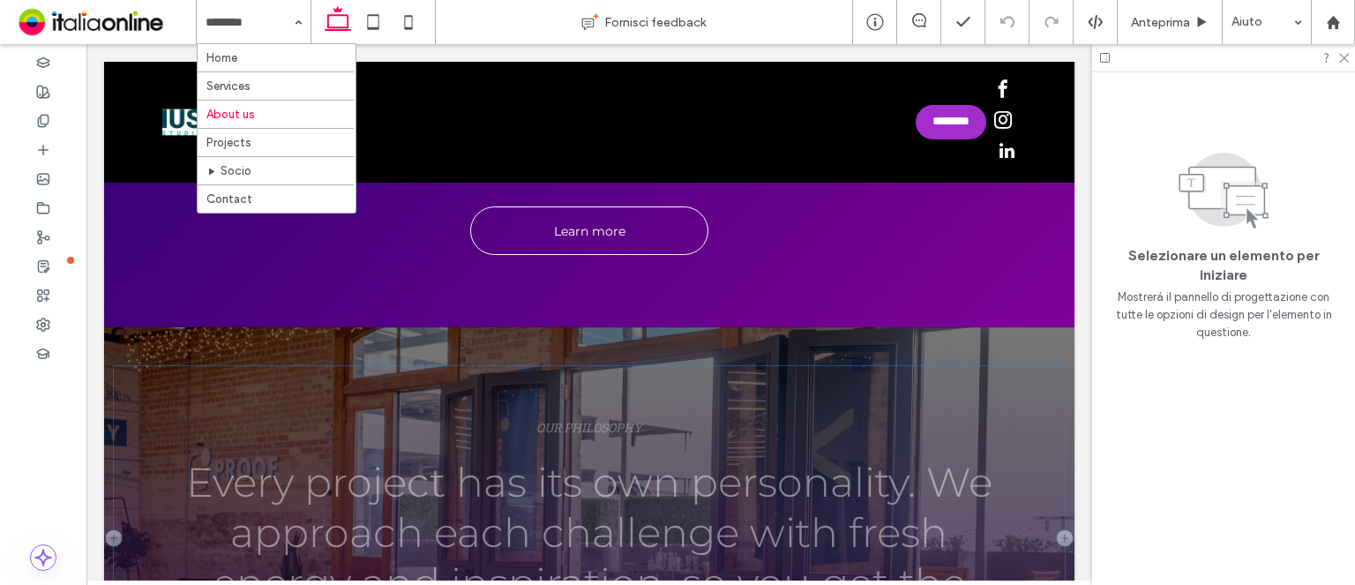
scroll to position [2646, 0]
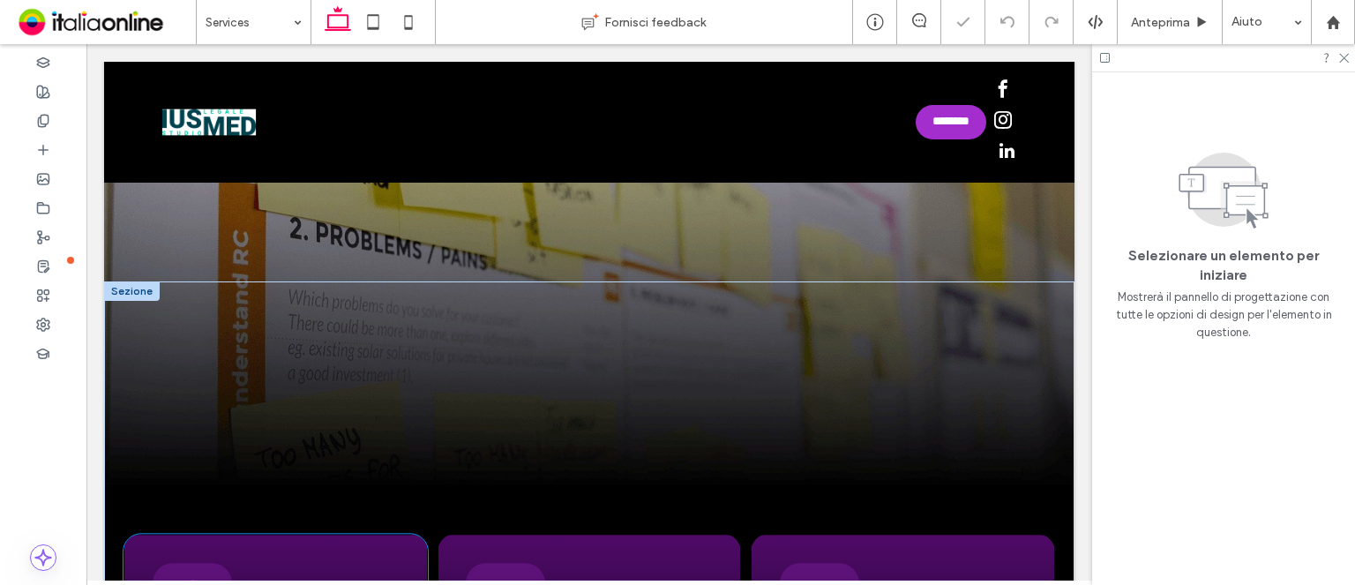
scroll to position [706, 0]
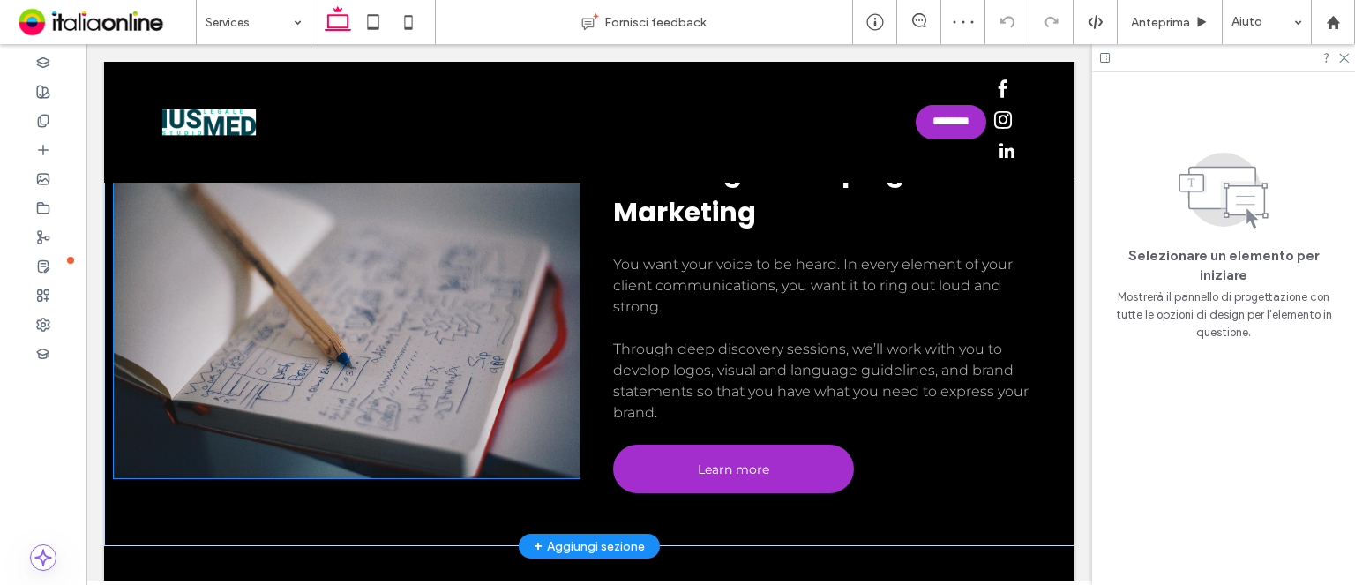
scroll to position [1058, 0]
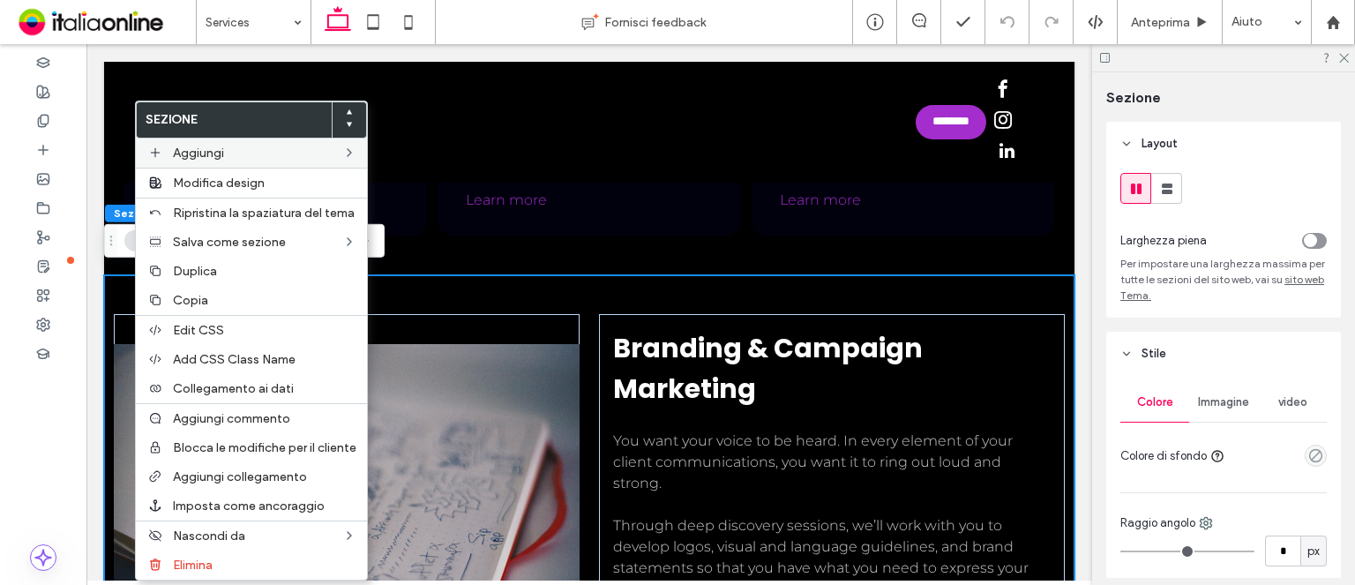
drag, startPoint x: 194, startPoint y: 295, endPoint x: 226, endPoint y: 152, distance: 147.2
click at [194, 295] on span "Copia" at bounding box center [190, 300] width 35 height 15
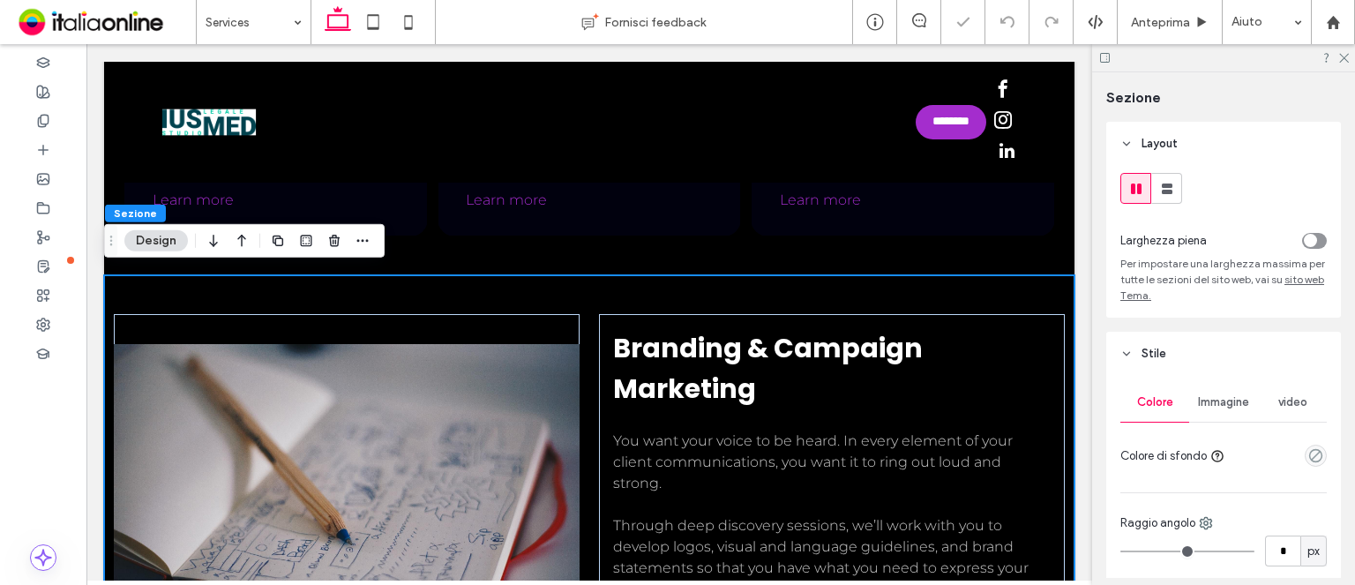
drag, startPoint x: 165, startPoint y: 4, endPoint x: 247, endPoint y: 22, distance: 83.9
click at [247, 20] on div at bounding box center [677, 292] width 1355 height 585
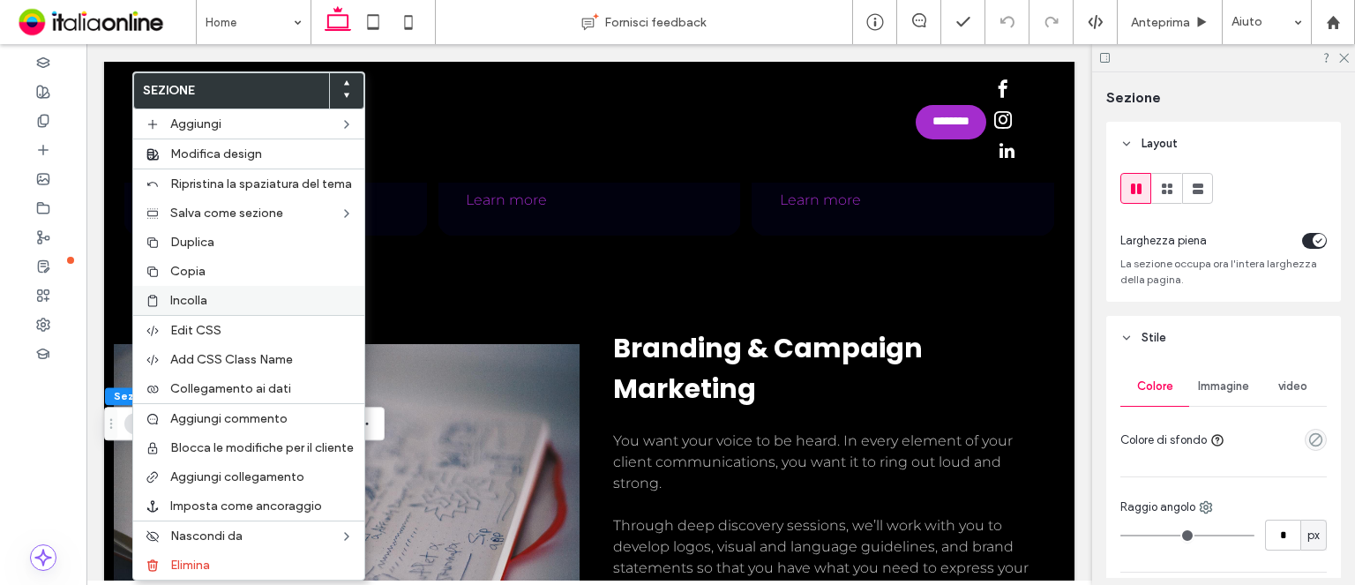
click at [205, 298] on span "Incolla" at bounding box center [188, 300] width 37 height 15
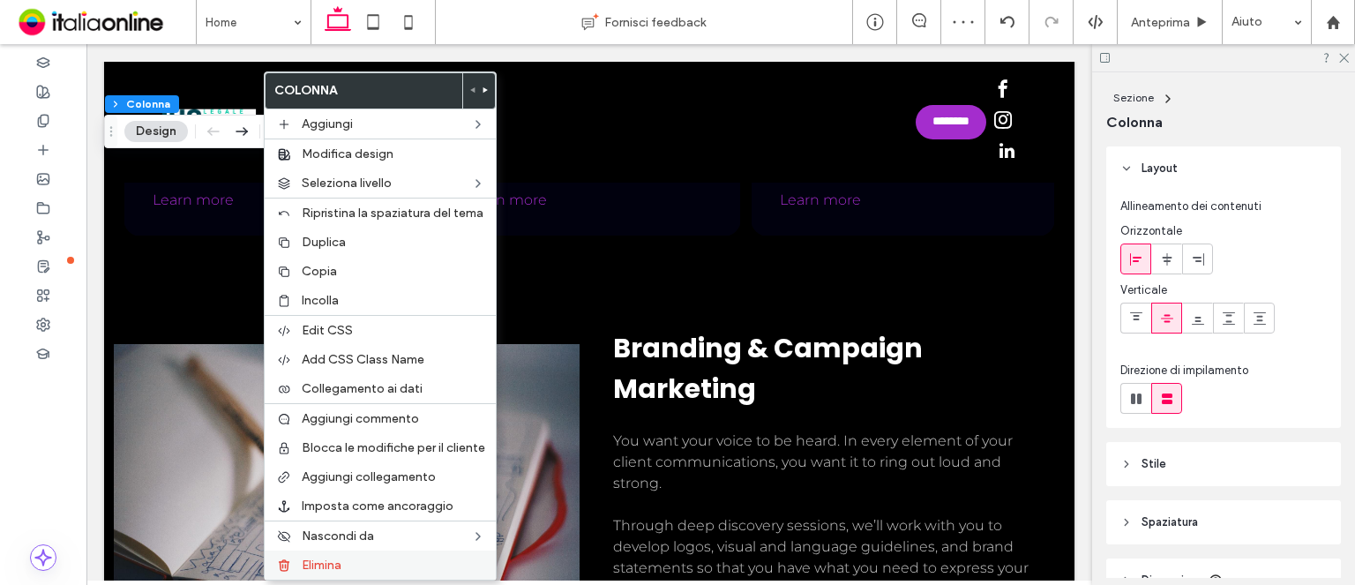
click at [319, 561] on span "Elimina" at bounding box center [322, 564] width 40 height 15
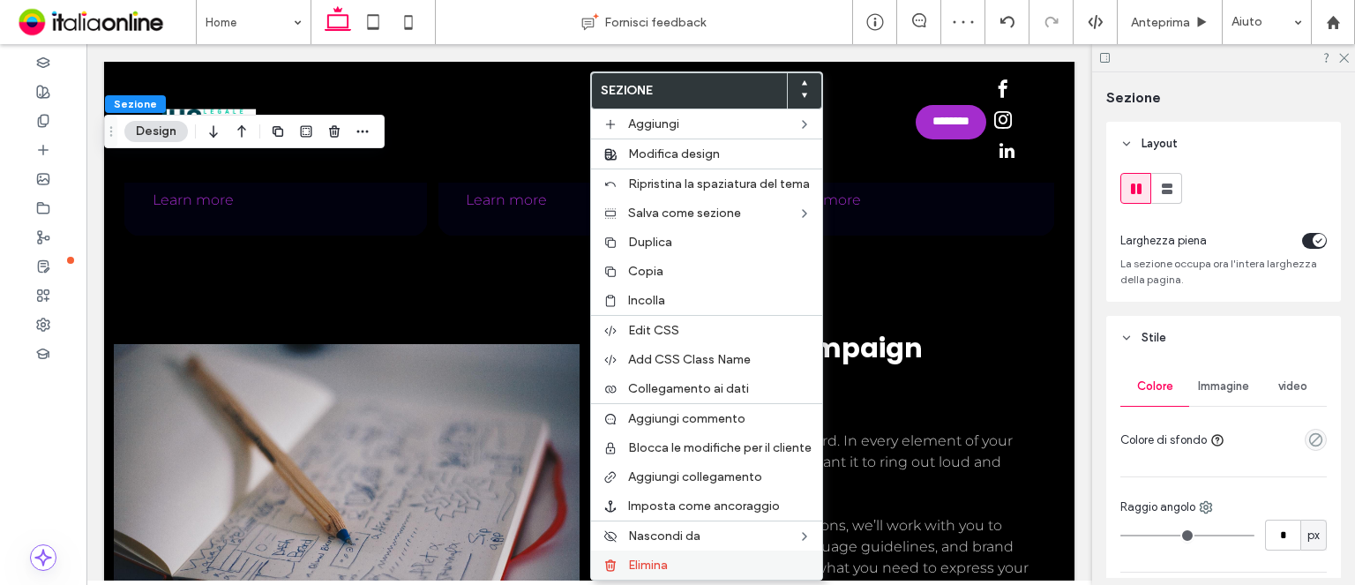
click at [665, 552] on div "Elimina" at bounding box center [706, 564] width 231 height 29
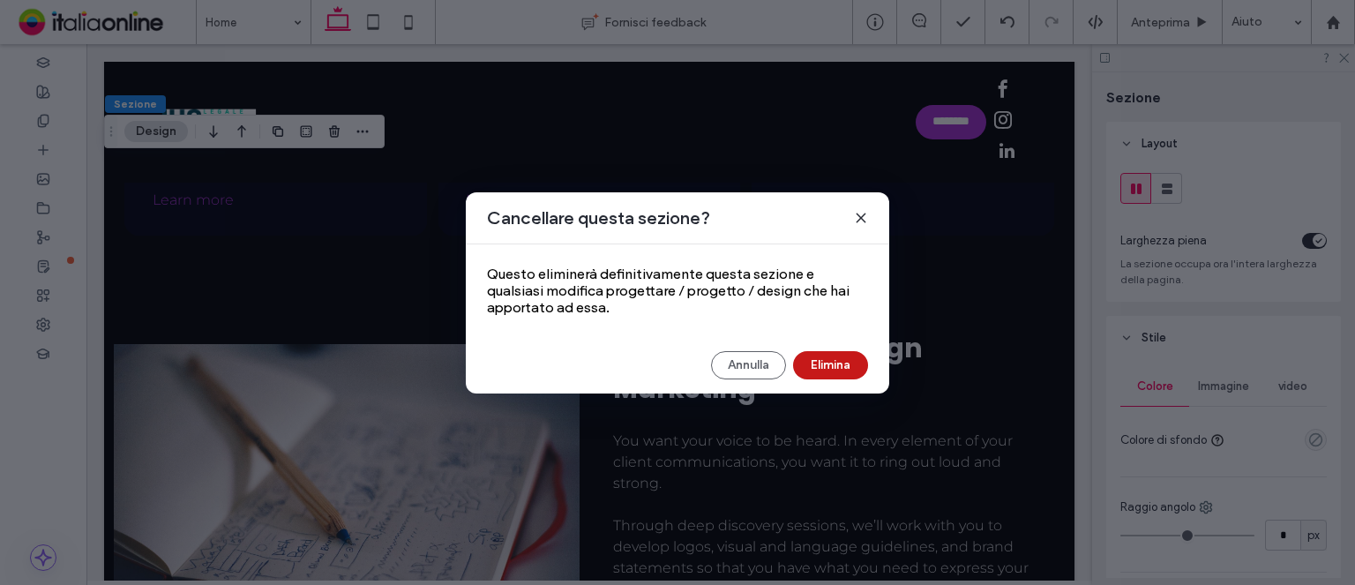
click at [810, 368] on button "Elimina" at bounding box center [830, 365] width 75 height 28
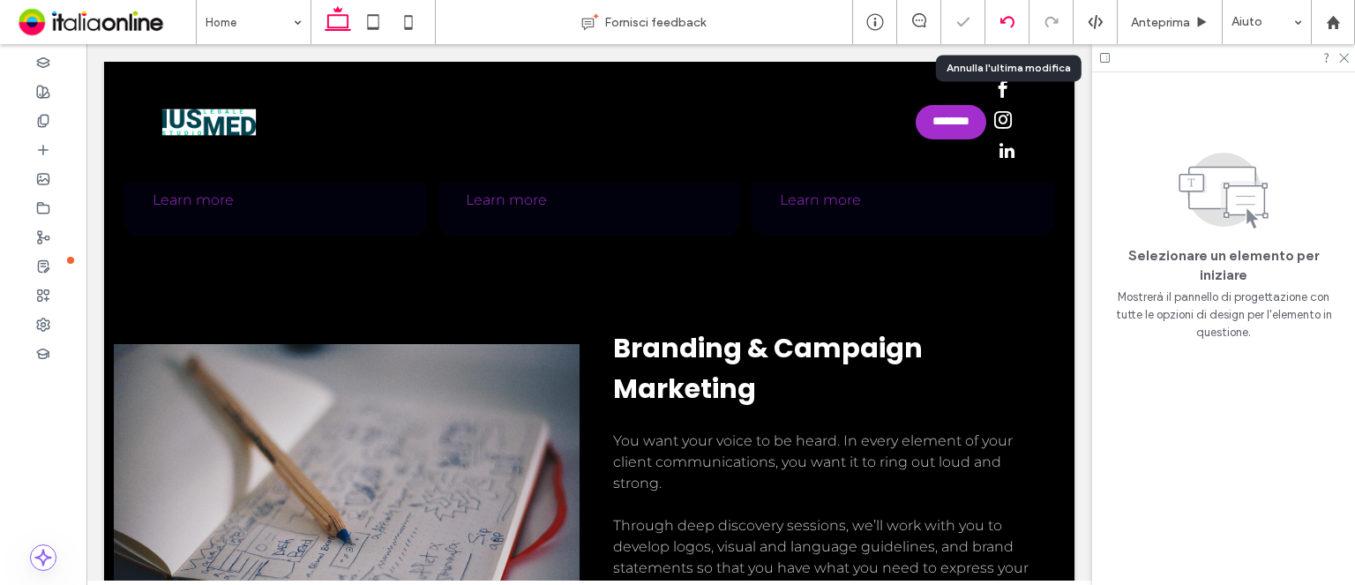
click at [994, 19] on div at bounding box center [1006, 22] width 43 height 14
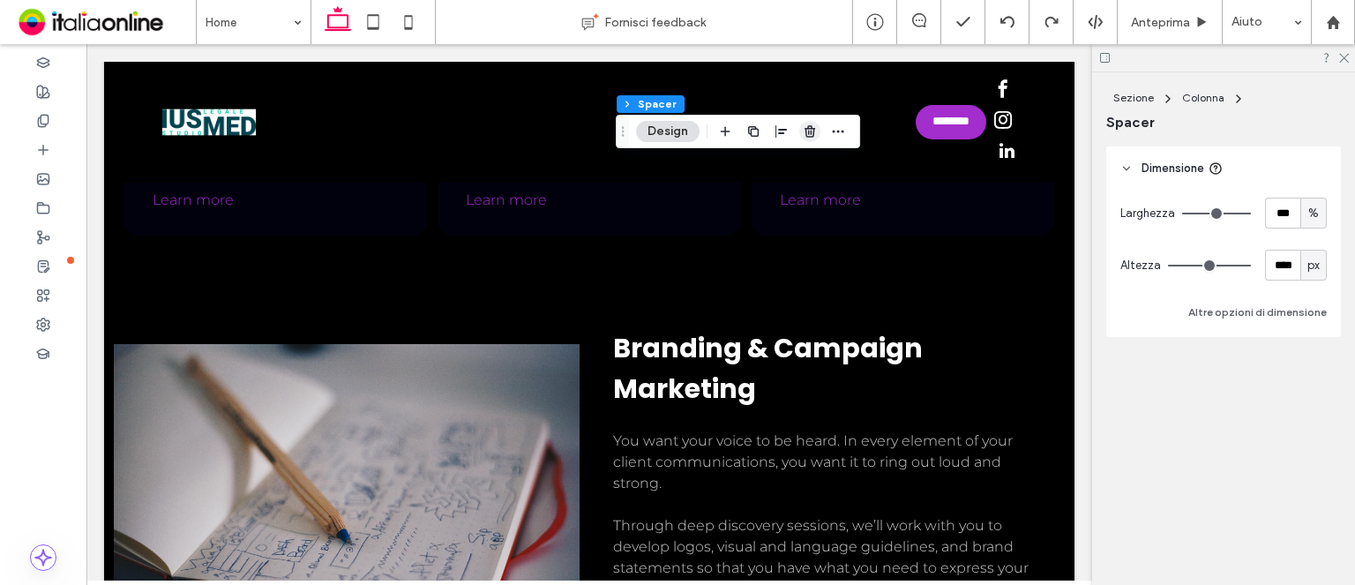
click at [804, 130] on icon "button" at bounding box center [810, 131] width 14 height 14
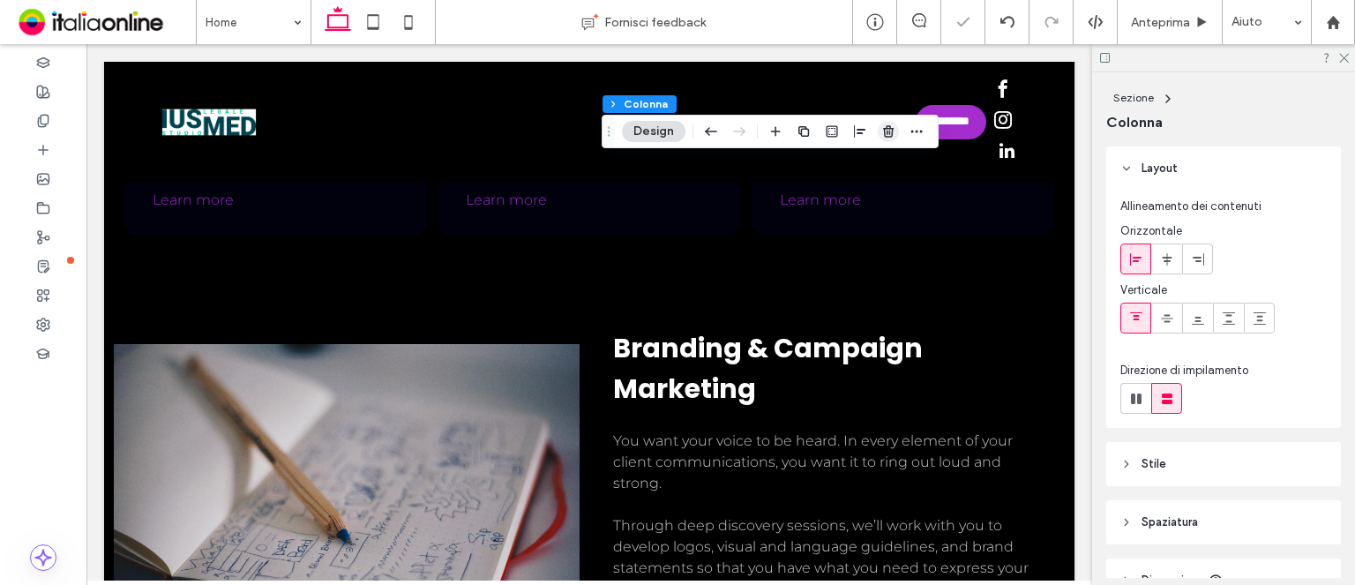
click at [886, 133] on use "button" at bounding box center [888, 130] width 11 height 11
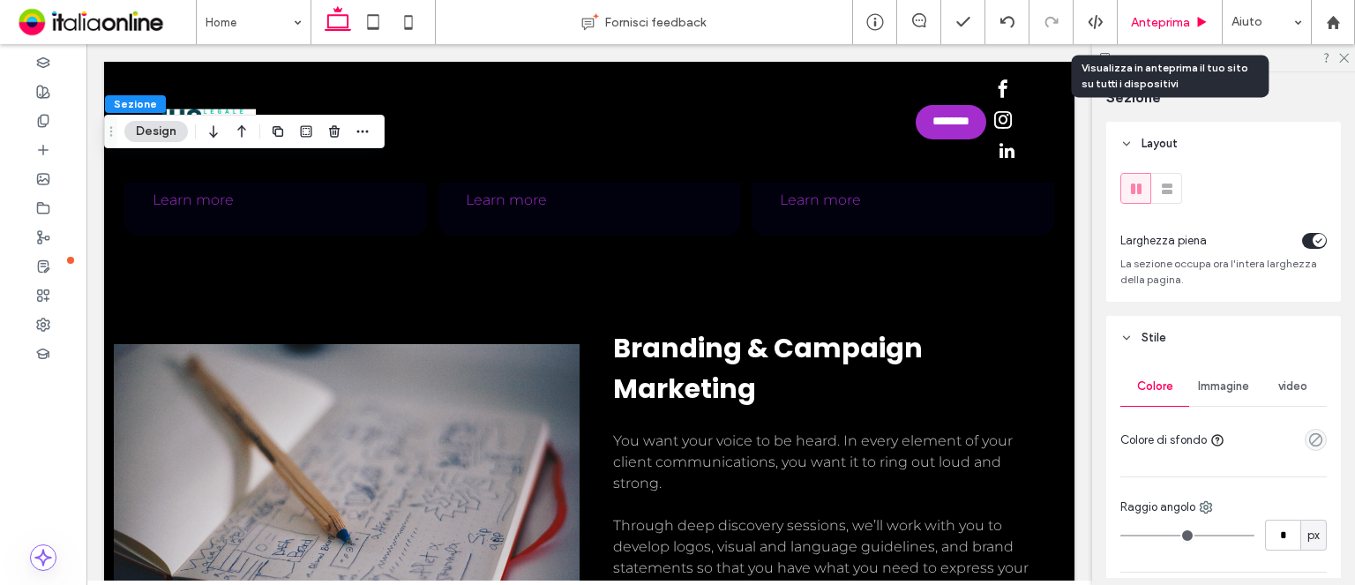
click at [1146, 13] on div "Anteprima" at bounding box center [1169, 22] width 105 height 44
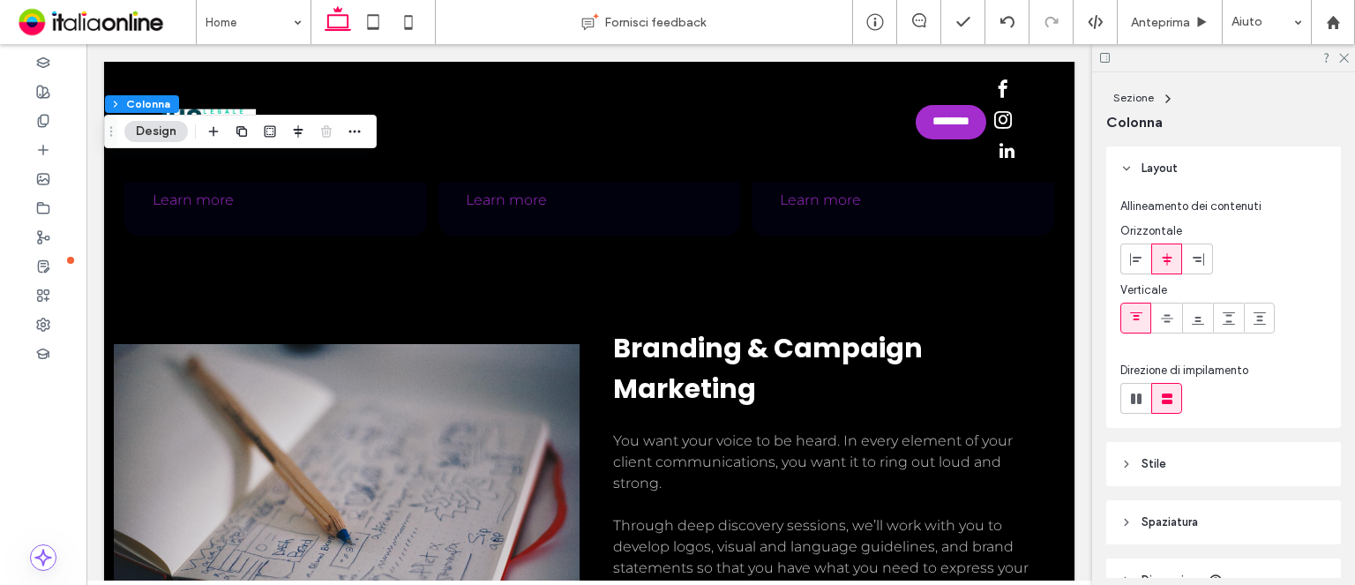
click at [1196, 198] on span "Allineamento dei contenuti" at bounding box center [1190, 207] width 141 height 18
click at [1135, 256] on icon at bounding box center [1136, 259] width 14 height 14
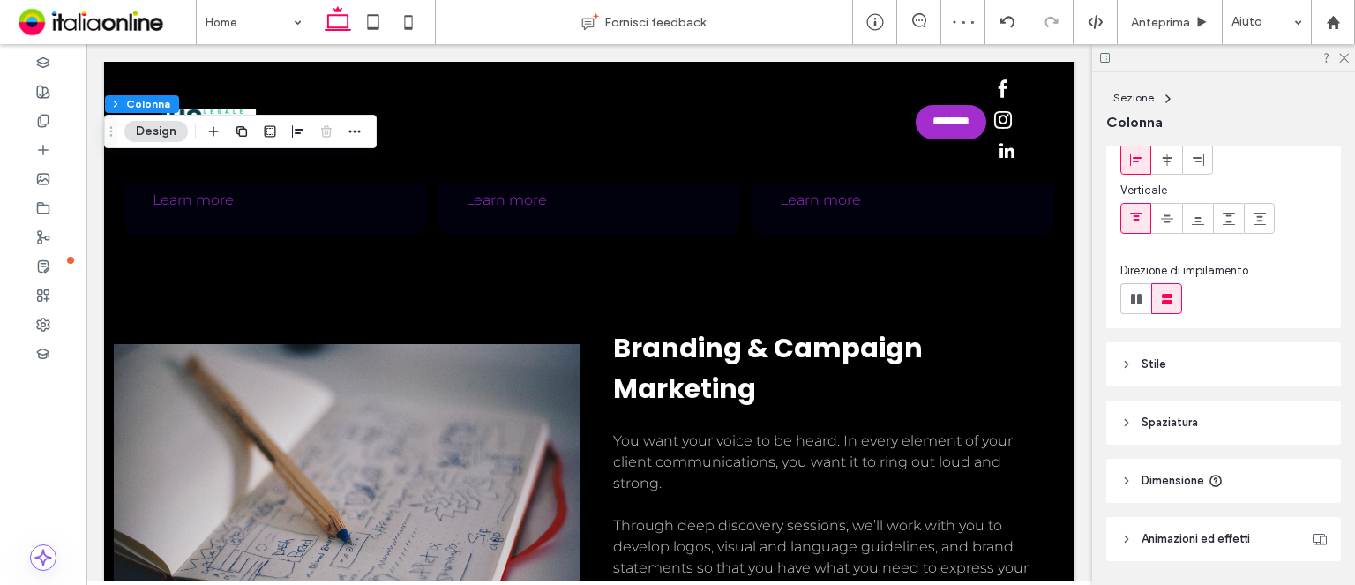
scroll to position [153, 0]
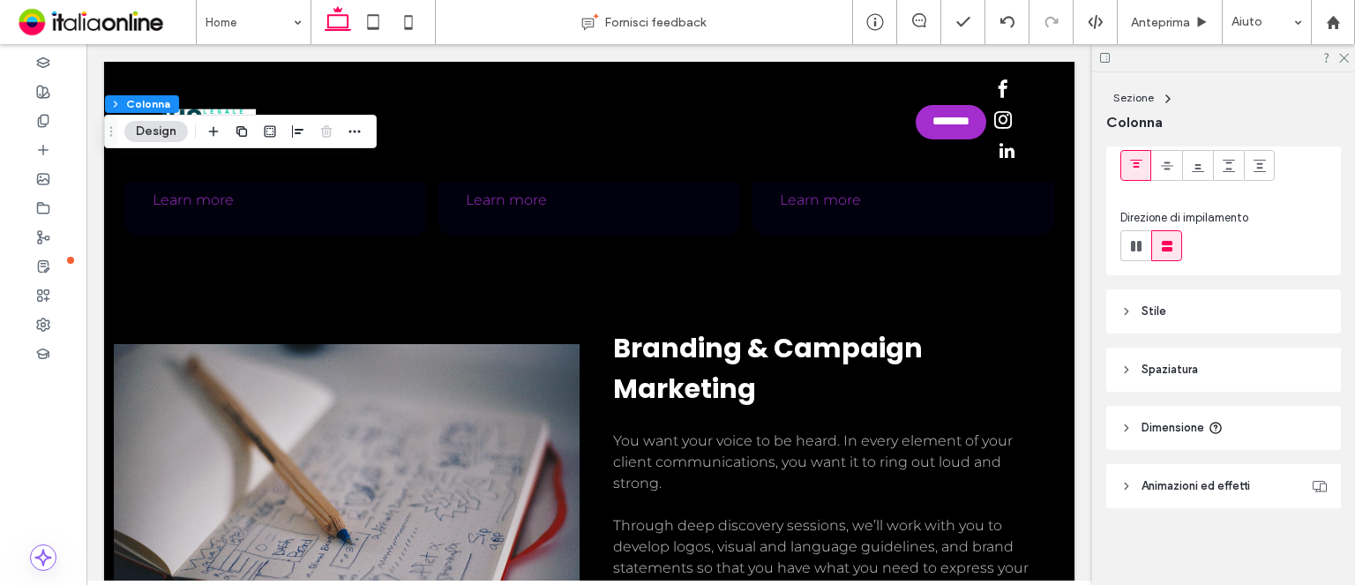
click at [1178, 314] on header "Stile" at bounding box center [1223, 311] width 235 height 44
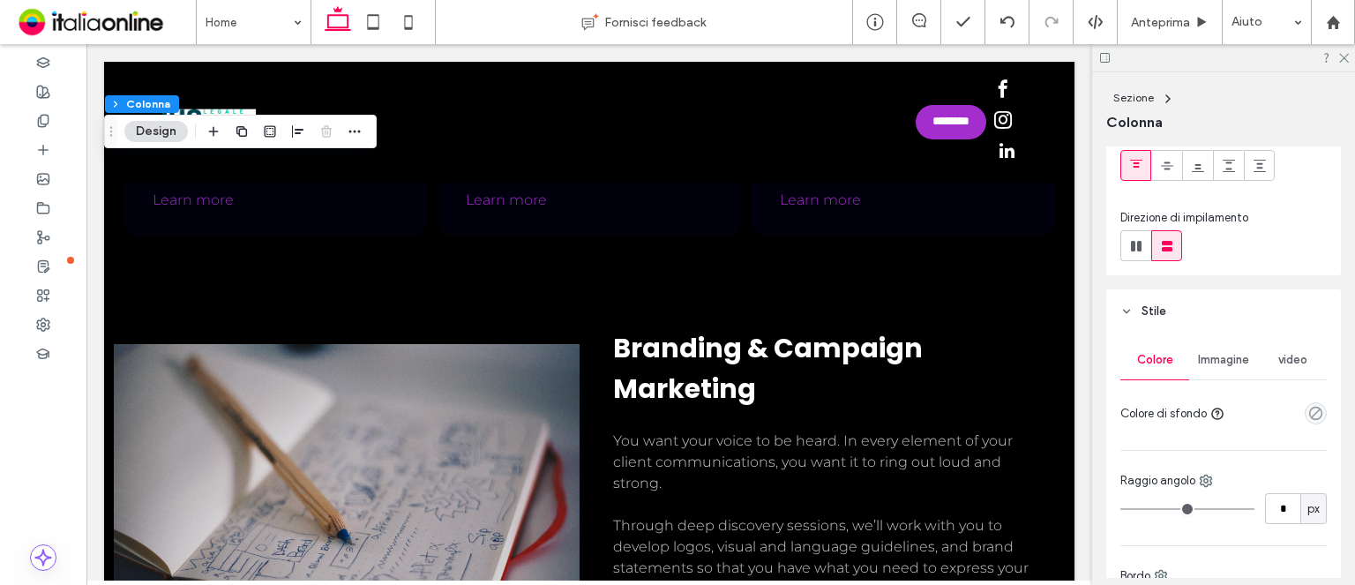
click at [1177, 312] on header "Stile" at bounding box center [1223, 311] width 235 height 44
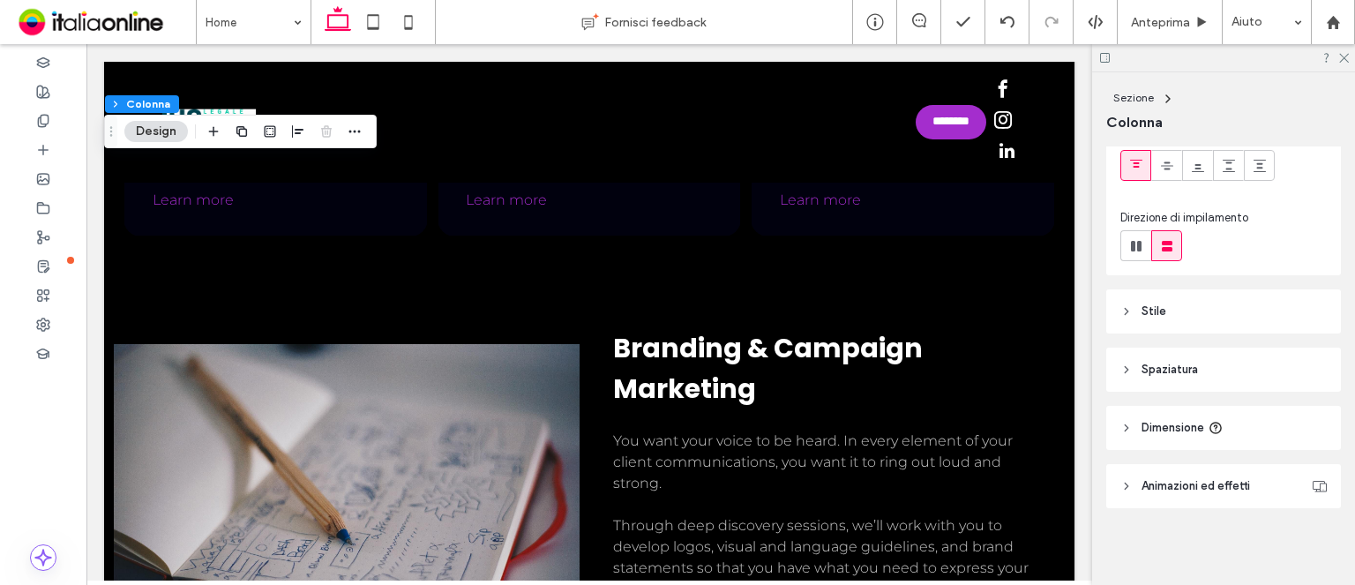
click at [1183, 363] on span "Spaziatura" at bounding box center [1169, 370] width 56 height 18
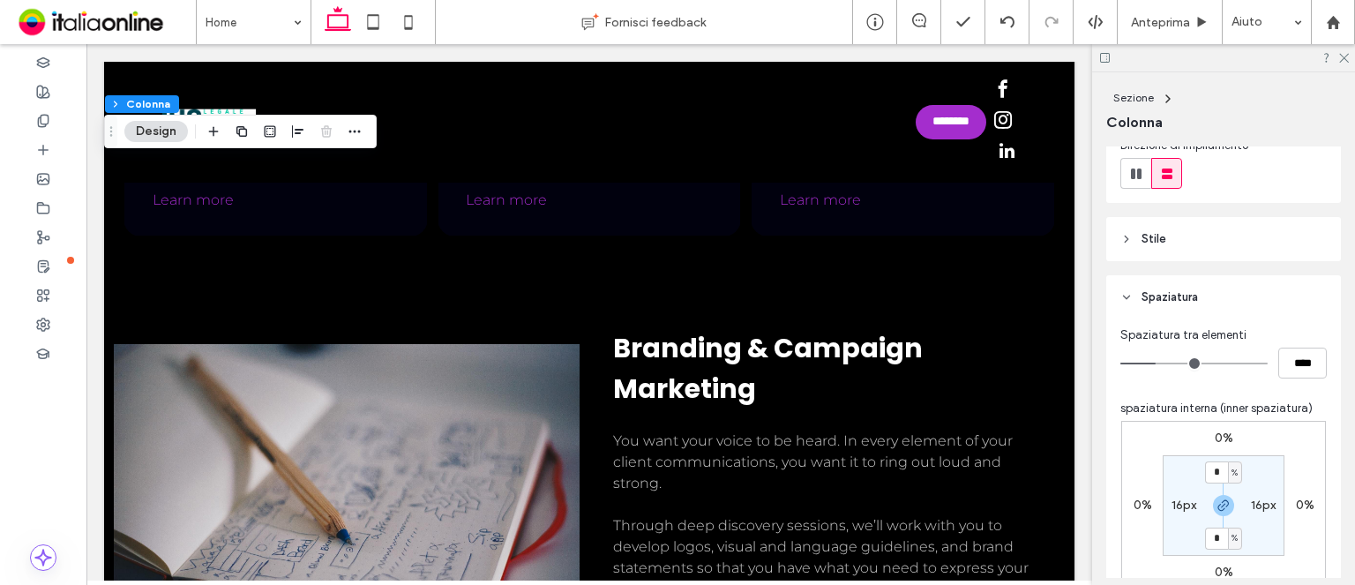
scroll to position [329, 0]
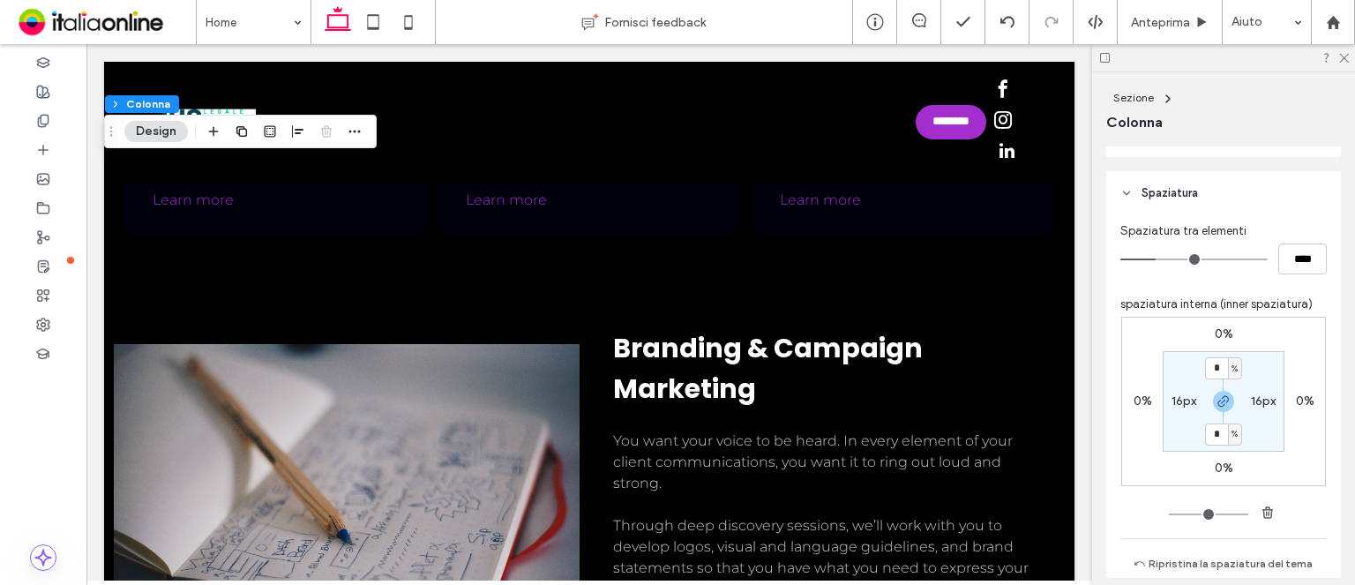
click at [1171, 403] on label "16px" at bounding box center [1183, 400] width 25 height 15
drag, startPoint x: 1220, startPoint y: 401, endPoint x: 1191, endPoint y: 401, distance: 29.1
click at [1220, 401] on icon "button" at bounding box center [1223, 401] width 14 height 14
click at [1191, 399] on span "px" at bounding box center [1195, 401] width 8 height 18
drag, startPoint x: 1189, startPoint y: 452, endPoint x: 1172, endPoint y: 419, distance: 37.5
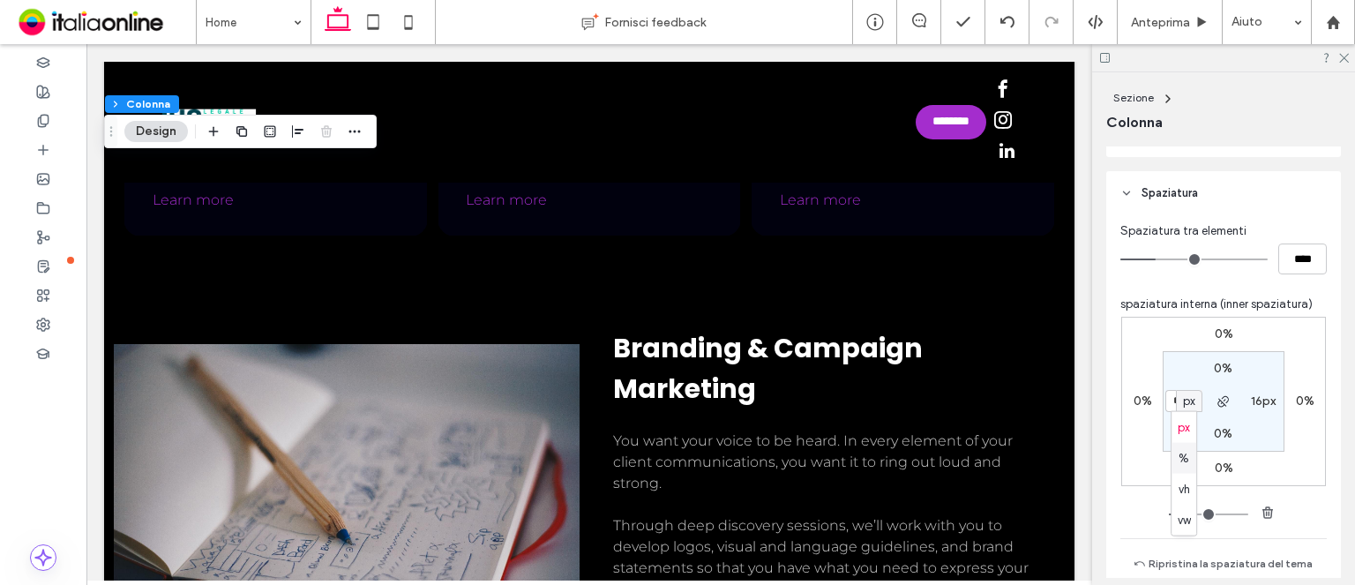
click at [1189, 452] on div "%" at bounding box center [1183, 458] width 25 height 31
type input "*"
type input "***"
type input "*"
click at [1171, 403] on input "***" at bounding box center [1176, 401] width 23 height 22
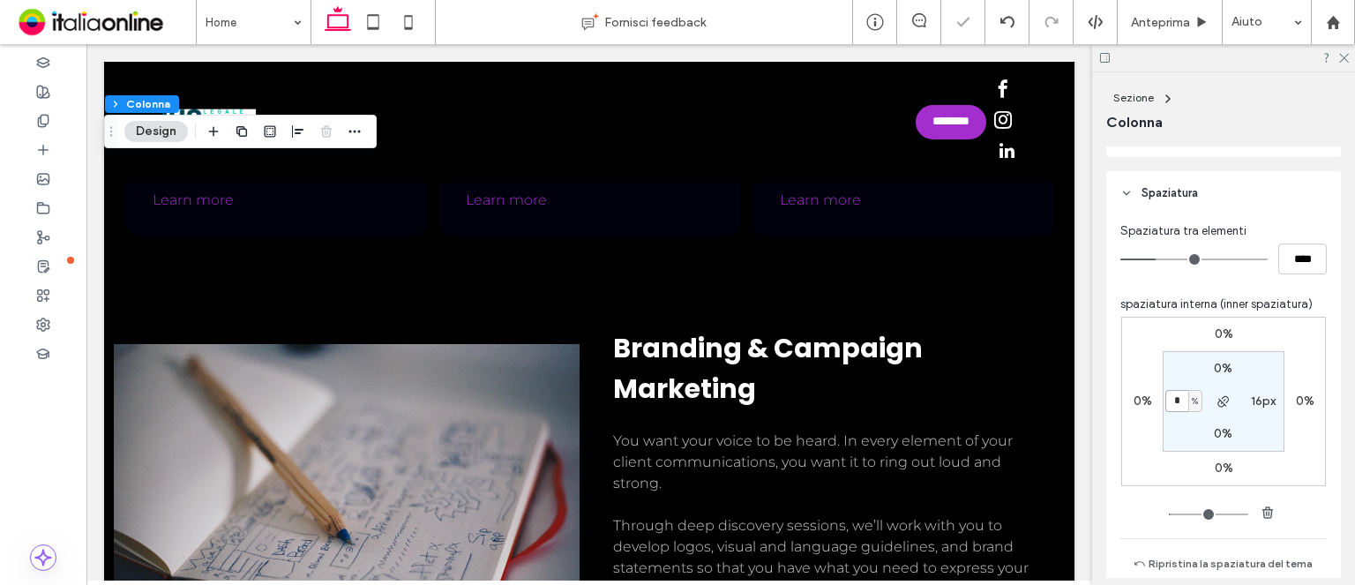
type input "*"
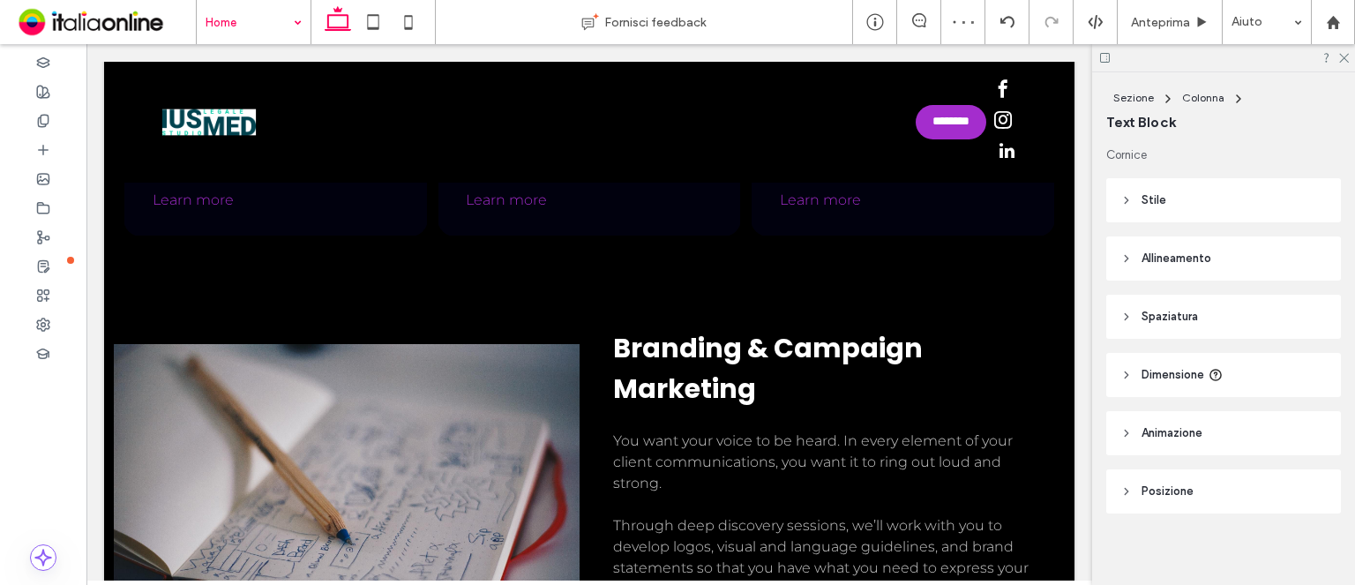
type input "***"
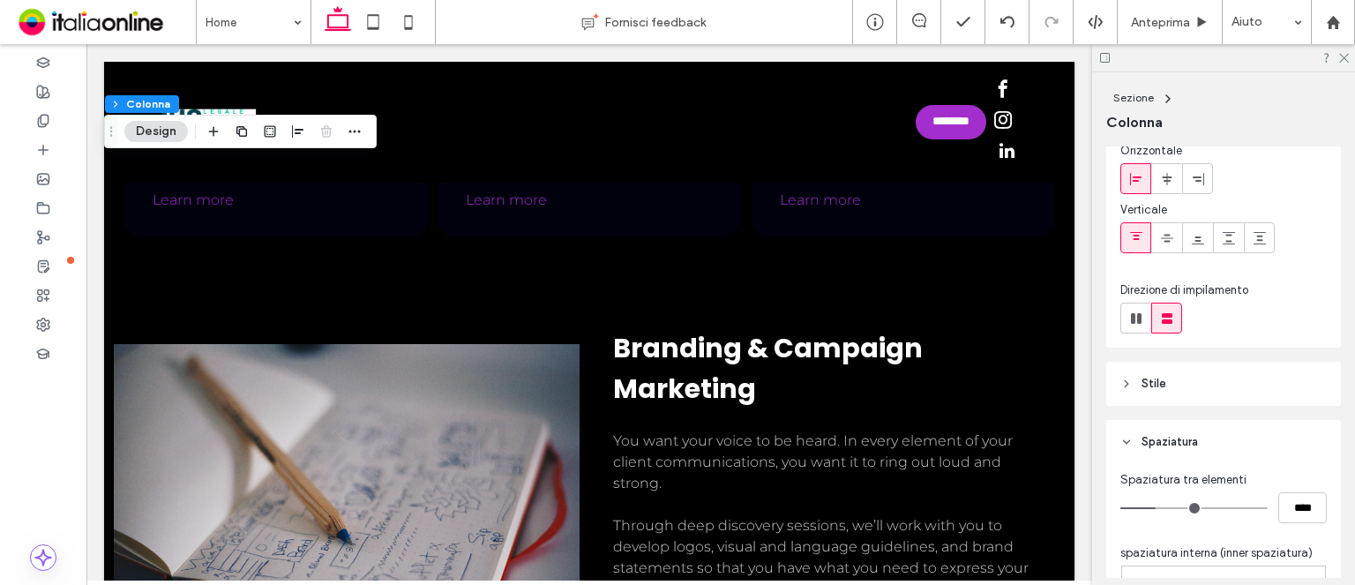
scroll to position [265, 0]
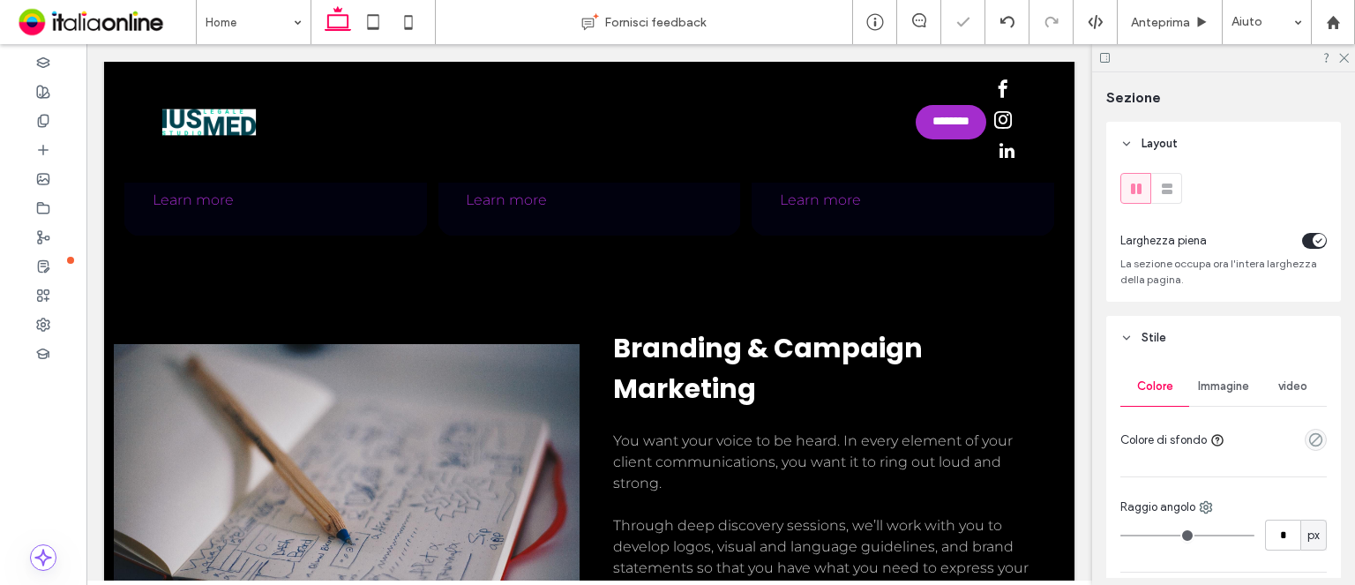
type input "***"
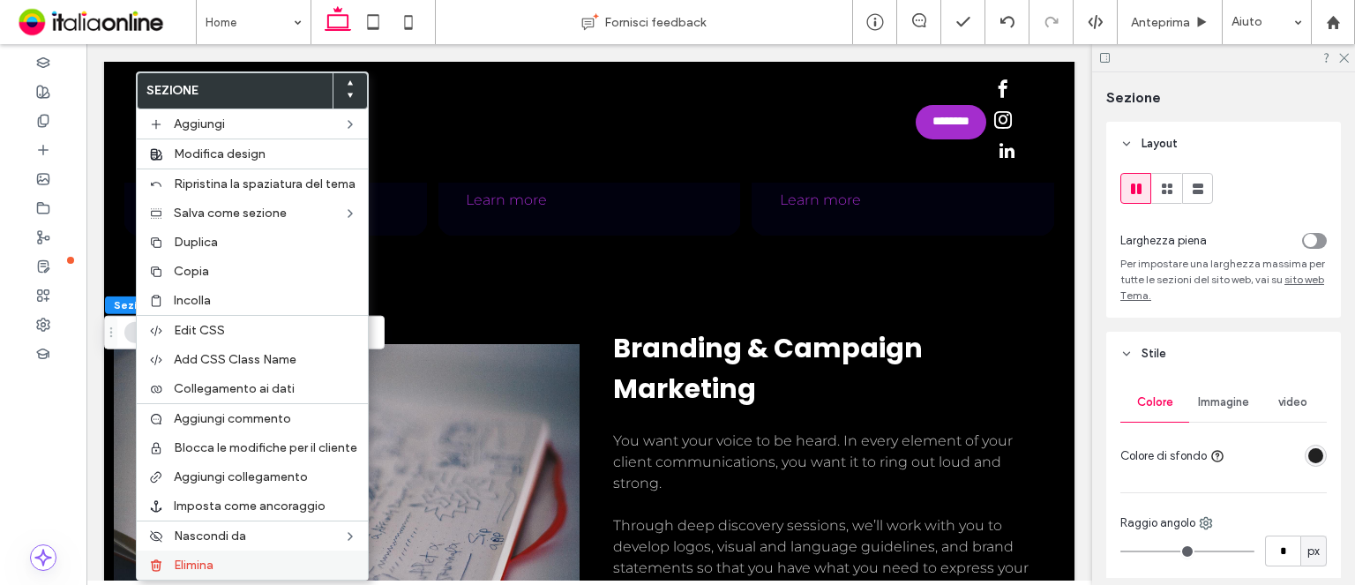
click at [220, 563] on label "Elimina" at bounding box center [265, 564] width 183 height 15
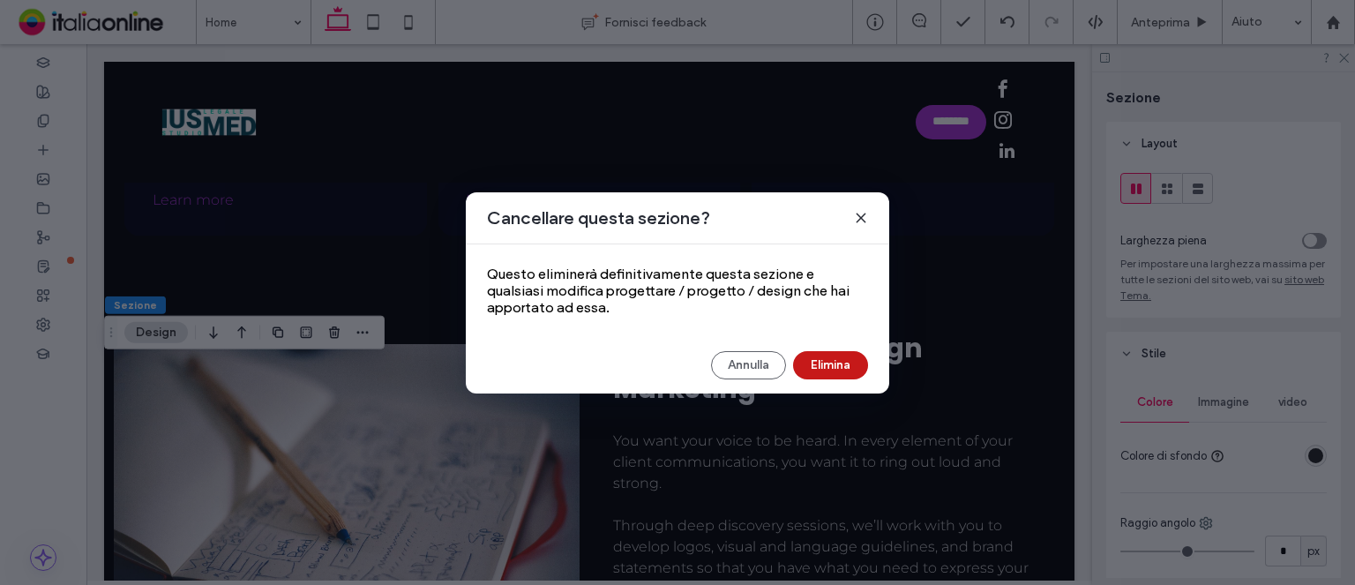
click at [861, 355] on button "Elimina" at bounding box center [830, 365] width 75 height 28
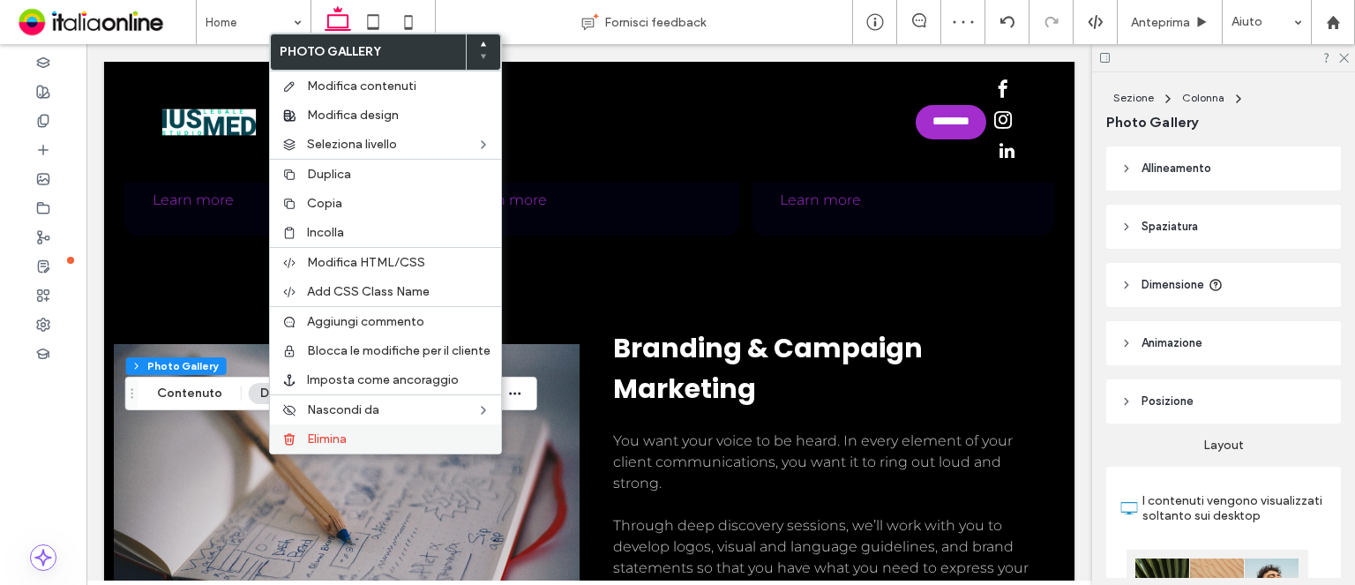
click at [330, 431] on span "Elimina" at bounding box center [327, 438] width 40 height 15
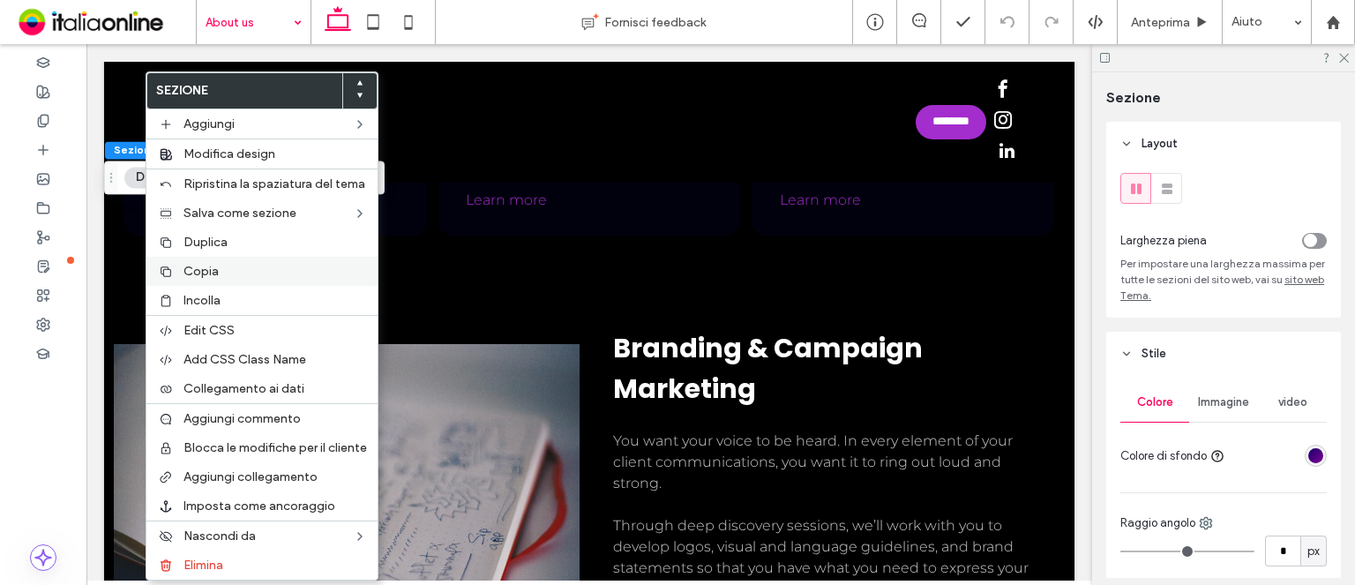
click at [195, 271] on span "Copia" at bounding box center [200, 271] width 35 height 15
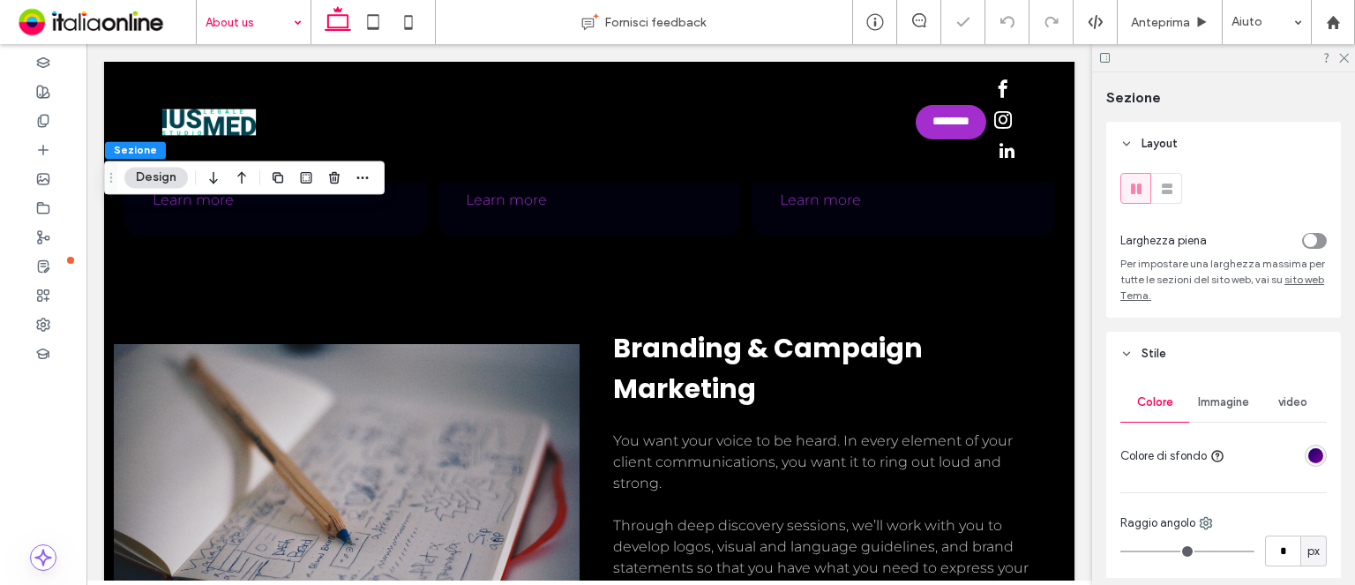
click at [236, 21] on div at bounding box center [677, 292] width 1355 height 585
drag, startPoint x: 248, startPoint y: 20, endPoint x: 243, endPoint y: 39, distance: 19.0
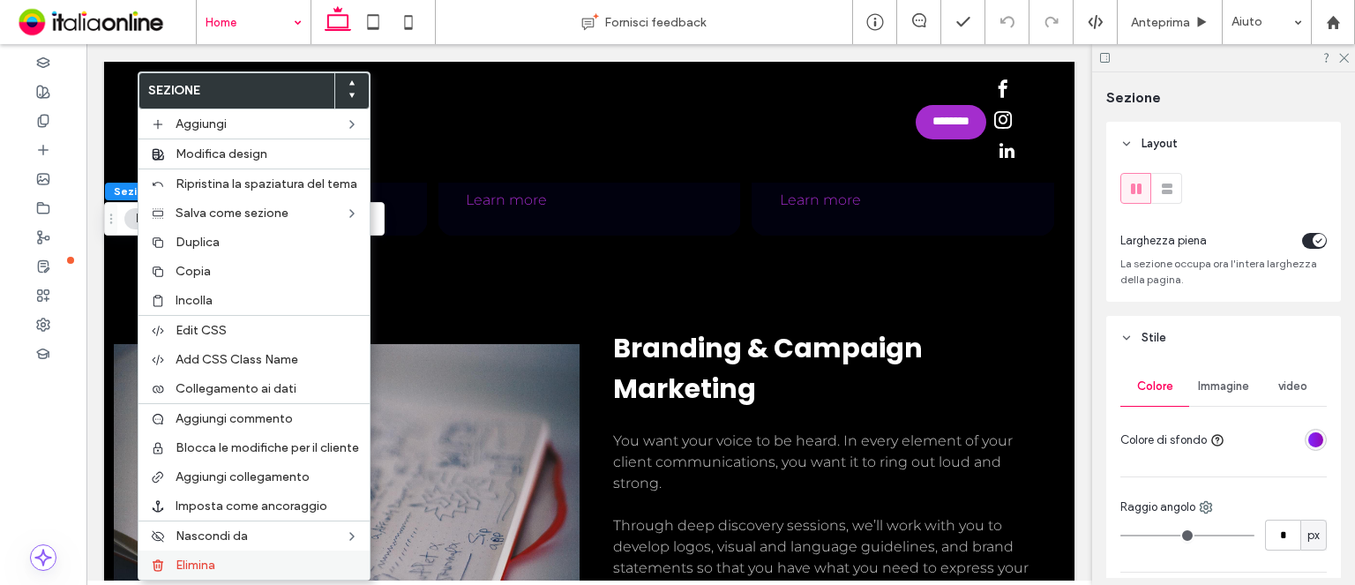
click at [263, 569] on div "Elimina" at bounding box center [253, 564] width 231 height 29
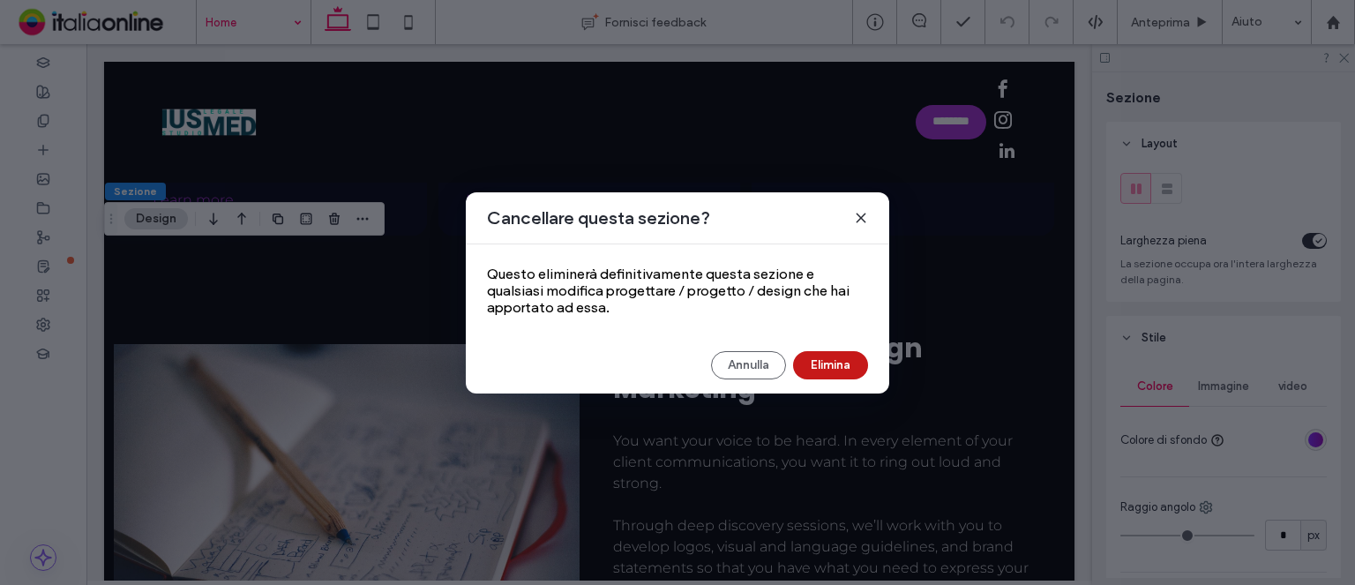
click at [811, 353] on button "Elimina" at bounding box center [830, 365] width 75 height 28
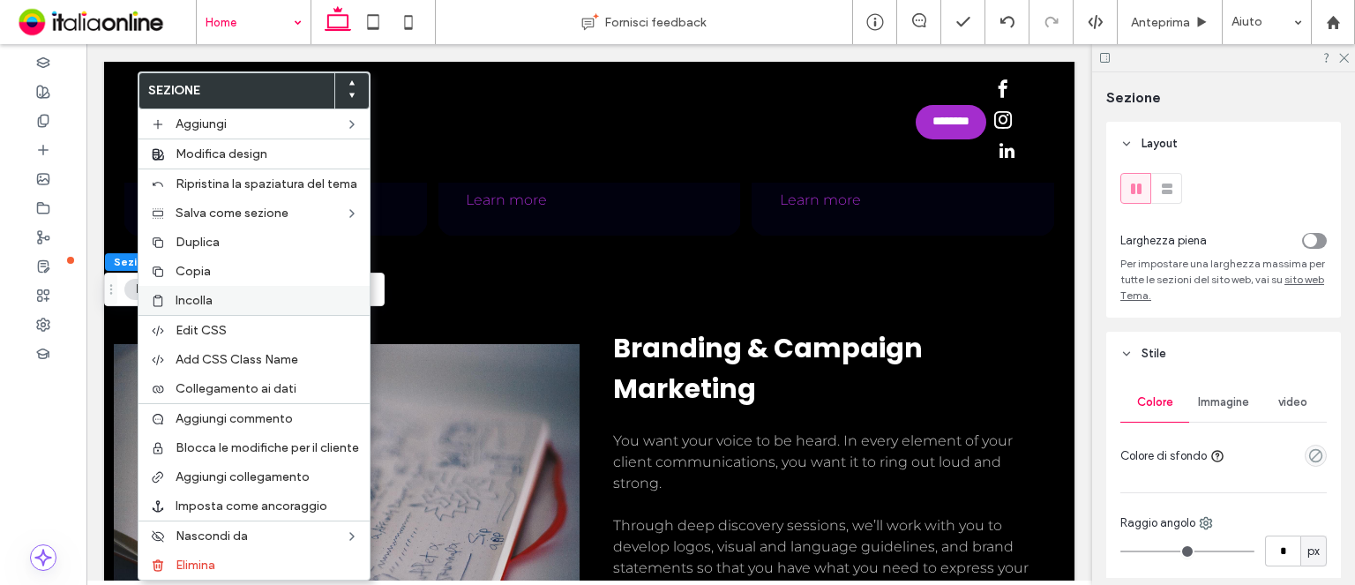
click at [198, 302] on span "Incolla" at bounding box center [193, 300] width 37 height 15
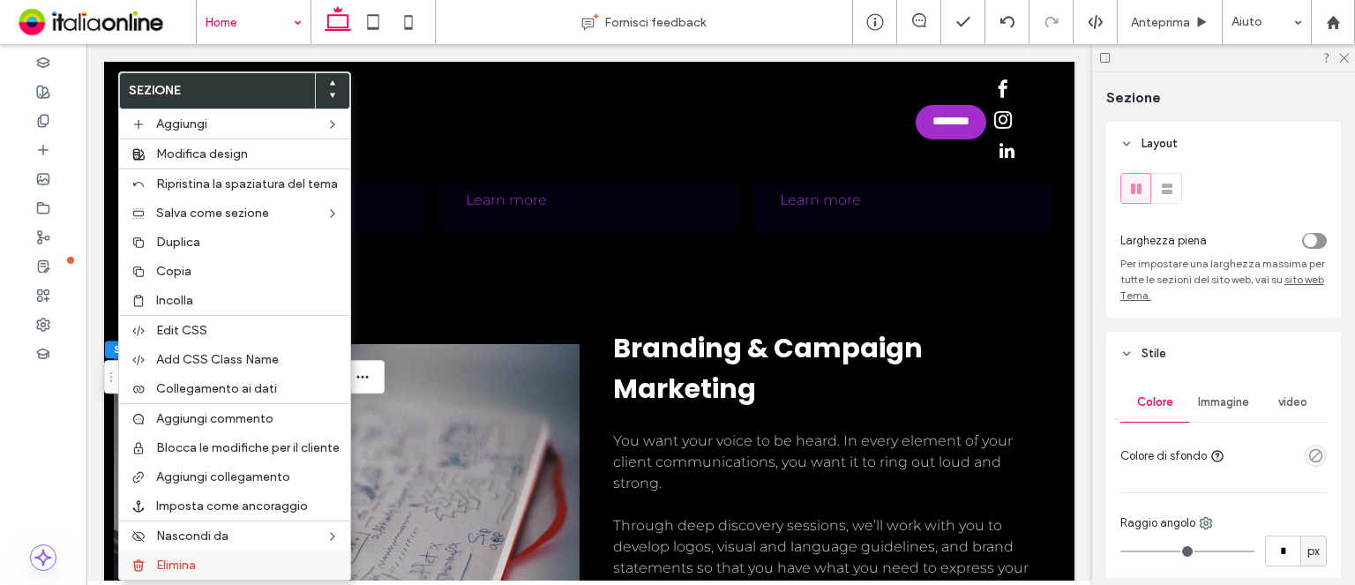
click at [262, 559] on label "Elimina" at bounding box center [247, 564] width 183 height 15
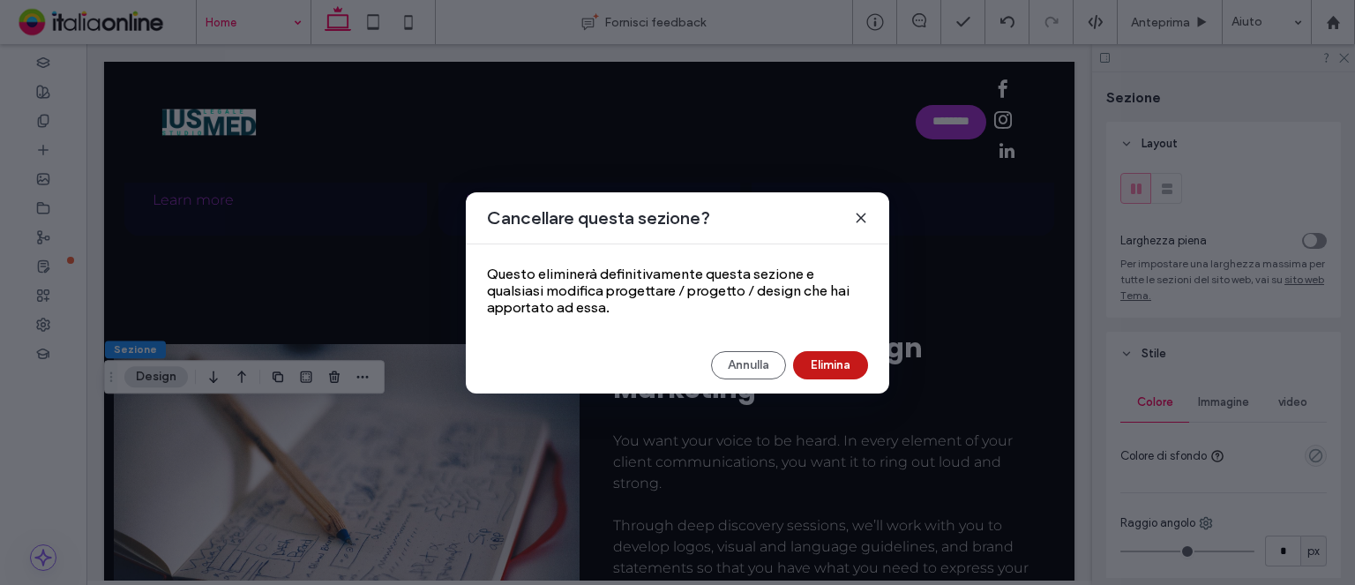
click at [832, 367] on button "Elimina" at bounding box center [830, 365] width 75 height 28
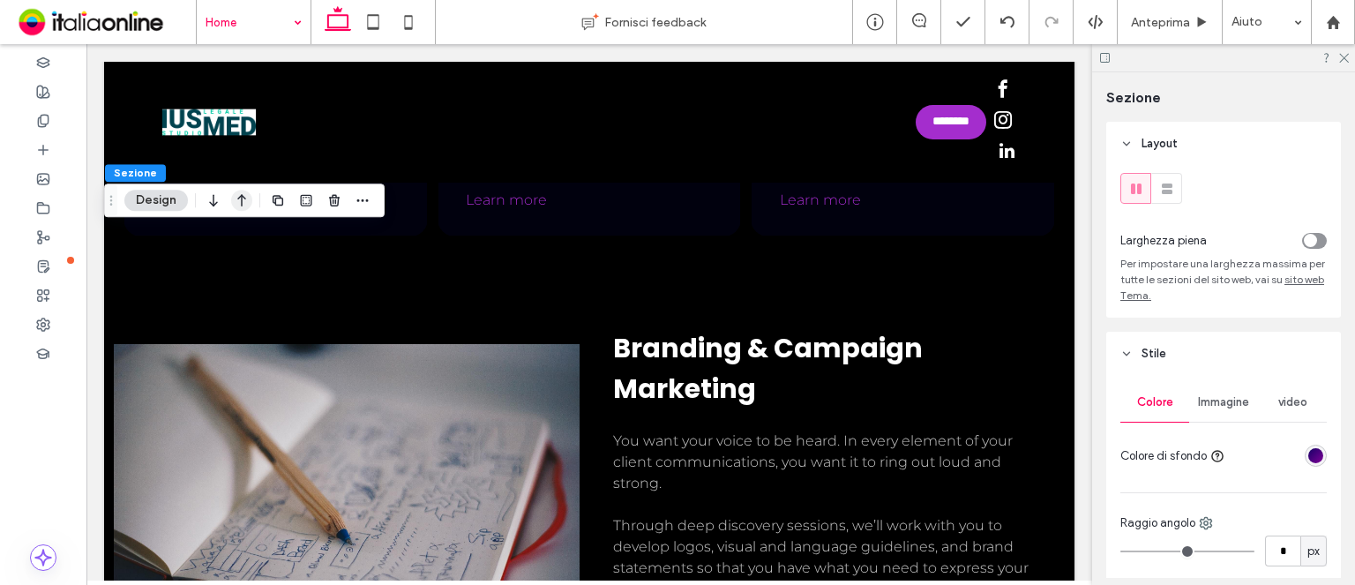
click at [238, 204] on icon "button" at bounding box center [241, 200] width 21 height 32
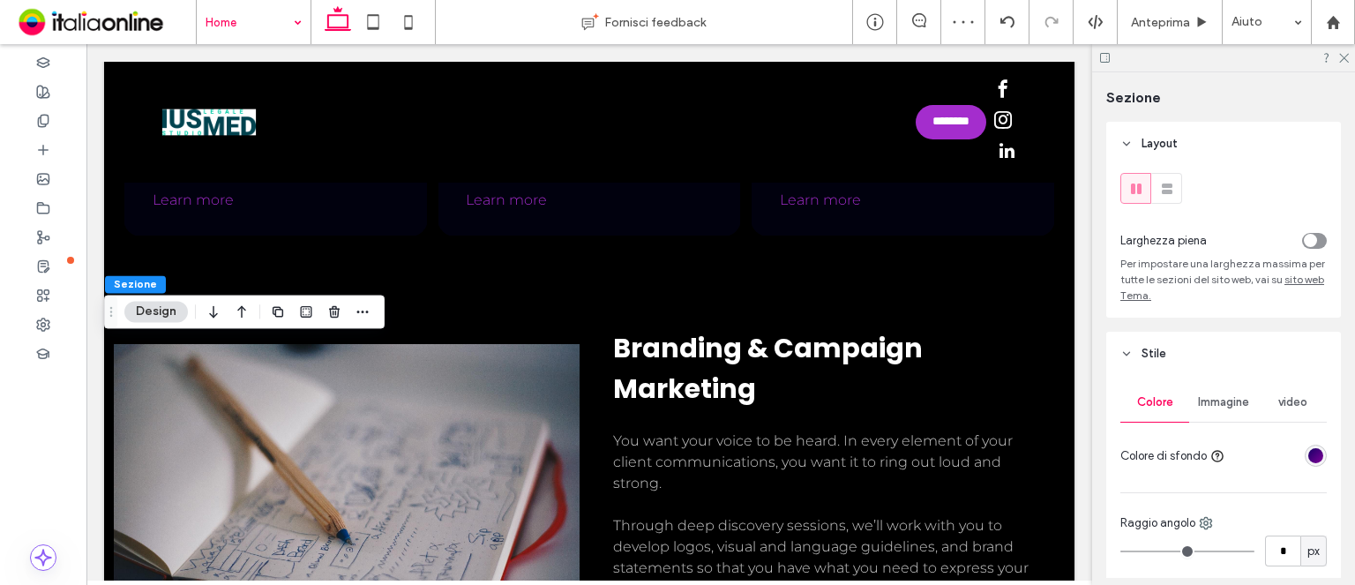
click at [243, 306] on icon "button" at bounding box center [241, 311] width 21 height 32
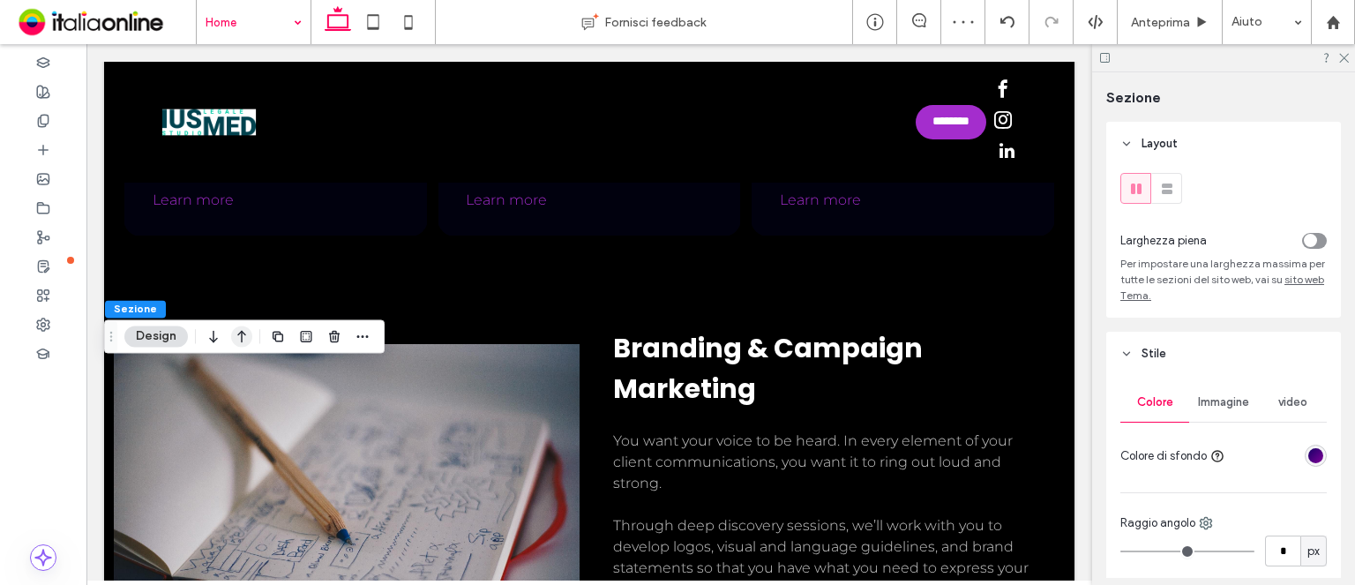
click at [247, 335] on icon "button" at bounding box center [241, 336] width 21 height 32
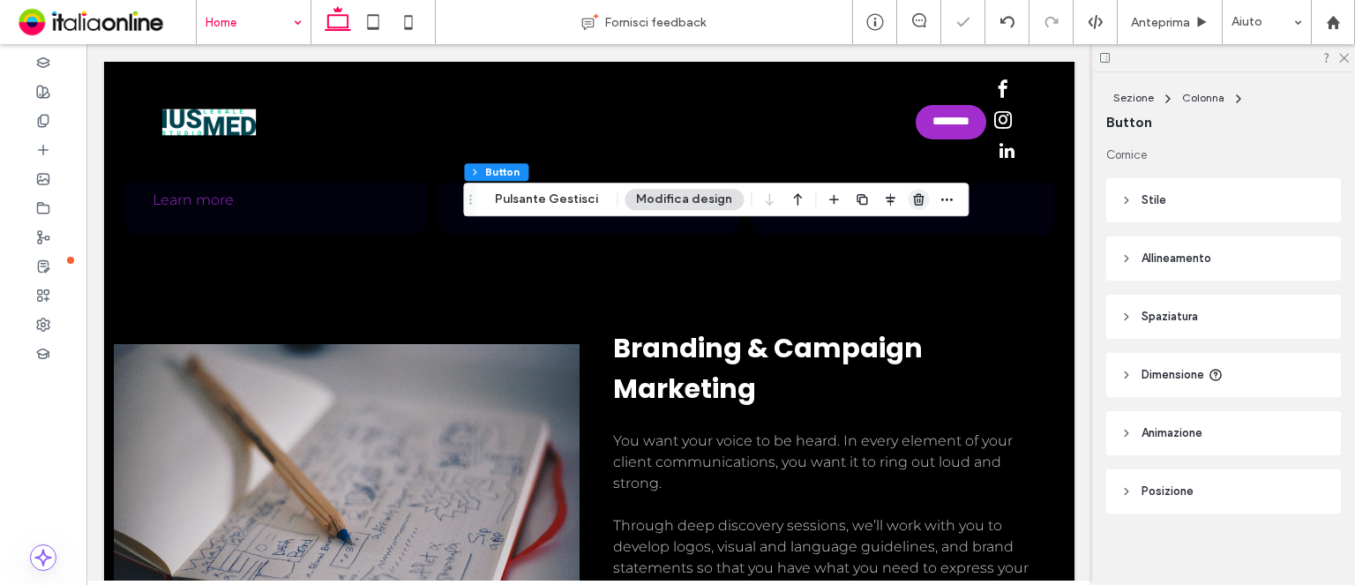
click at [913, 203] on use "button" at bounding box center [918, 198] width 11 height 11
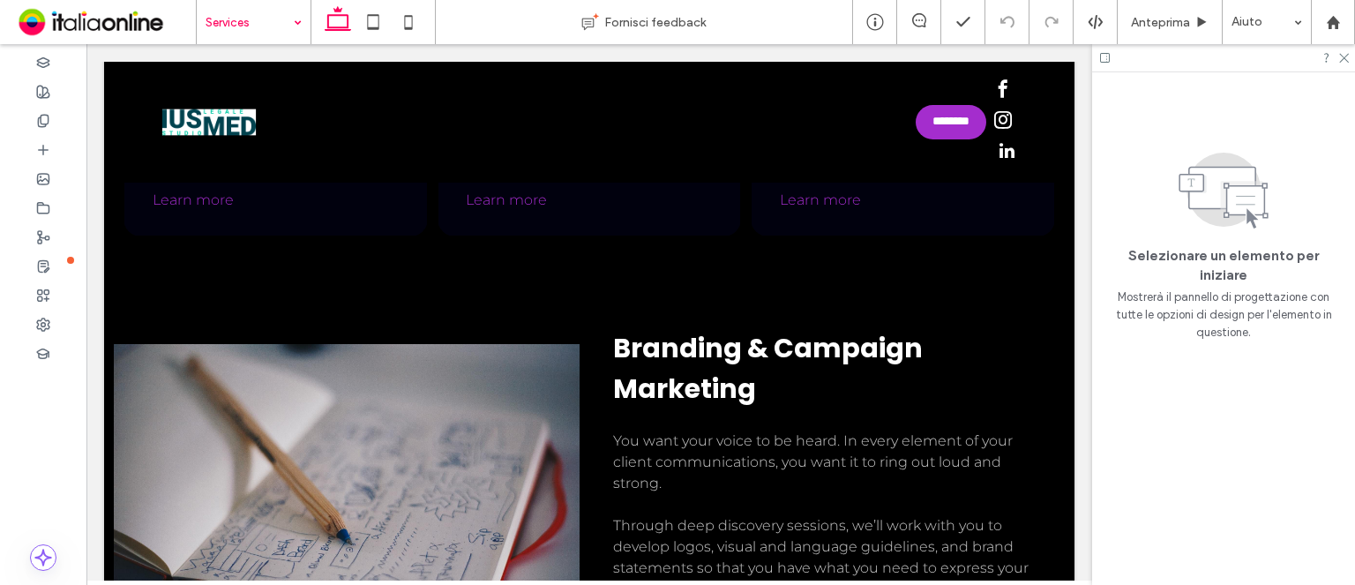
click at [250, 23] on input at bounding box center [248, 22] width 87 height 44
click at [39, 92] on icon at bounding box center [43, 92] width 14 height 14
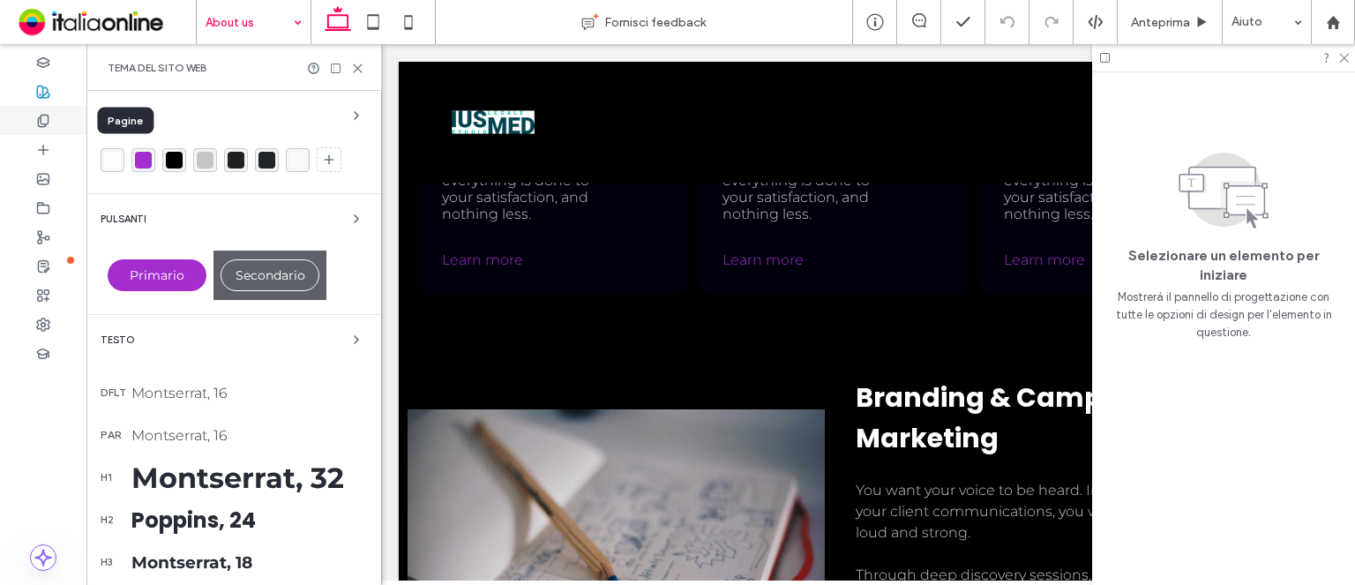
click at [42, 130] on div at bounding box center [43, 120] width 86 height 29
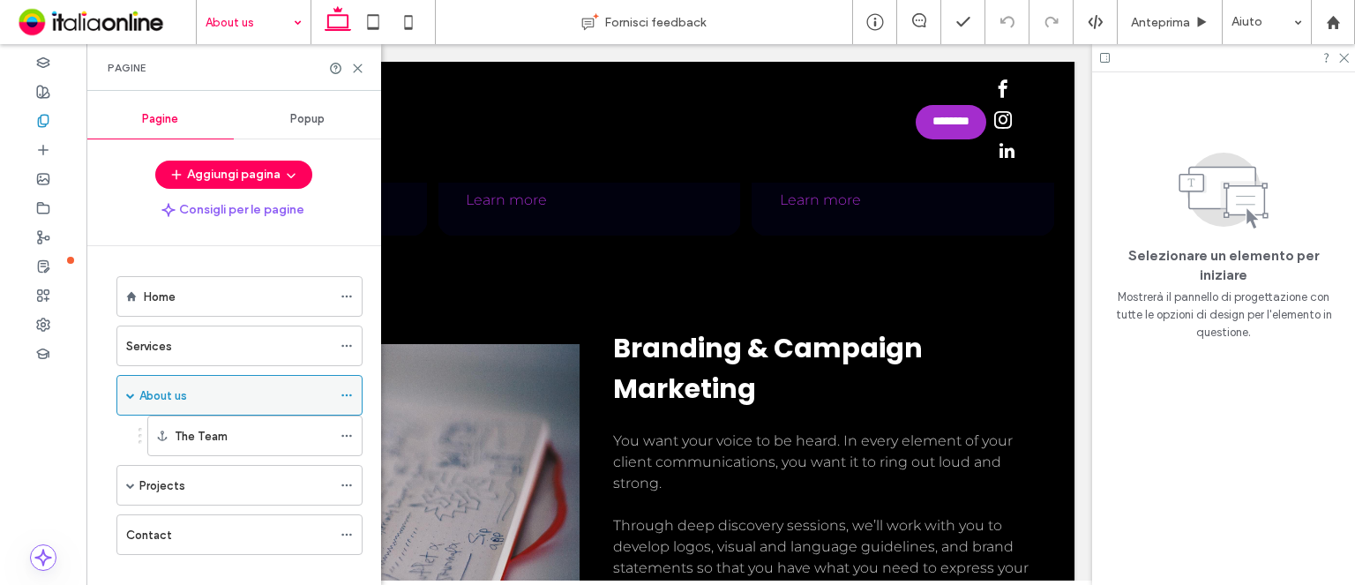
click at [340, 394] on icon at bounding box center [346, 395] width 12 height 12
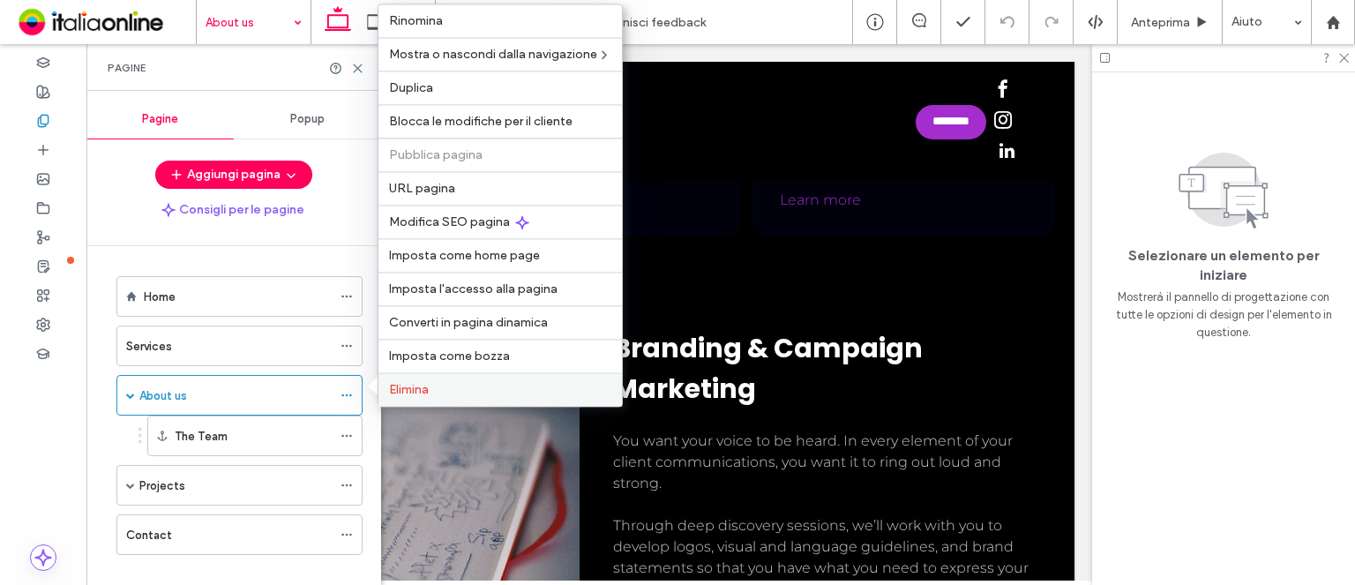
click at [397, 392] on span "Elimina" at bounding box center [409, 389] width 40 height 15
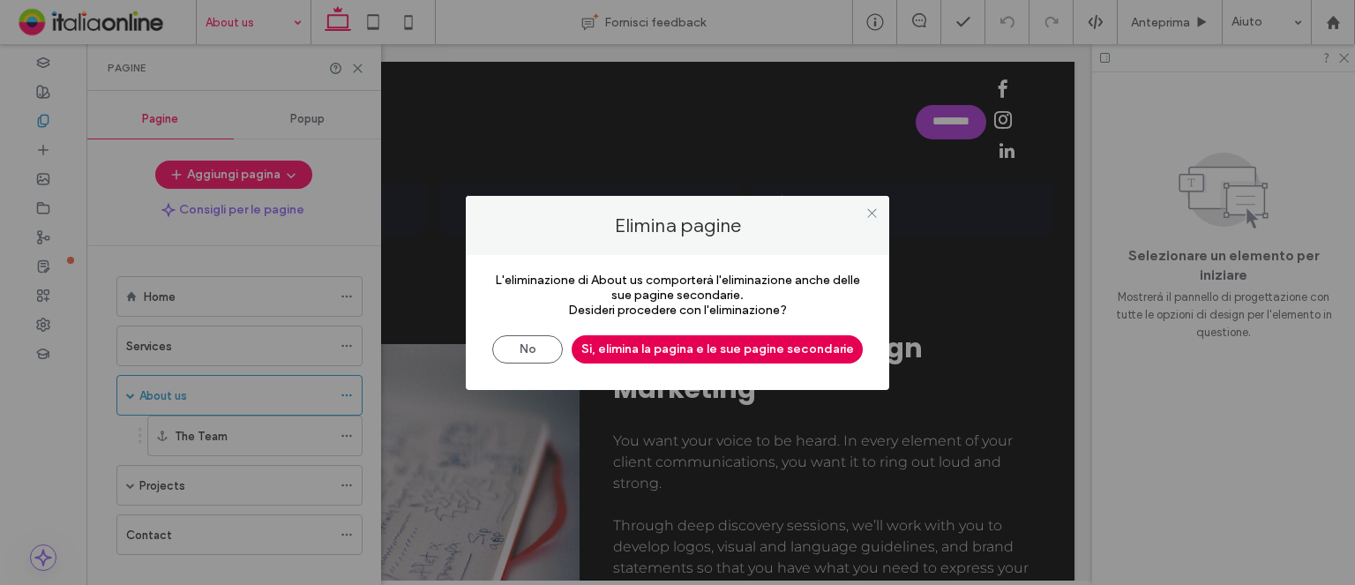
click at [747, 347] on button "Sì, elimina la pagina e le sue pagine secondarie" at bounding box center [716, 349] width 291 height 28
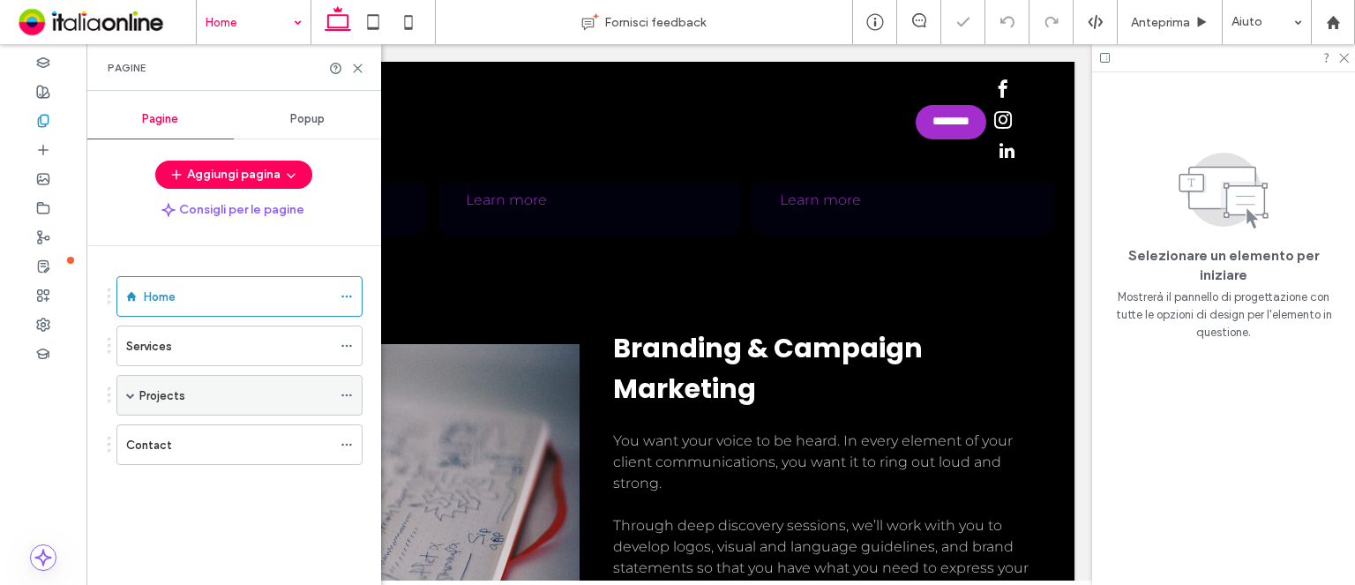
click at [346, 392] on icon at bounding box center [346, 395] width 12 height 12
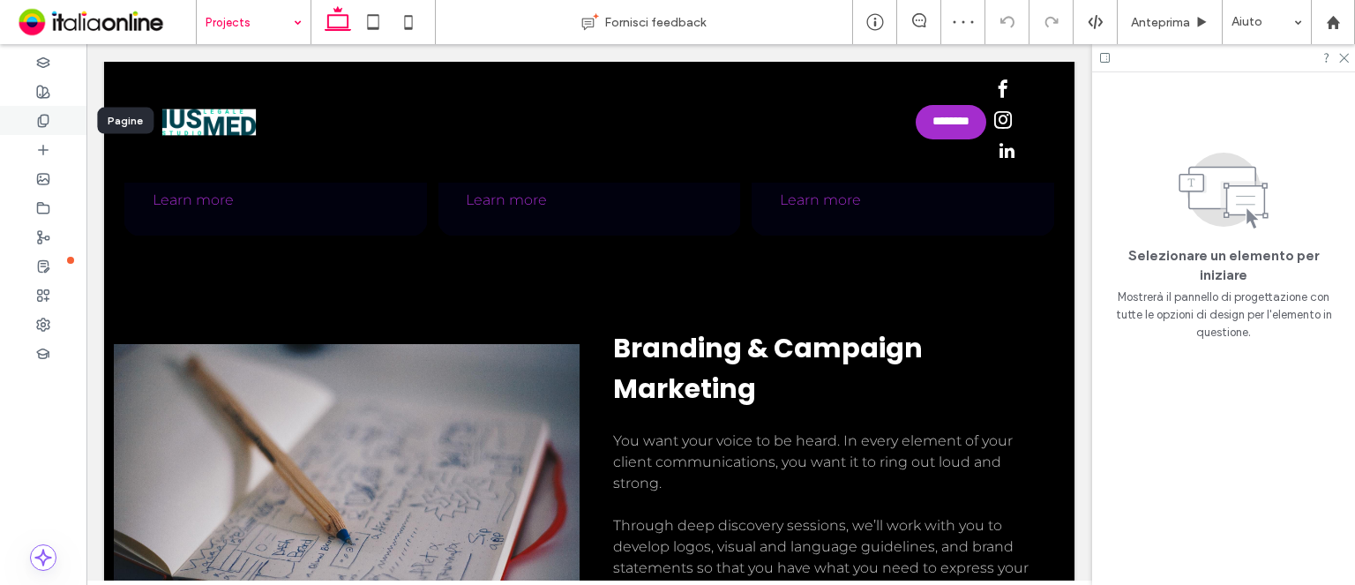
click at [42, 123] on icon at bounding box center [43, 121] width 14 height 14
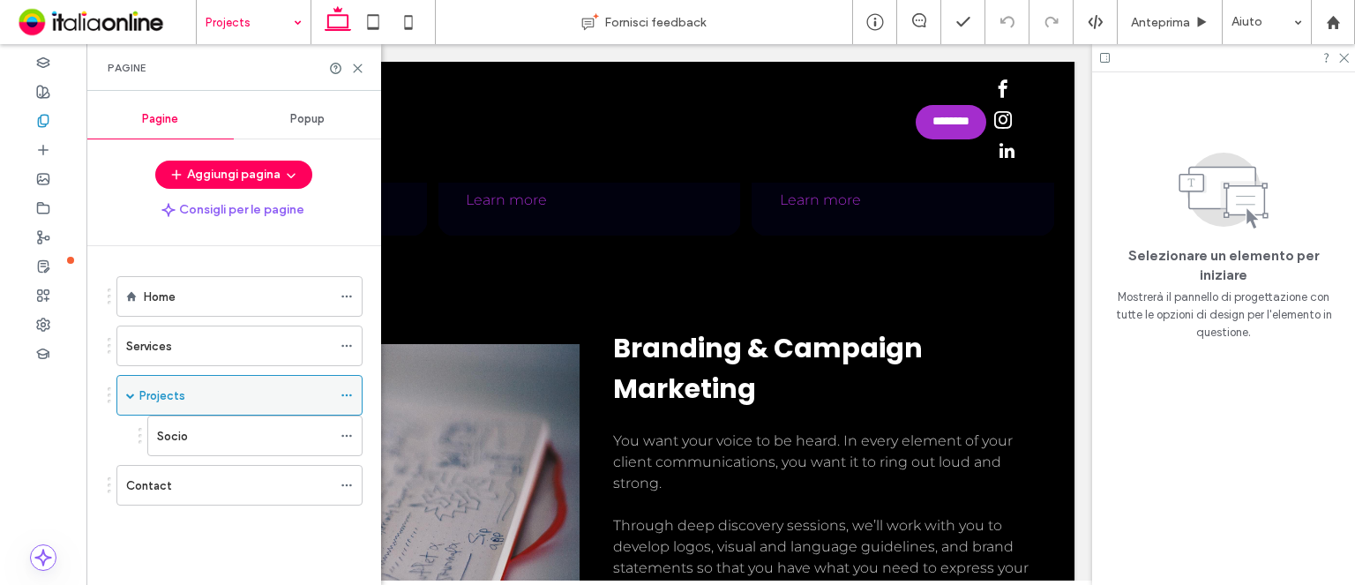
click at [351, 394] on use at bounding box center [346, 395] width 10 height 3
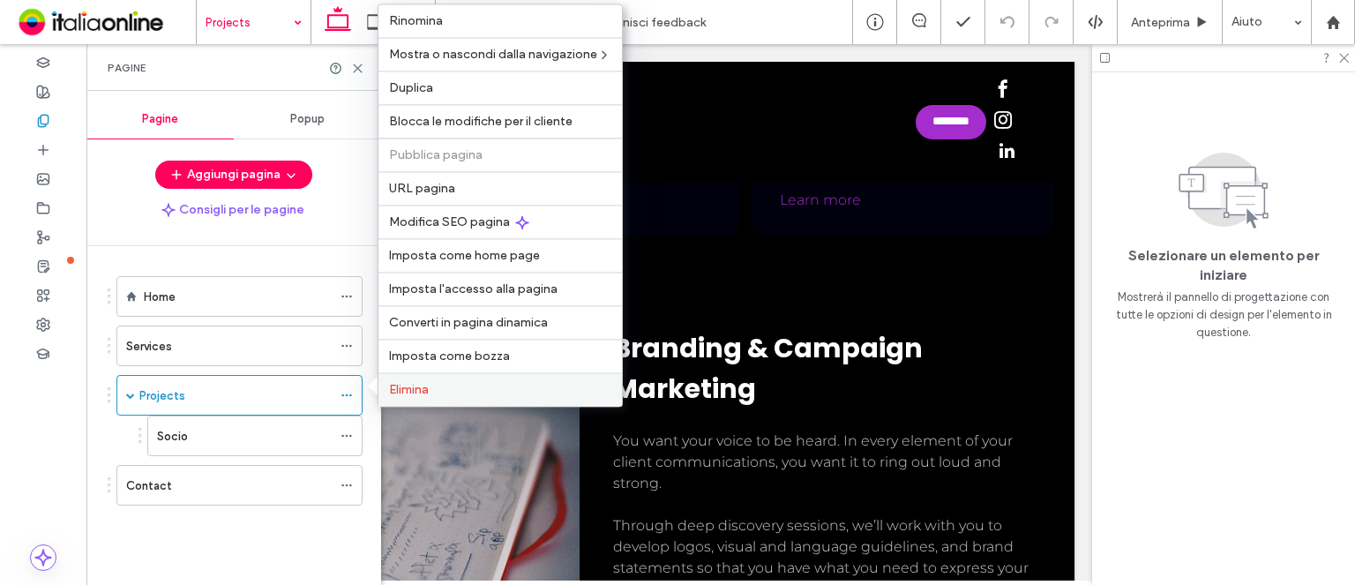
click at [413, 395] on span "Elimina" at bounding box center [409, 389] width 40 height 15
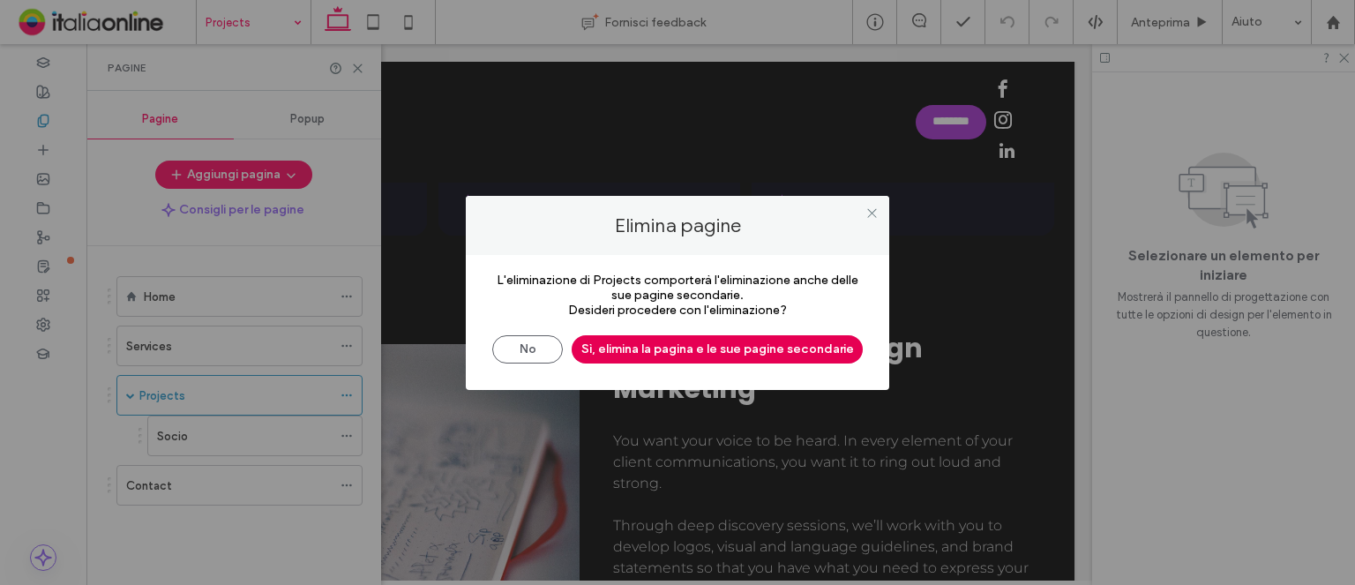
click at [793, 346] on button "Sì, elimina la pagina e le sue pagine secondarie" at bounding box center [716, 349] width 291 height 28
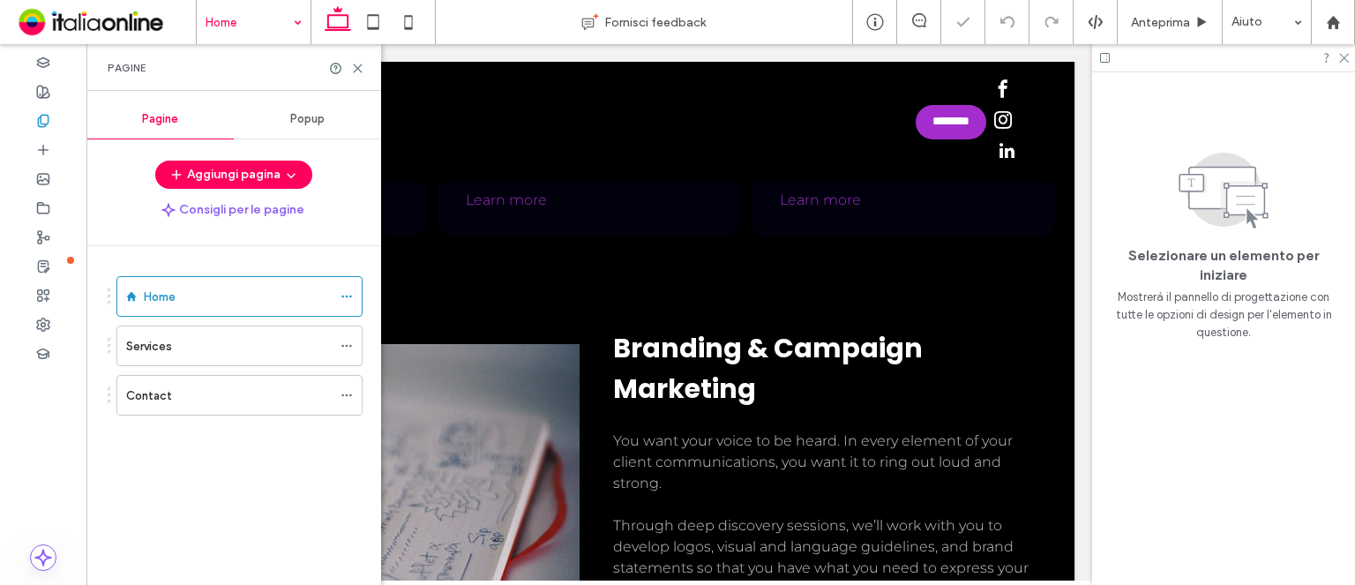
drag, startPoint x: 236, startPoint y: 408, endPoint x: 250, endPoint y: 408, distance: 13.2
click at [236, 408] on div at bounding box center [677, 292] width 1355 height 585
click at [254, 398] on div "Contact" at bounding box center [228, 395] width 205 height 19
click at [364, 66] on div "Pagine" at bounding box center [233, 67] width 295 height 47
click at [353, 63] on icon at bounding box center [357, 68] width 13 height 13
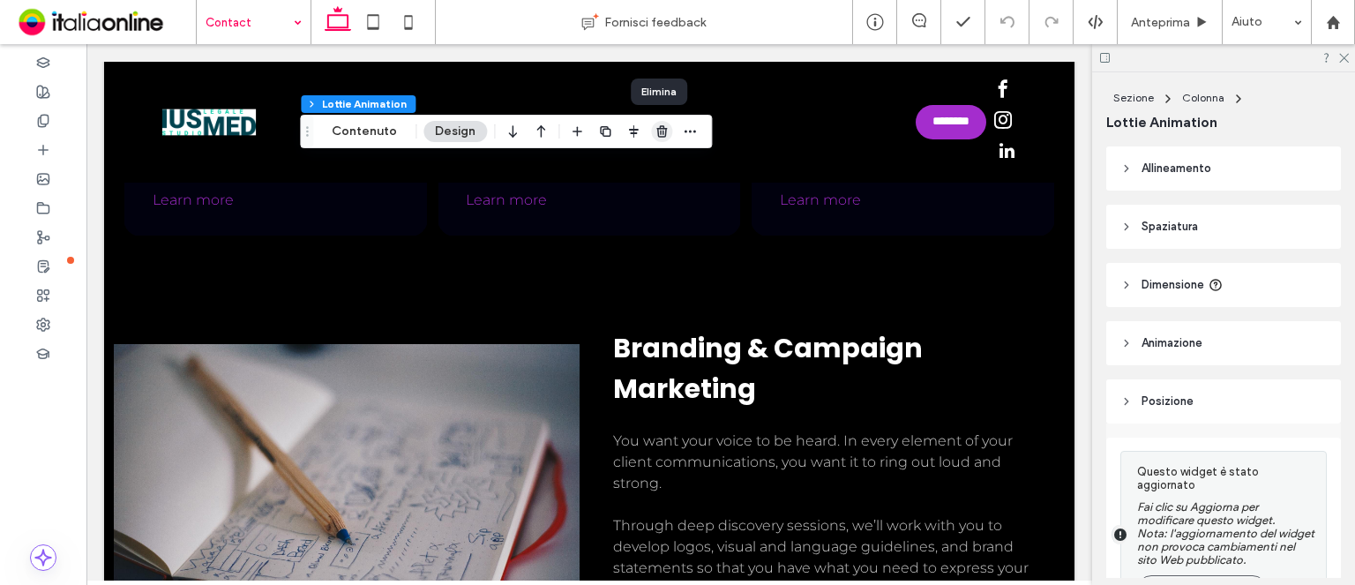
click at [660, 127] on icon "button" at bounding box center [661, 131] width 14 height 14
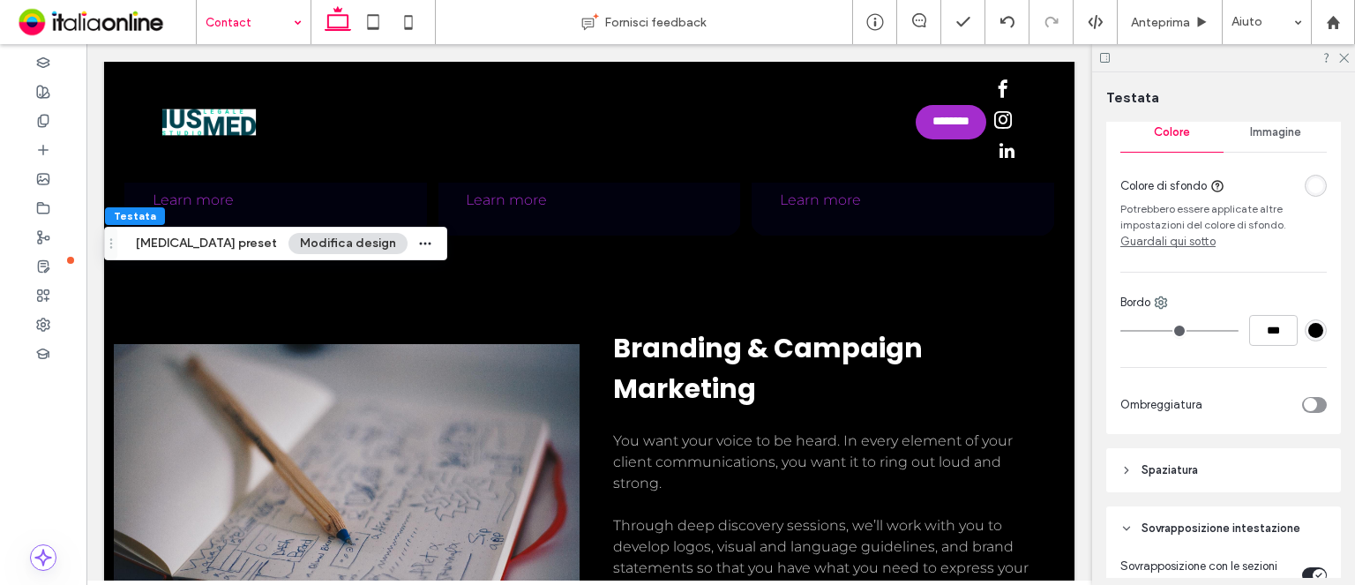
scroll to position [353, 0]
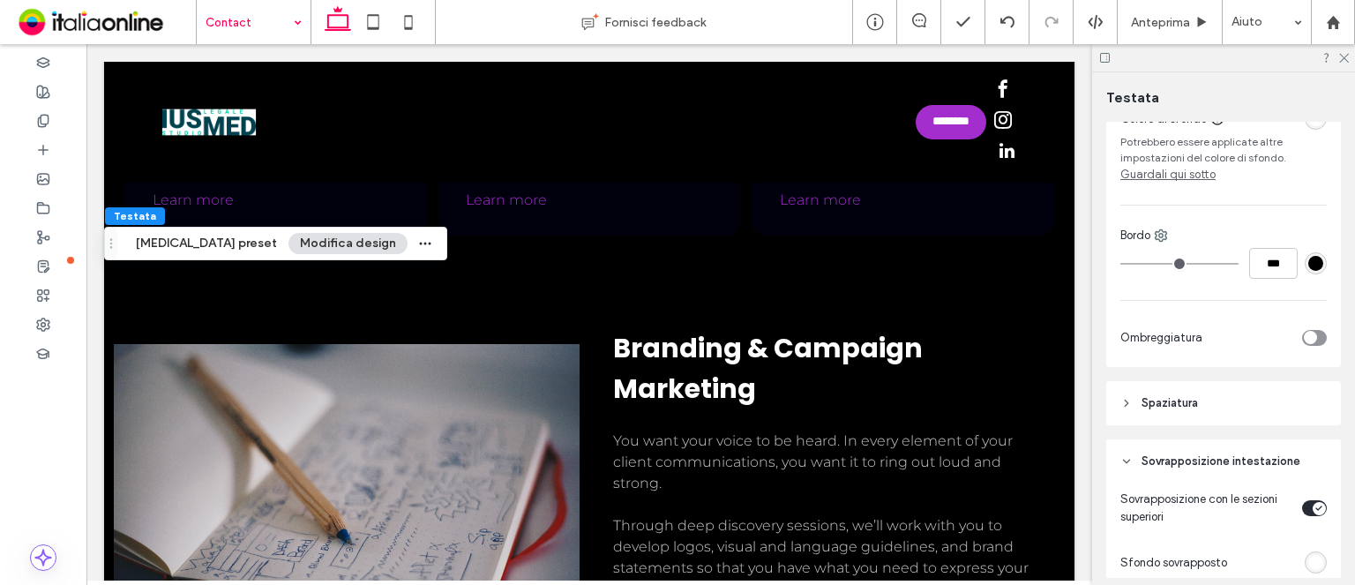
drag, startPoint x: 1309, startPoint y: 512, endPoint x: 1303, endPoint y: 499, distance: 14.6
click at [1312, 511] on div "toggle" at bounding box center [1318, 508] width 13 height 13
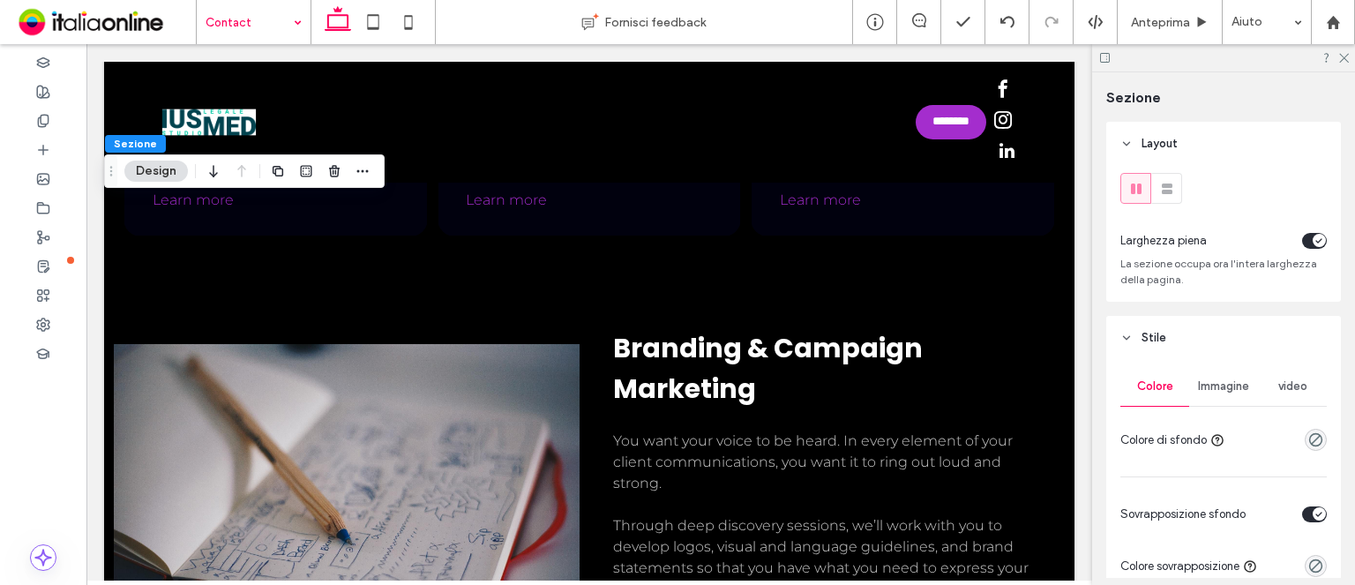
click at [1221, 387] on span "Immagine" at bounding box center [1223, 386] width 51 height 14
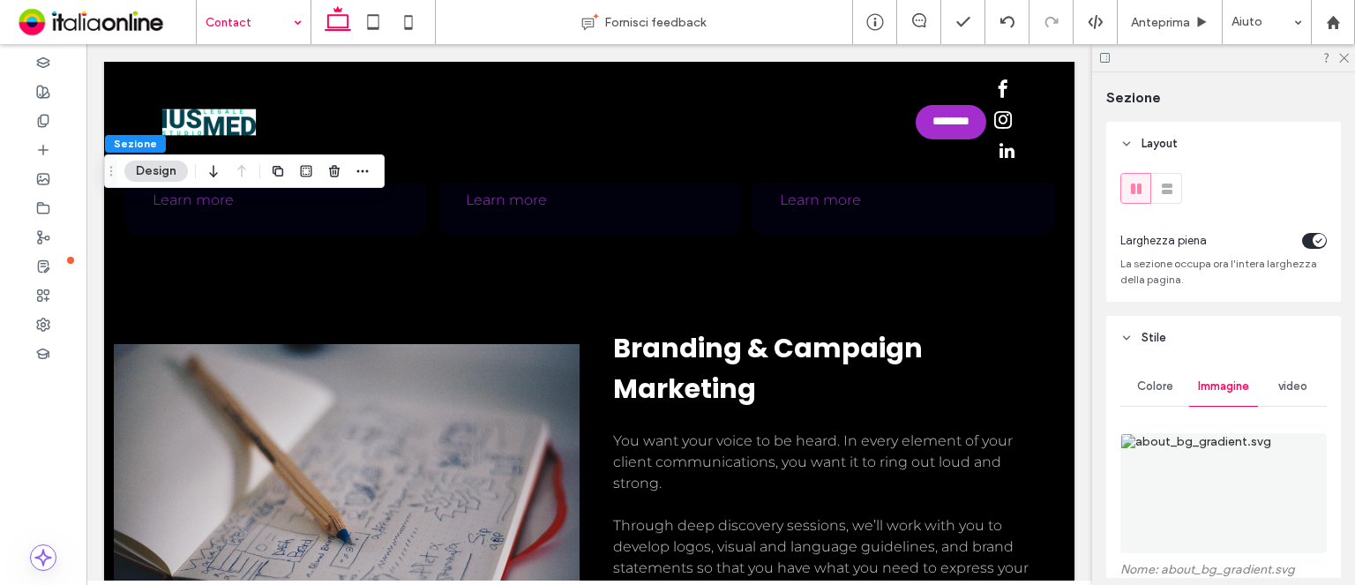
scroll to position [265, 0]
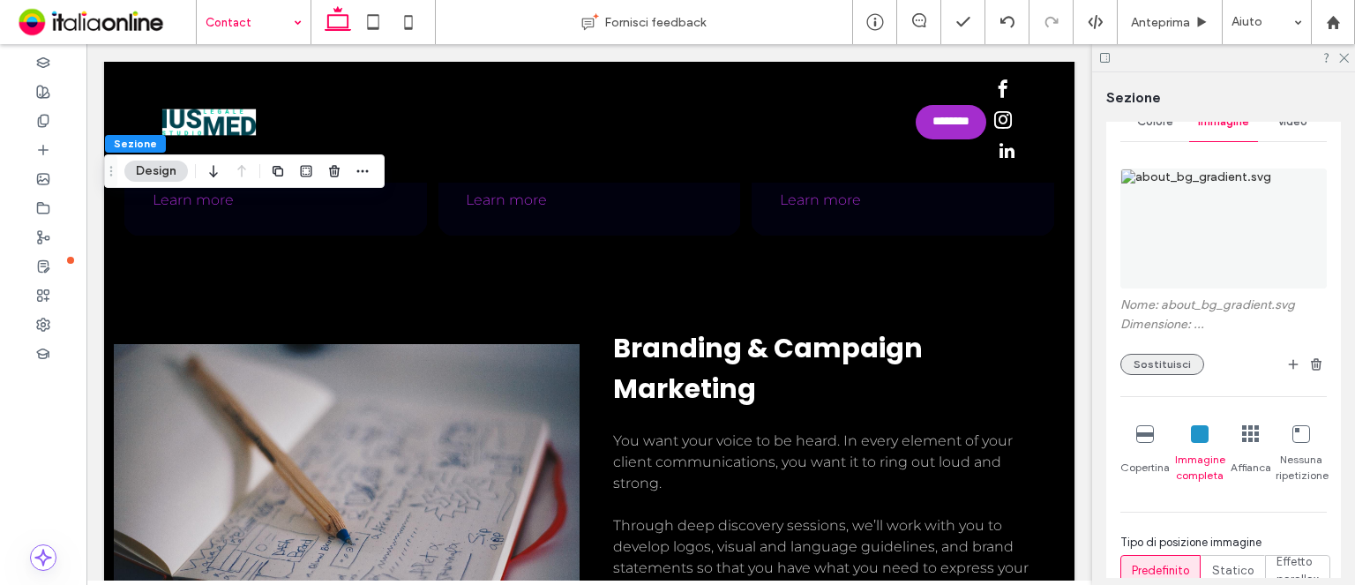
click at [1167, 370] on button "Sostituisci" at bounding box center [1162, 364] width 84 height 21
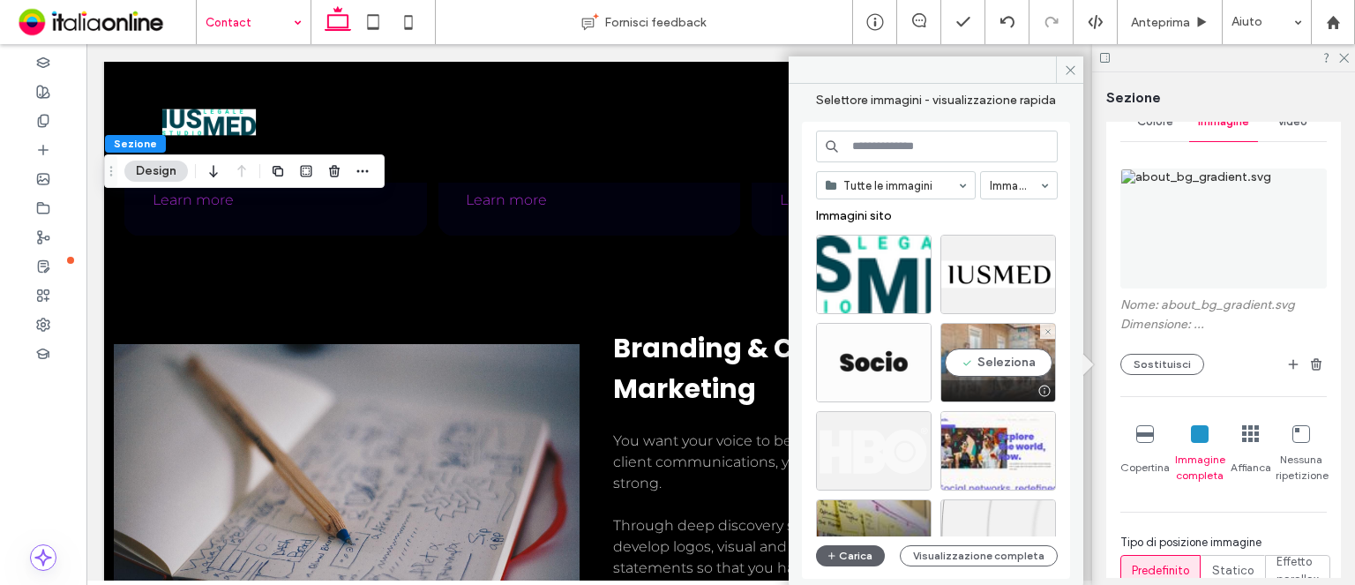
click at [998, 375] on div "Seleziona" at bounding box center [998, 362] width 116 height 79
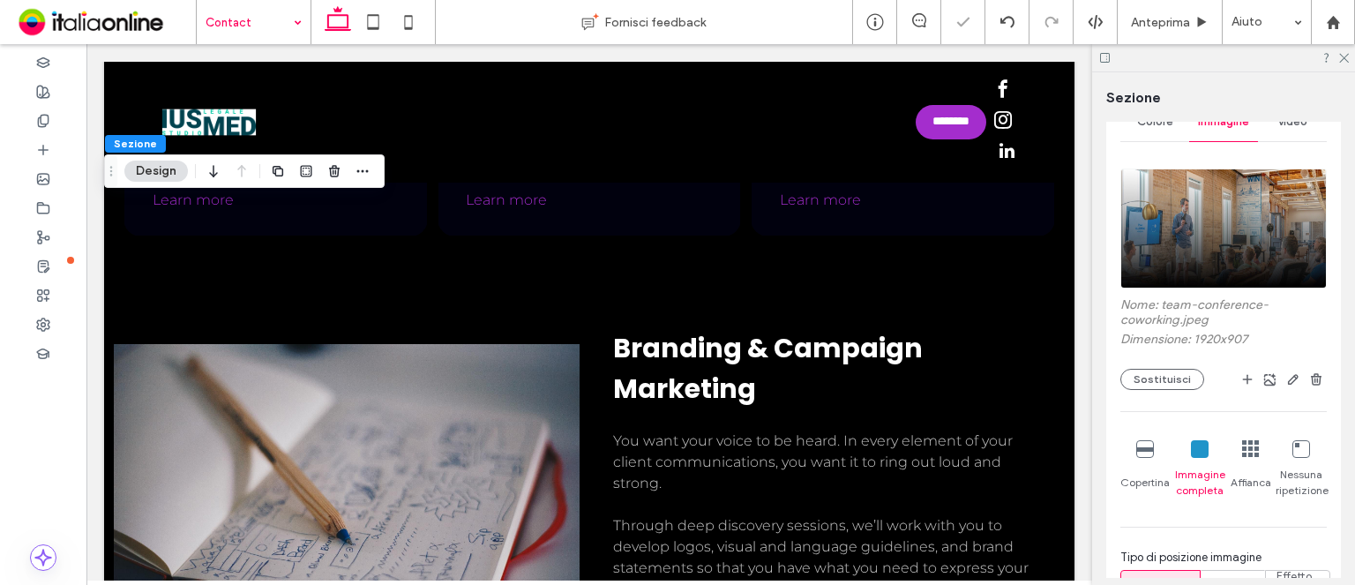
click at [1129, 454] on div "Copertina" at bounding box center [1144, 469] width 49 height 72
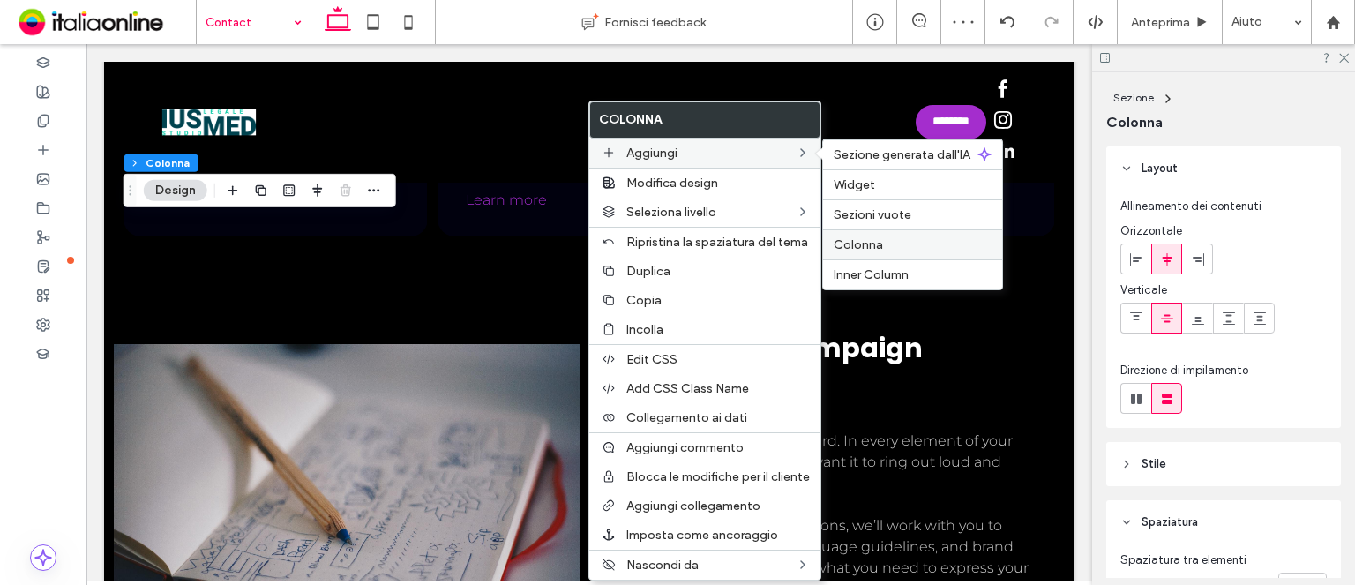
click at [859, 246] on span "Colonna" at bounding box center [857, 244] width 49 height 15
type input "**"
type input "***"
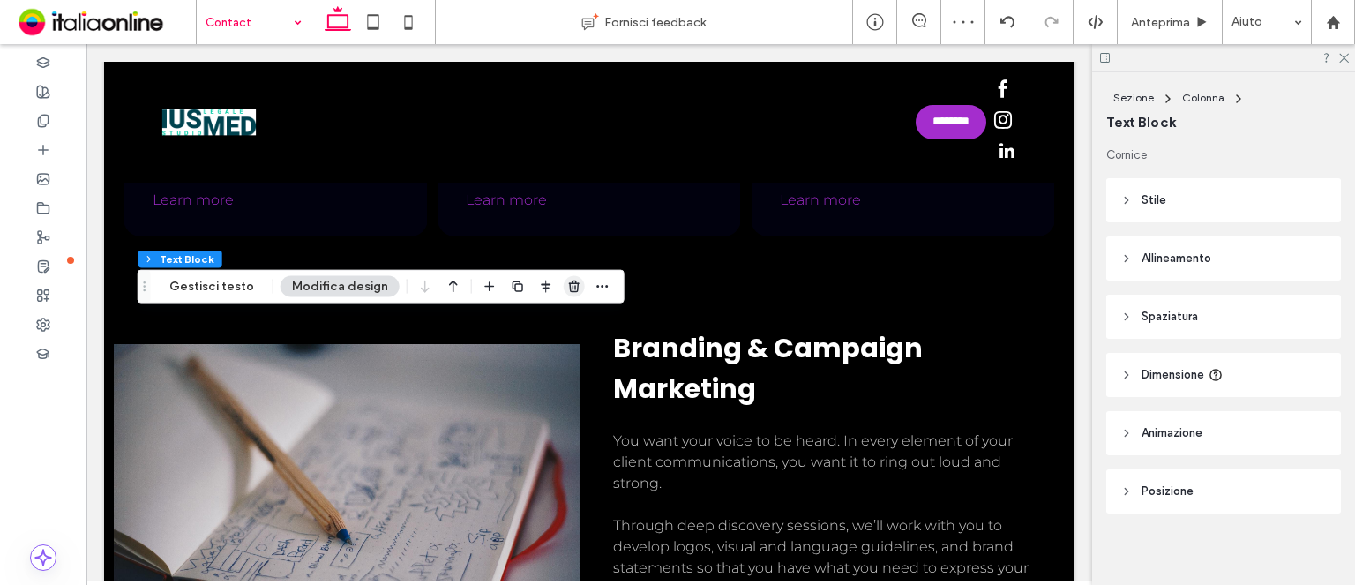
click at [567, 285] on icon "button" at bounding box center [574, 287] width 14 height 14
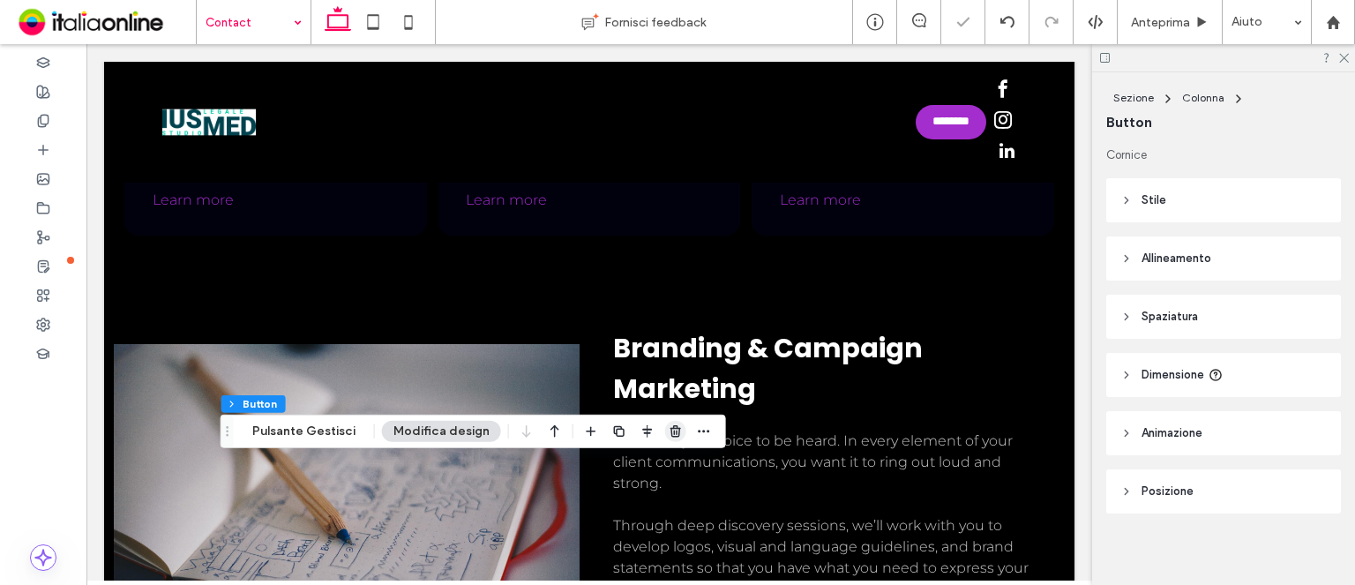
click at [670, 430] on use "button" at bounding box center [675, 430] width 11 height 11
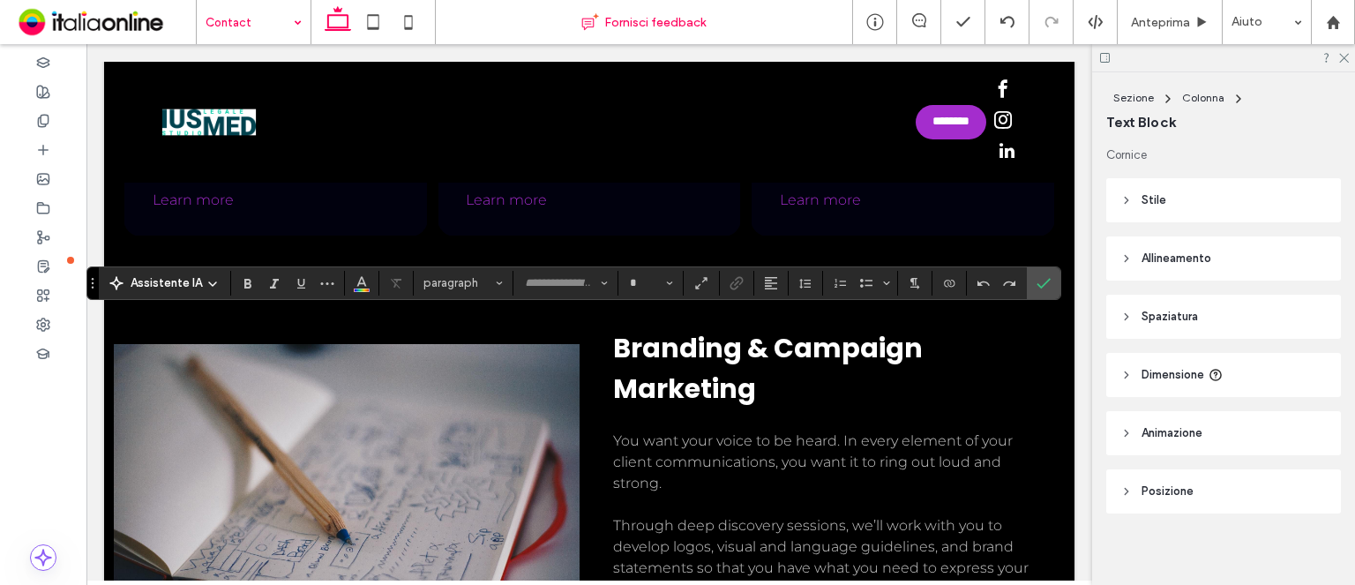
type input "**********"
type input "**"
click at [764, 285] on icon "Allineamento" at bounding box center [771, 283] width 14 height 14
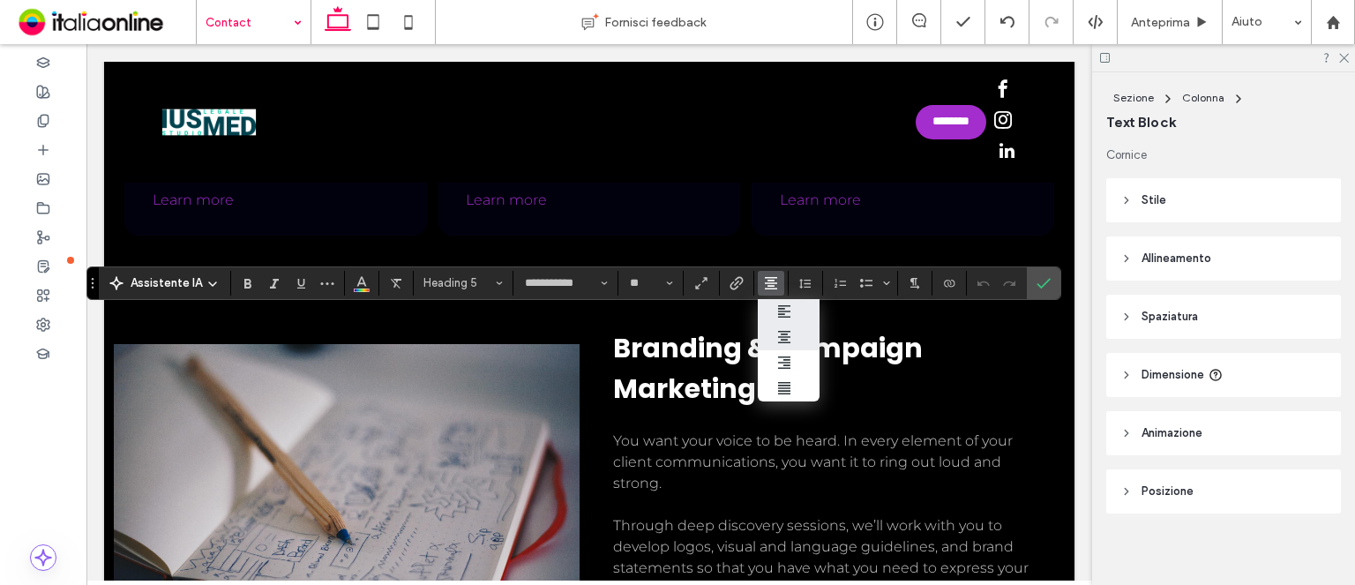
click at [766, 309] on icon "ui.textEditor.alignment.left" at bounding box center [768, 312] width 8 height 6
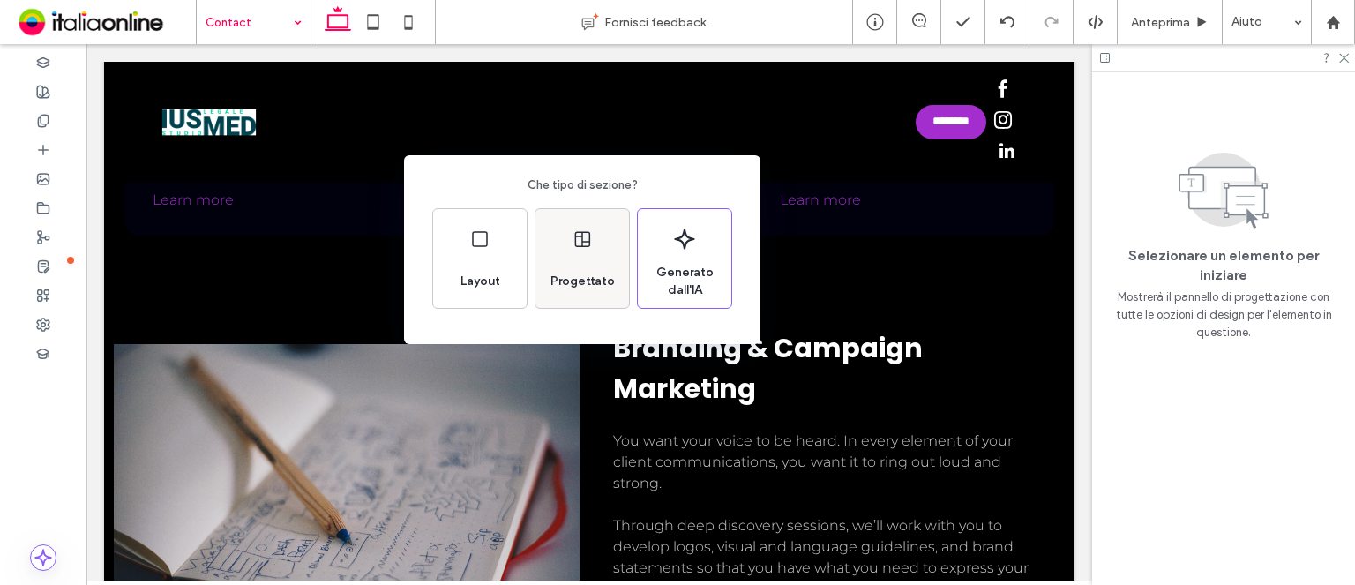
click at [606, 274] on span "Progettato" at bounding box center [582, 282] width 78 height 18
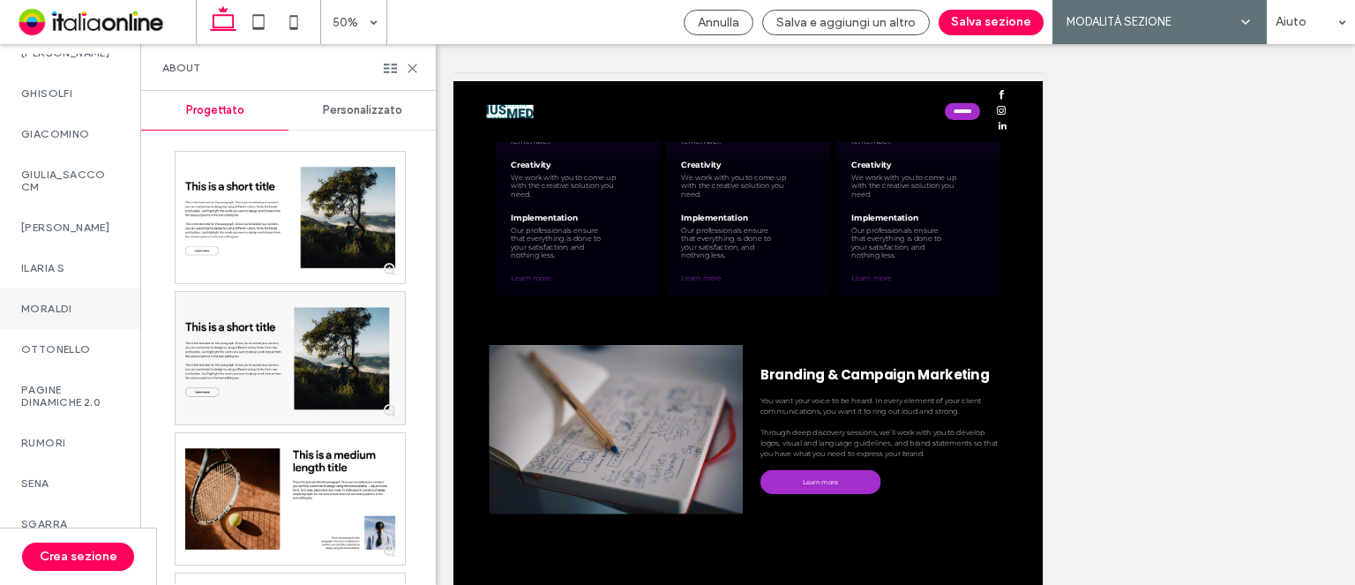
scroll to position [1507, 0]
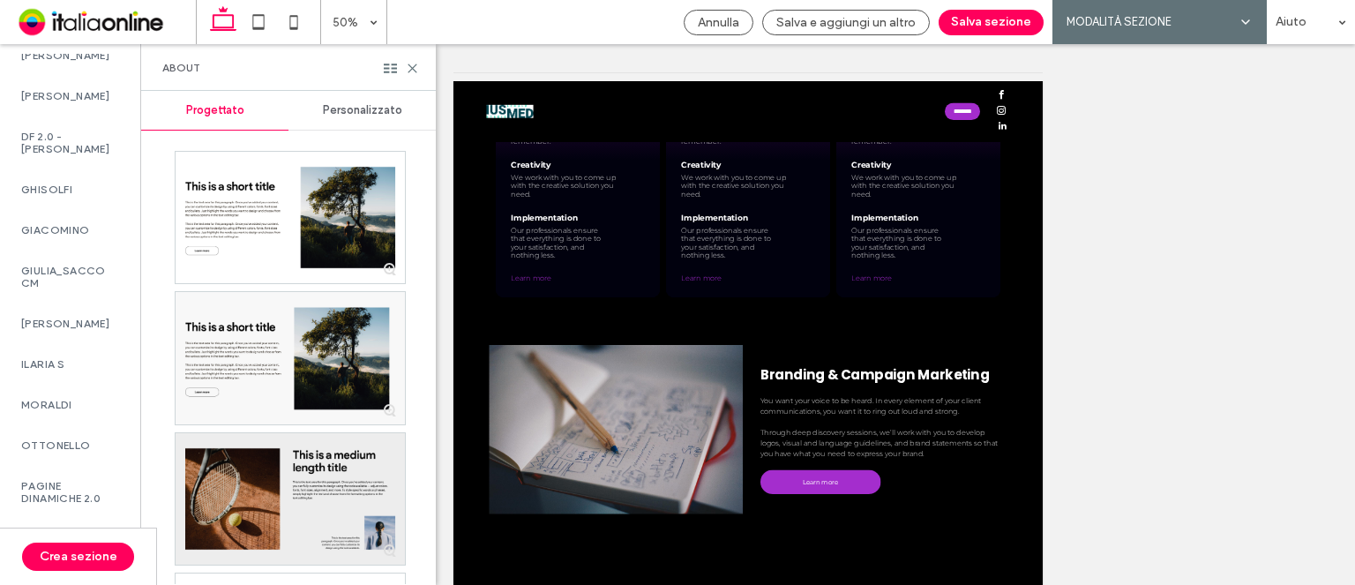
click at [64, 452] on label "OTTONELLO" at bounding box center [70, 445] width 98 height 12
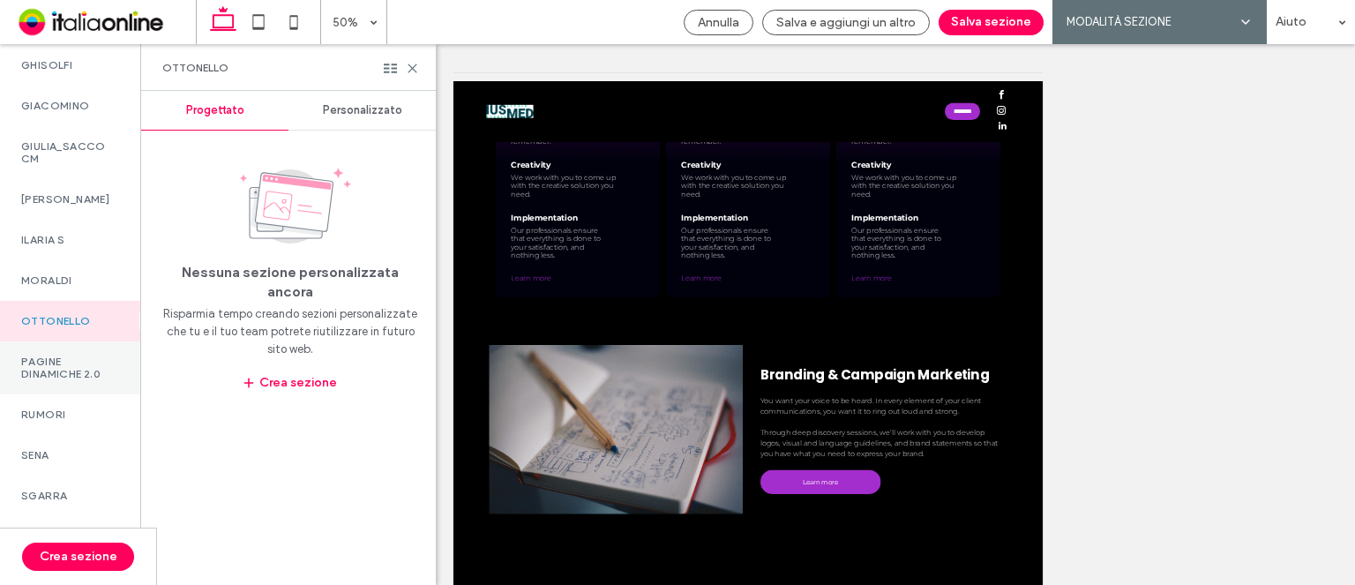
scroll to position [1684, 0]
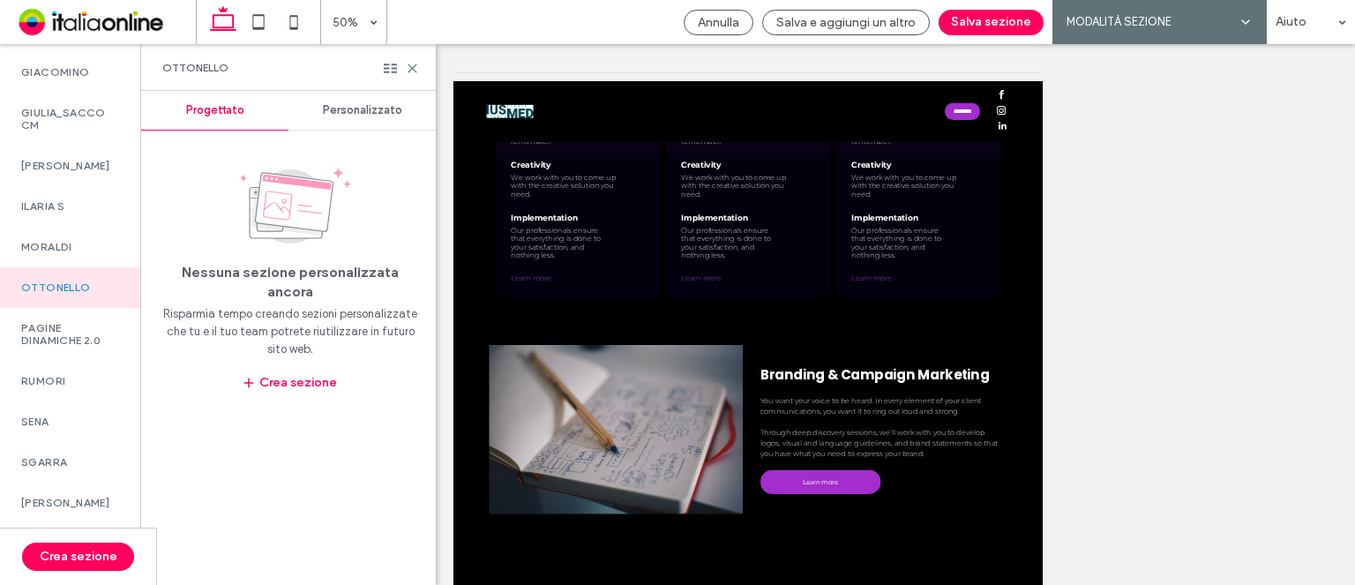
click at [380, 113] on span "Personalizzato" at bounding box center [362, 110] width 79 height 14
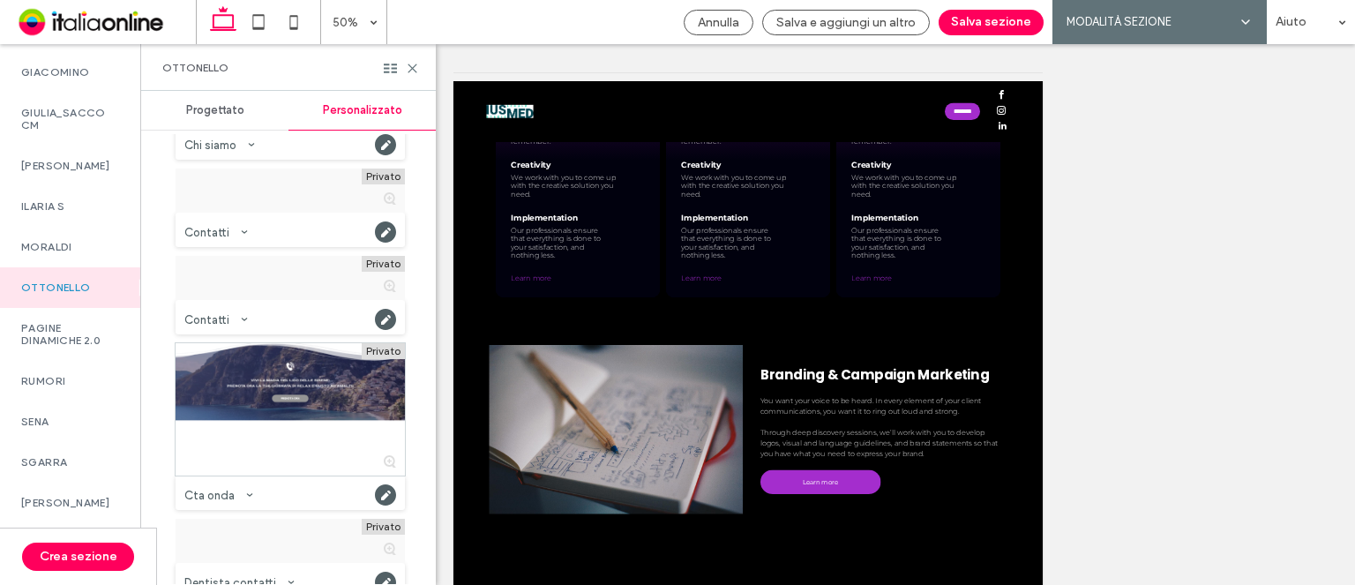
scroll to position [882, 0]
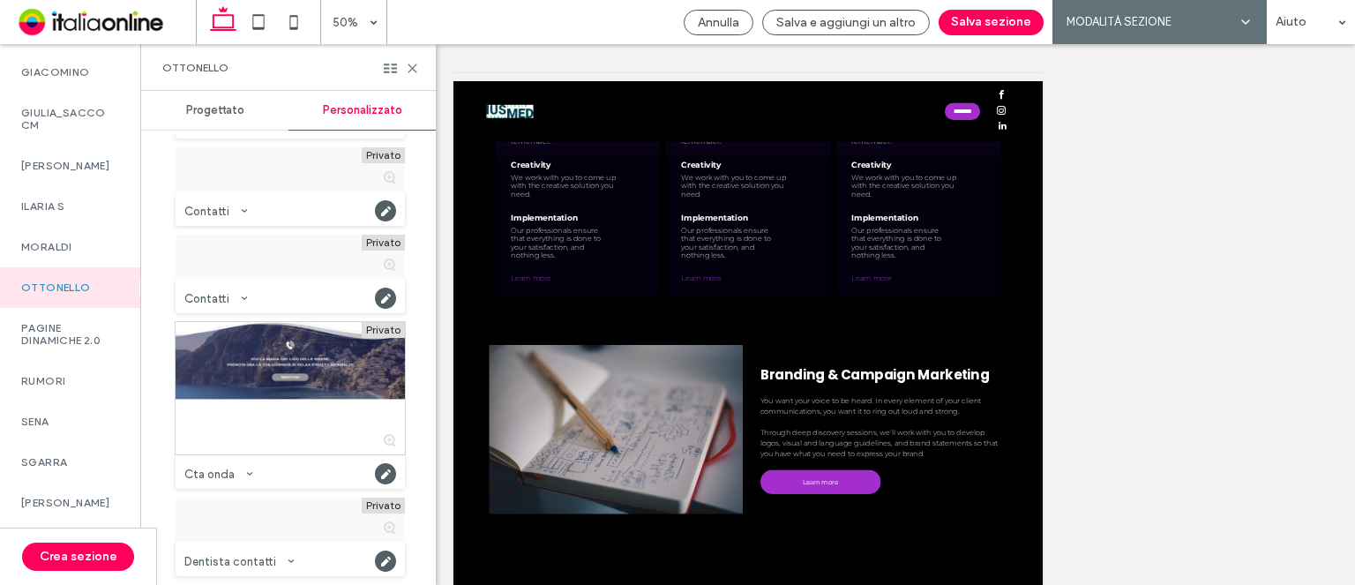
click at [303, 193] on div "Contatti" at bounding box center [289, 208] width 229 height 34
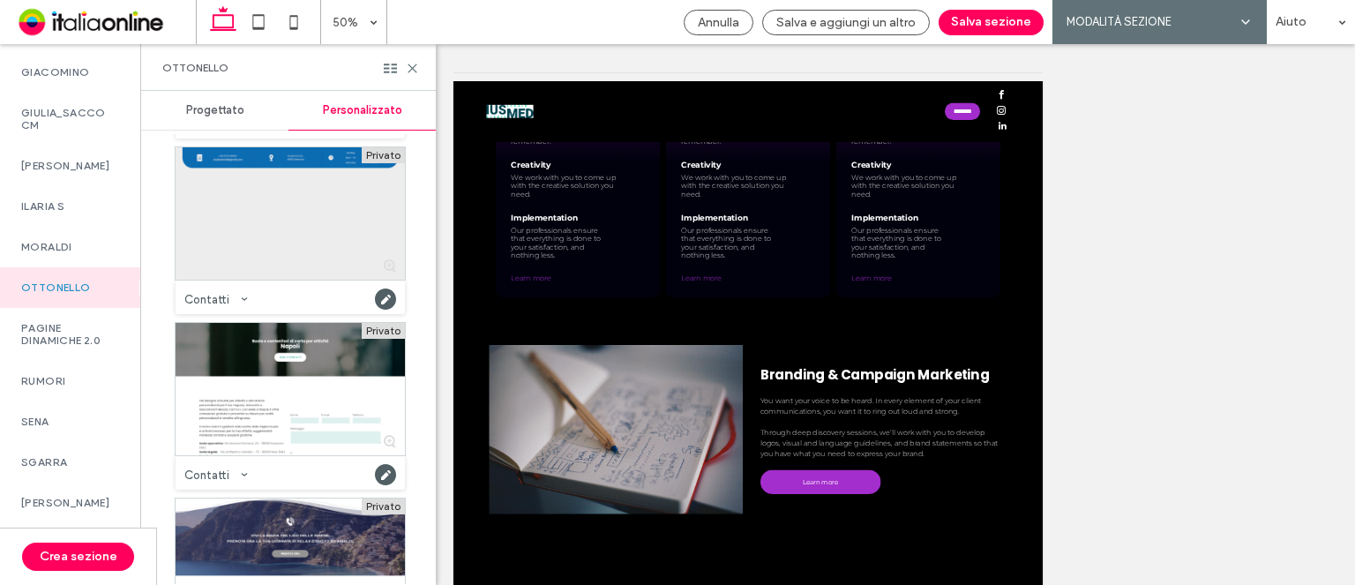
click at [350, 262] on div at bounding box center [289, 213] width 229 height 132
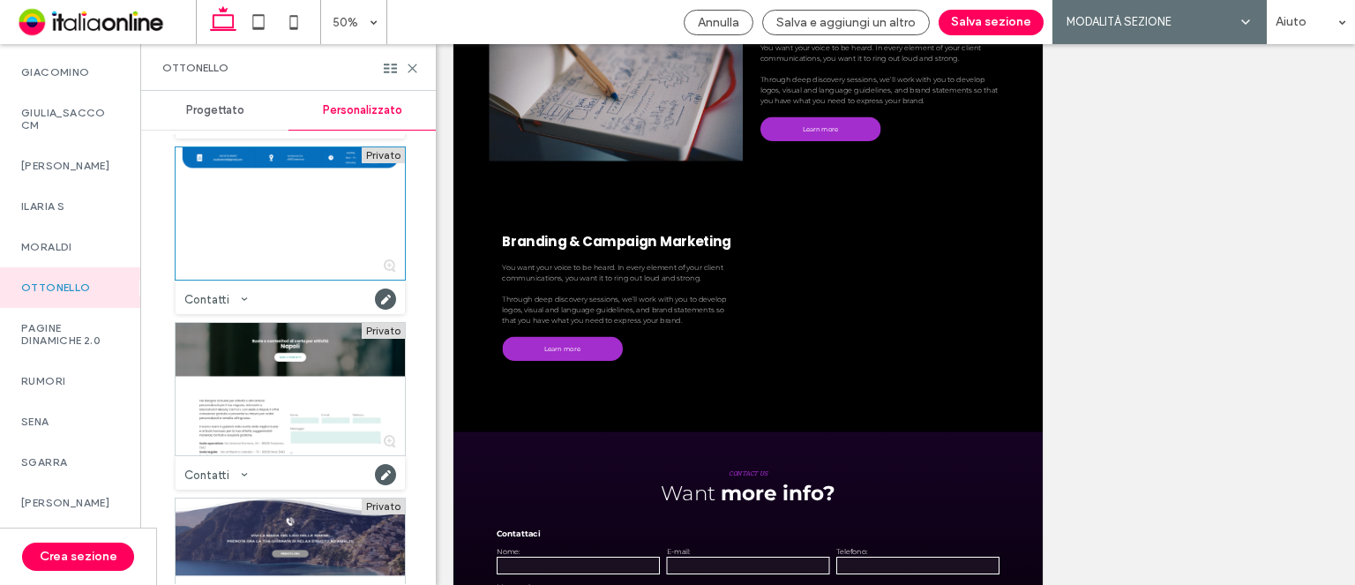
scroll to position [176, 0]
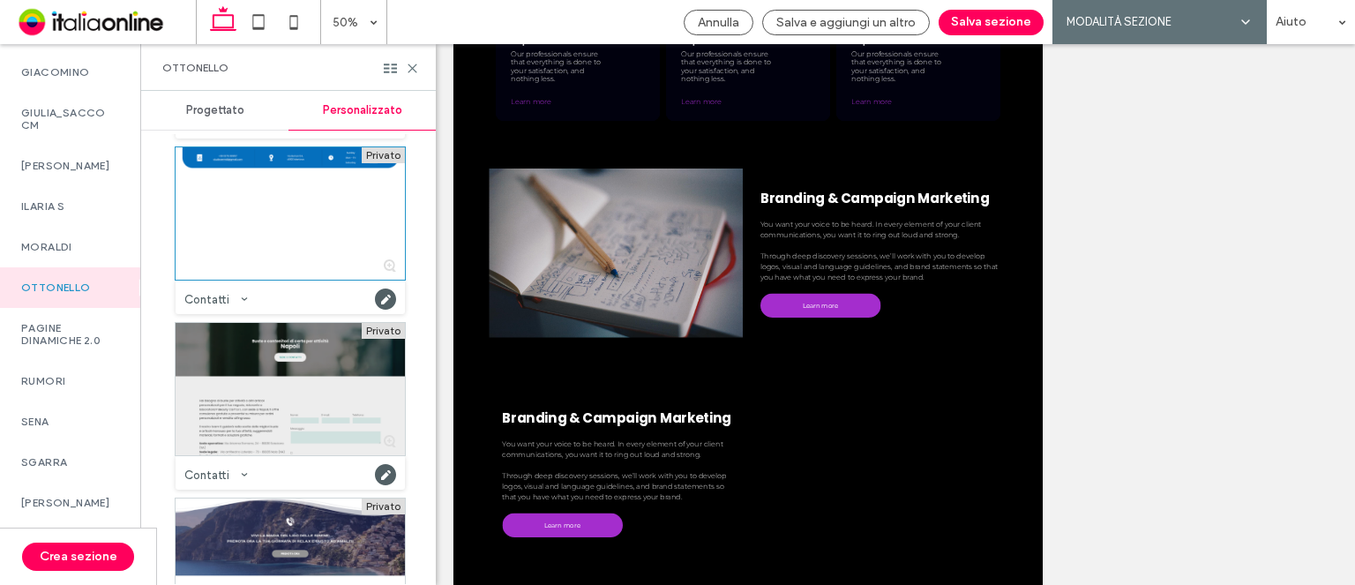
click at [321, 418] on div at bounding box center [289, 389] width 229 height 132
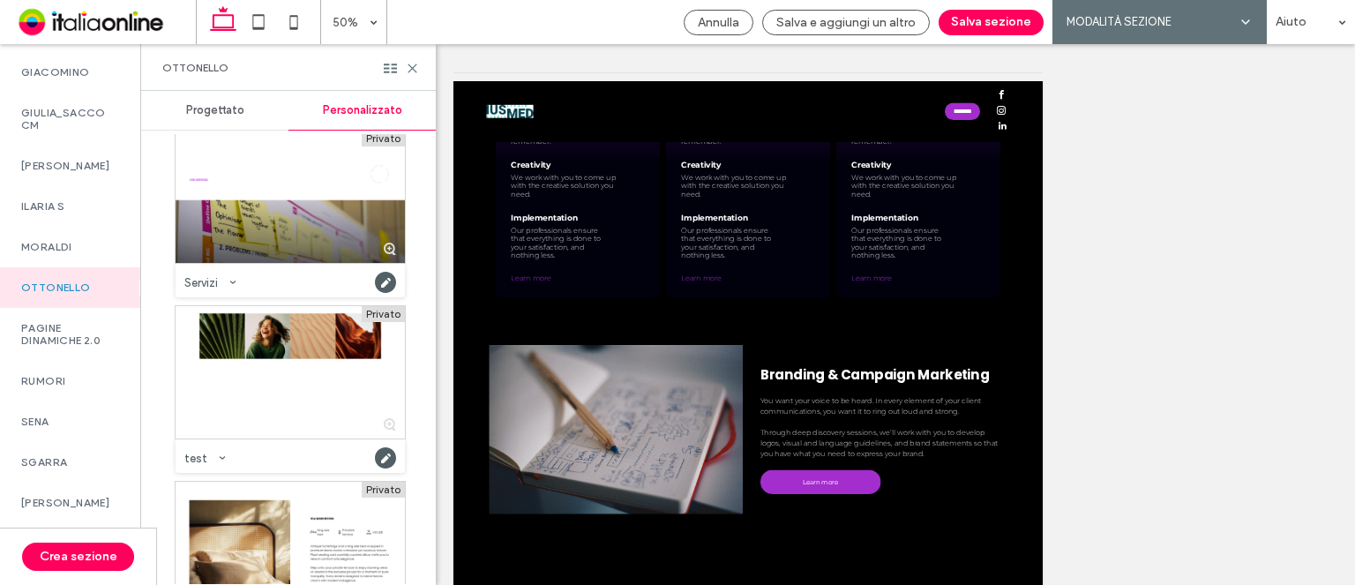
scroll to position [7081, 0]
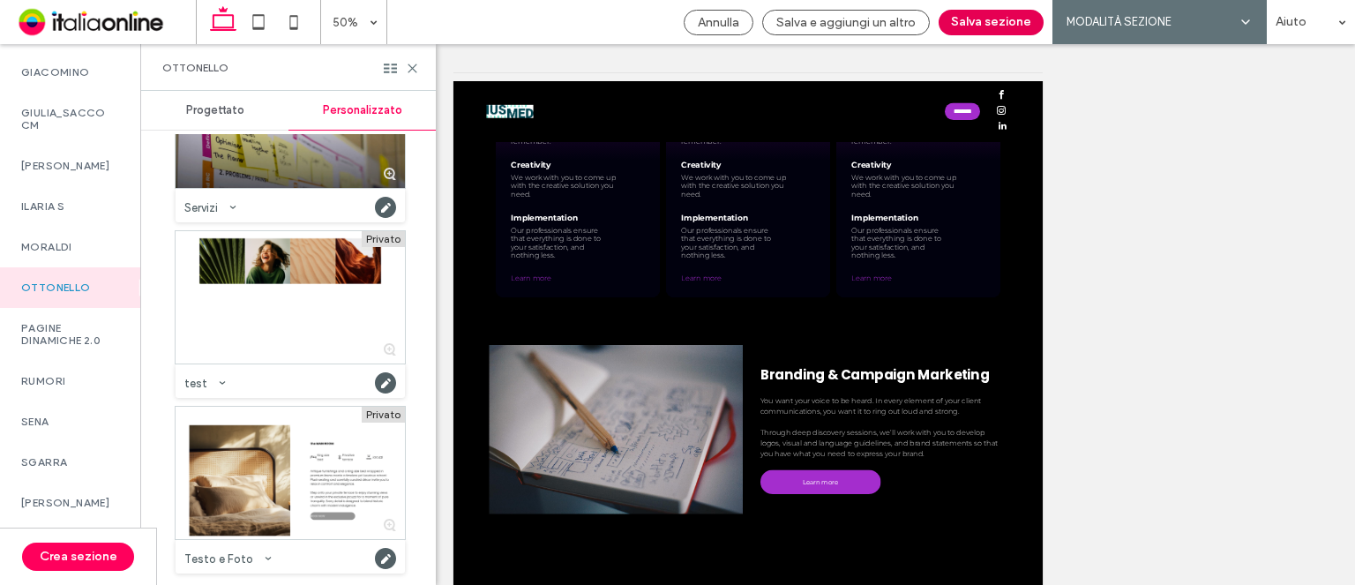
click at [964, 29] on button "Salva sezione" at bounding box center [990, 23] width 105 height 26
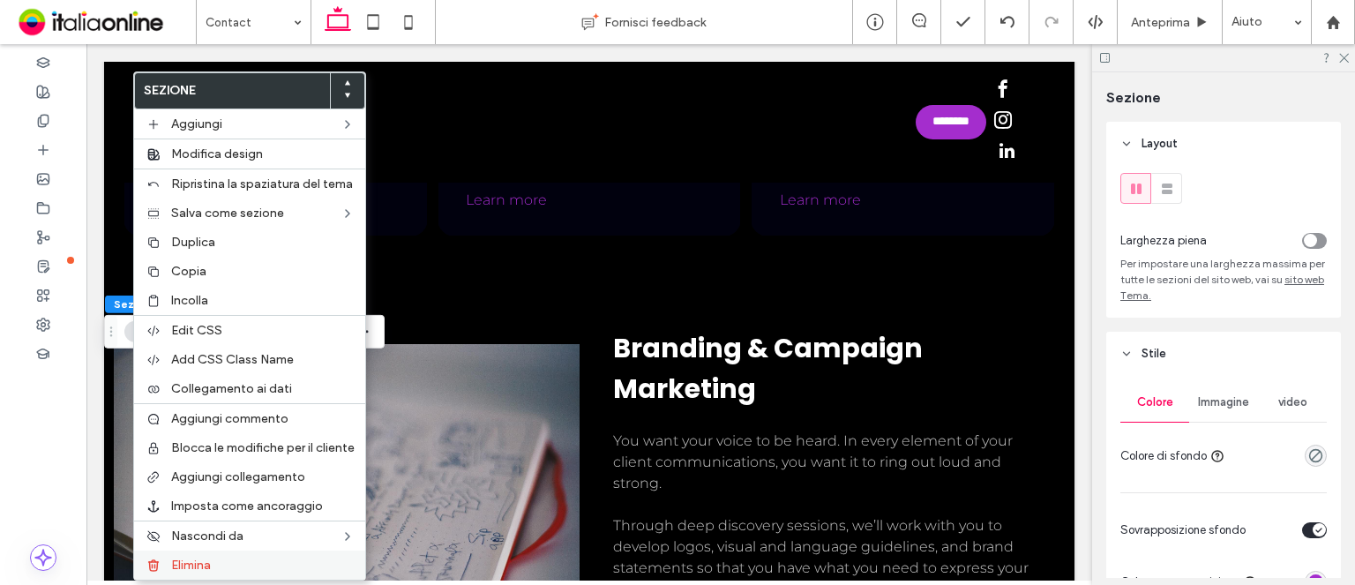
click at [205, 557] on span "Elimina" at bounding box center [191, 564] width 40 height 15
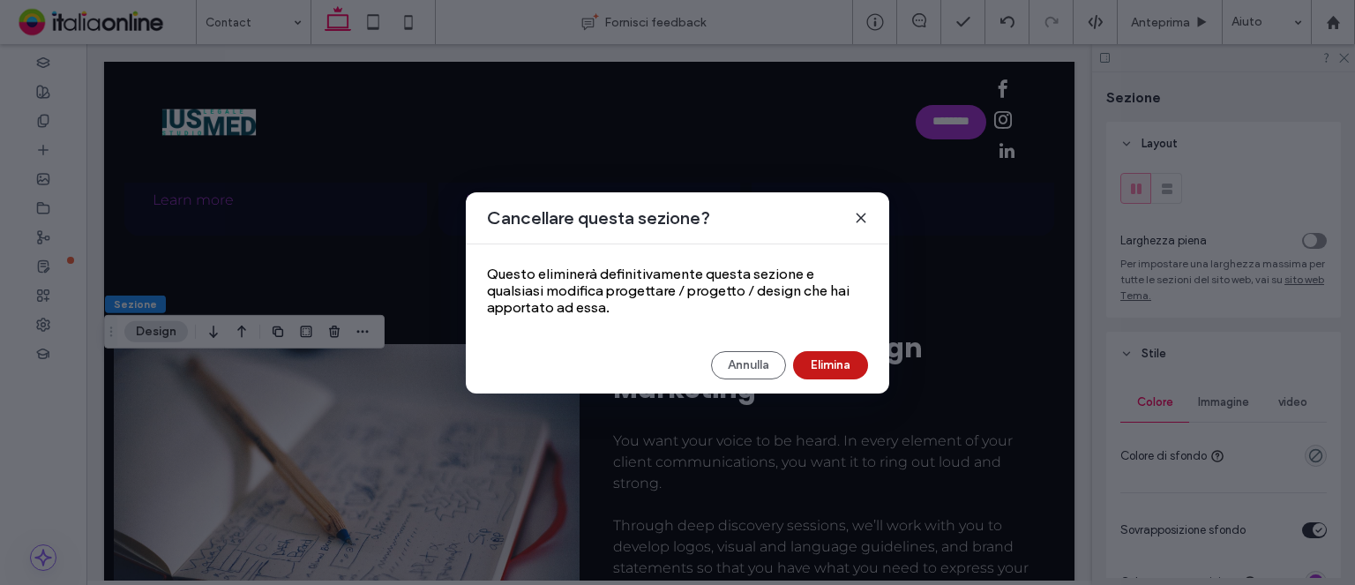
click at [831, 362] on button "Elimina" at bounding box center [830, 365] width 75 height 28
